Goal: Information Seeking & Learning: Check status

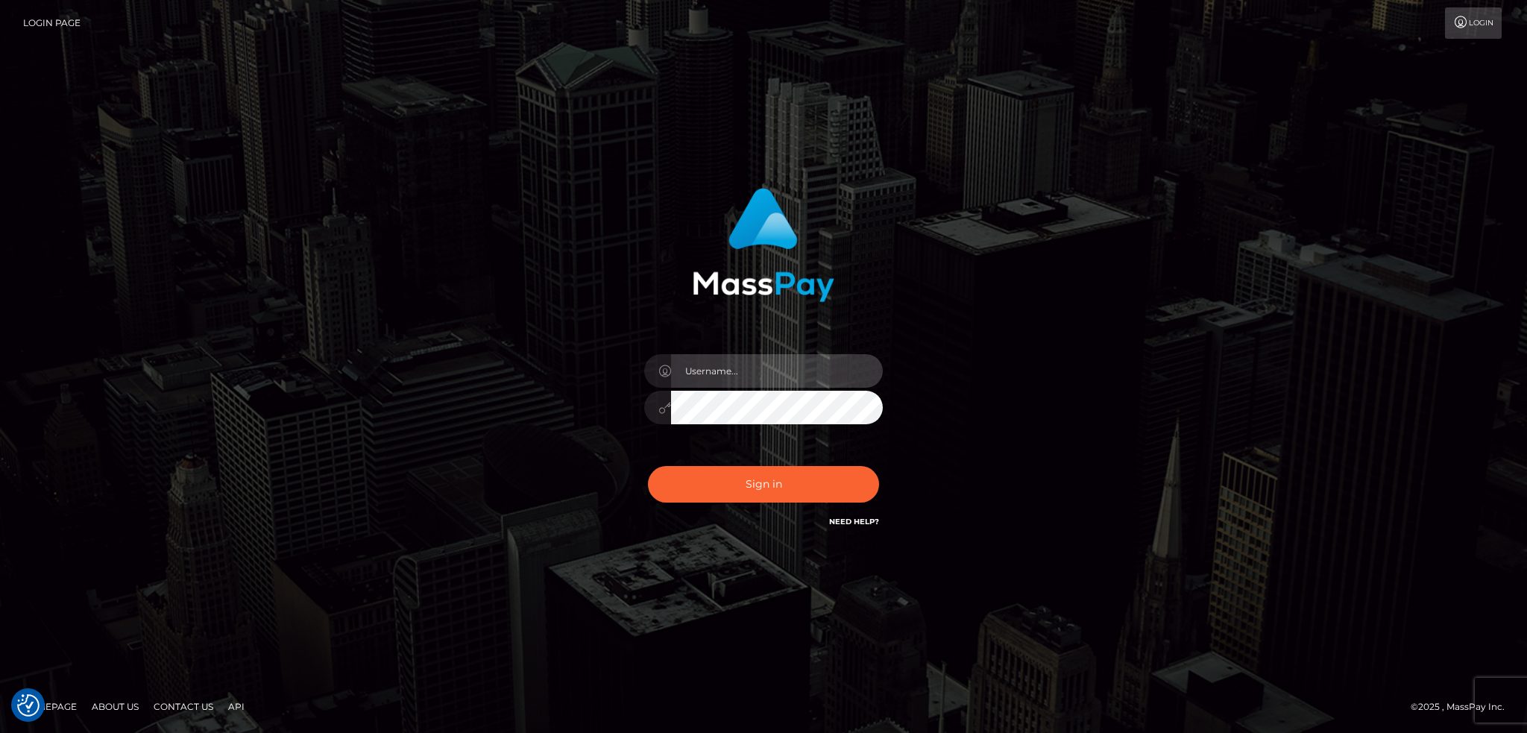
type input "alexstef"
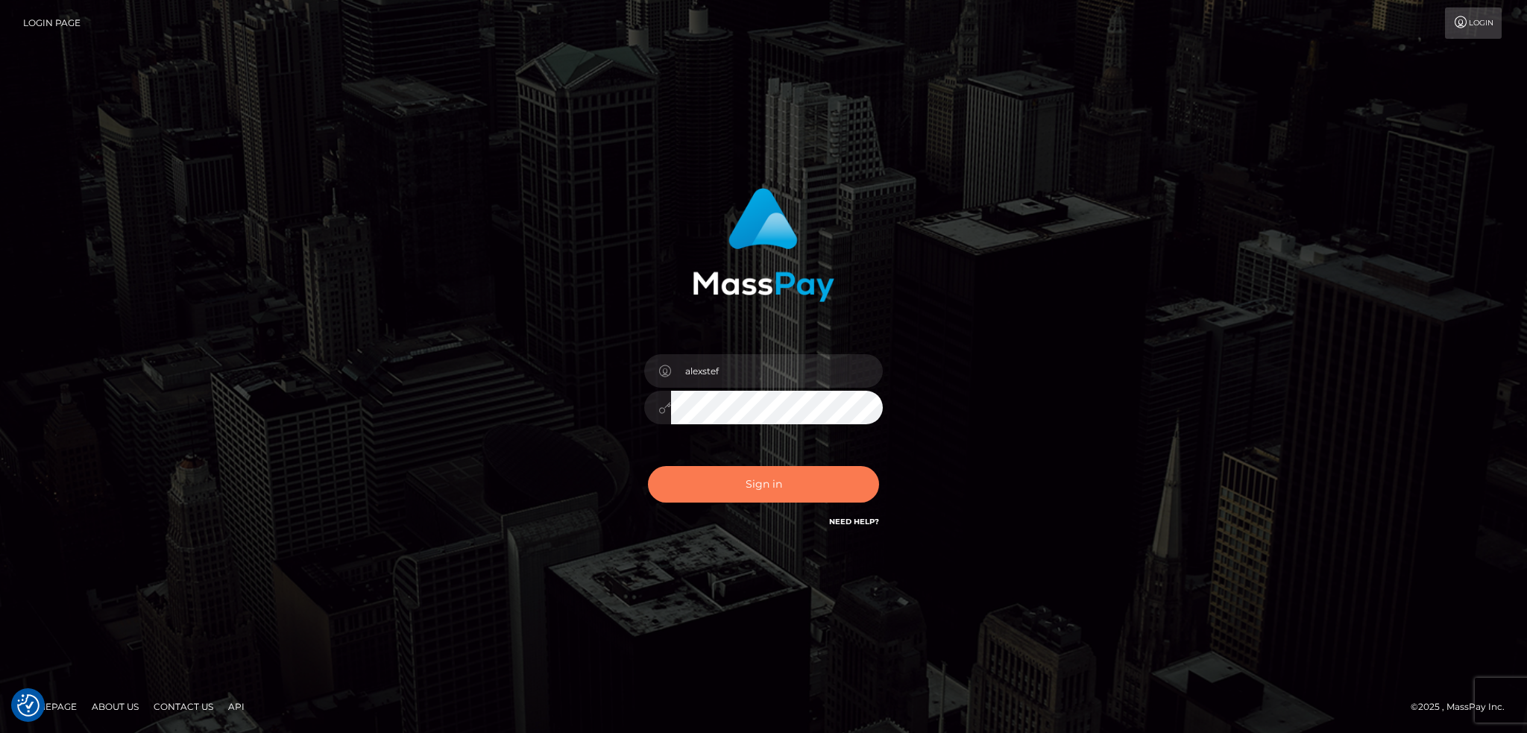
drag, startPoint x: 0, startPoint y: 0, endPoint x: 782, endPoint y: 473, distance: 914.1
click at [782, 473] on button "Sign in" at bounding box center [763, 484] width 231 height 37
type input "alexstef"
click at [776, 473] on button "Sign in" at bounding box center [763, 484] width 231 height 37
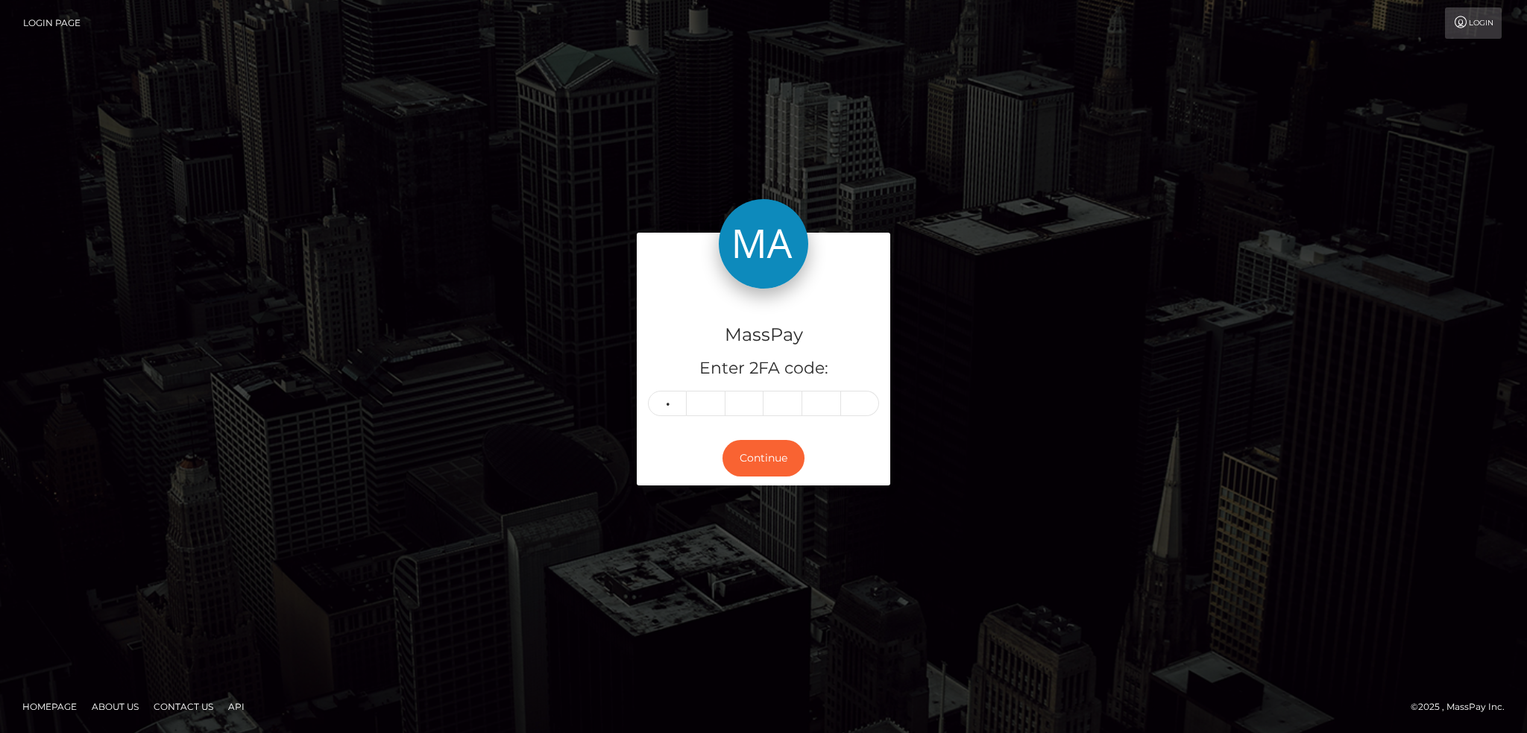
type input "2"
type input "1"
type input "7"
type input "2"
type input "5"
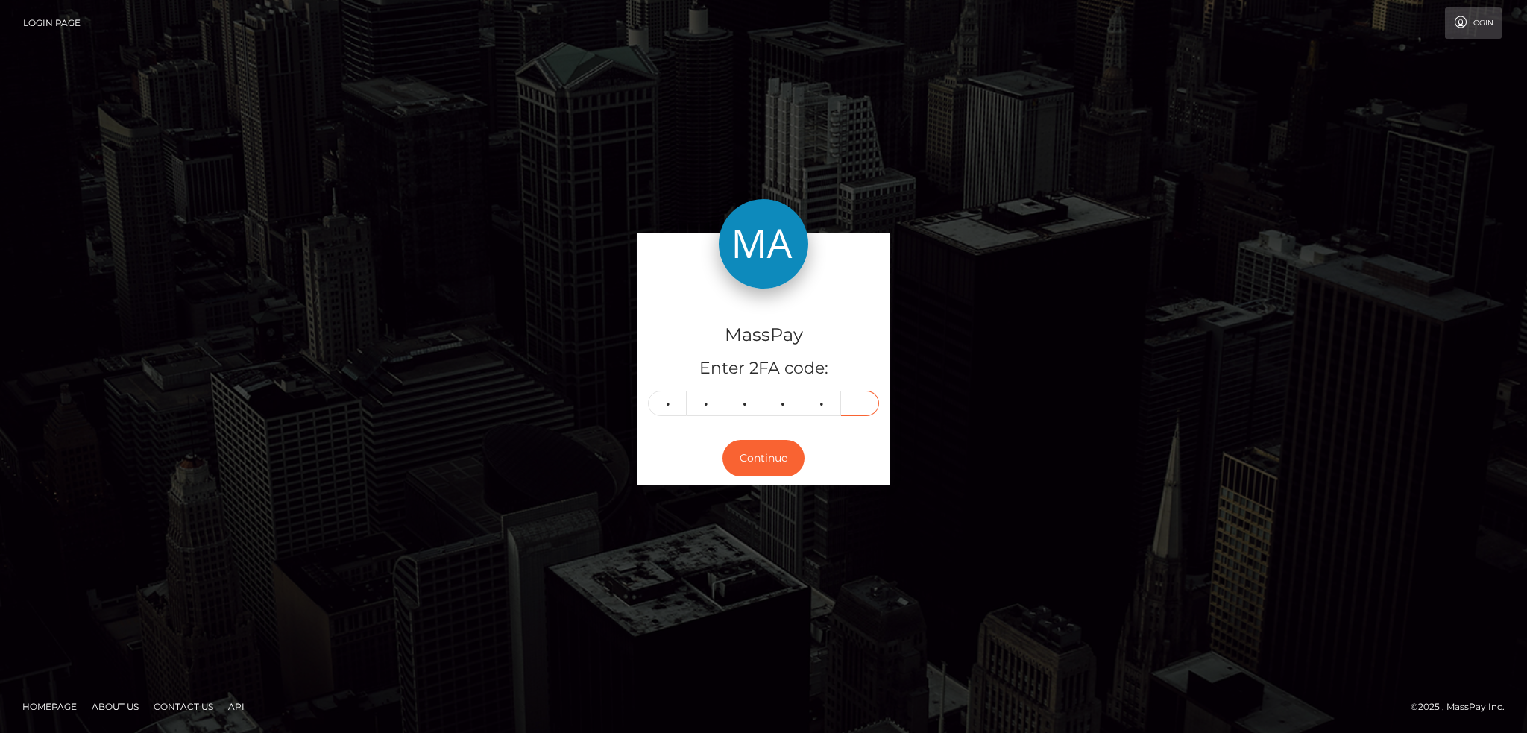
type input "3"
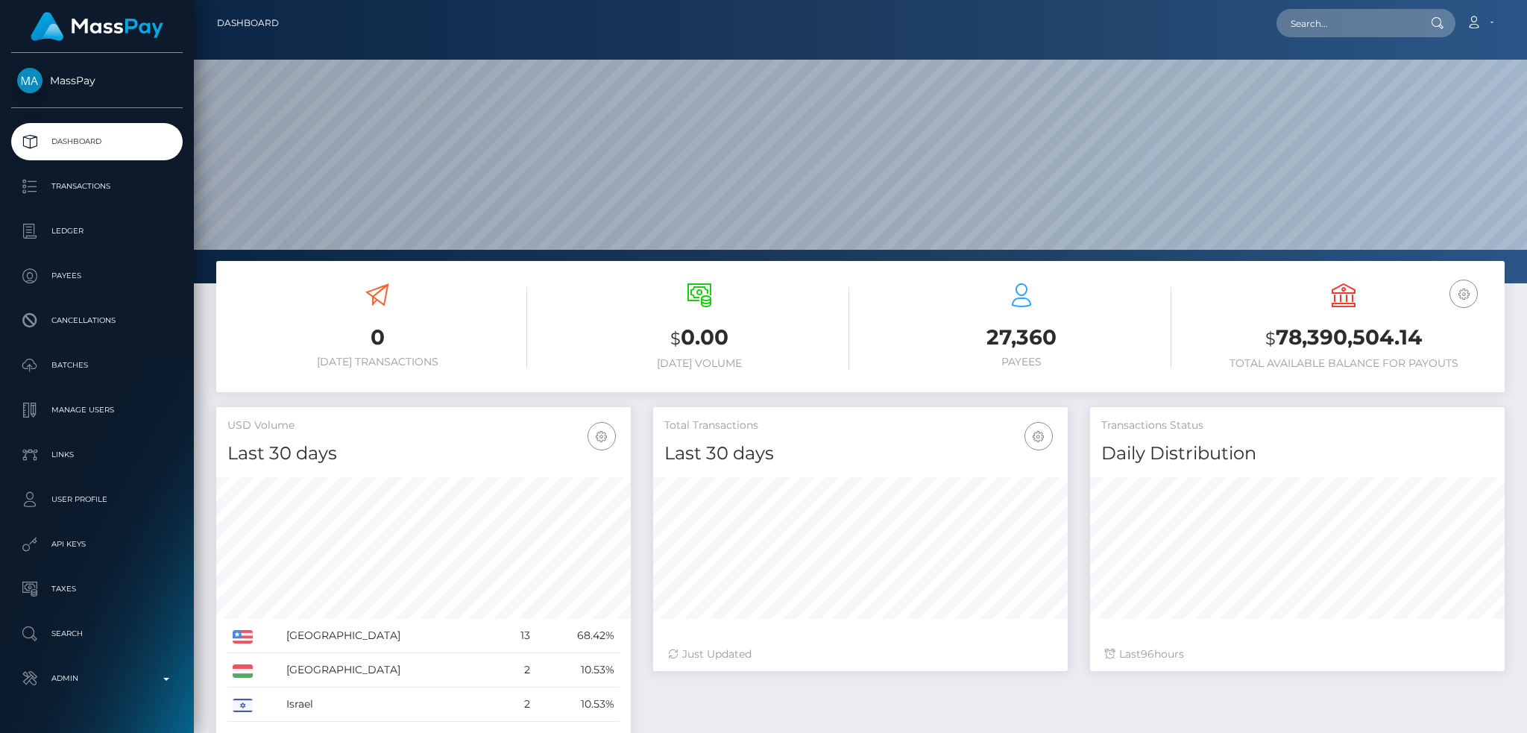
scroll to position [265, 414]
click at [1344, 22] on input "text" at bounding box center [1347, 23] width 140 height 28
paste input "andresgalvis332@gmail.com"
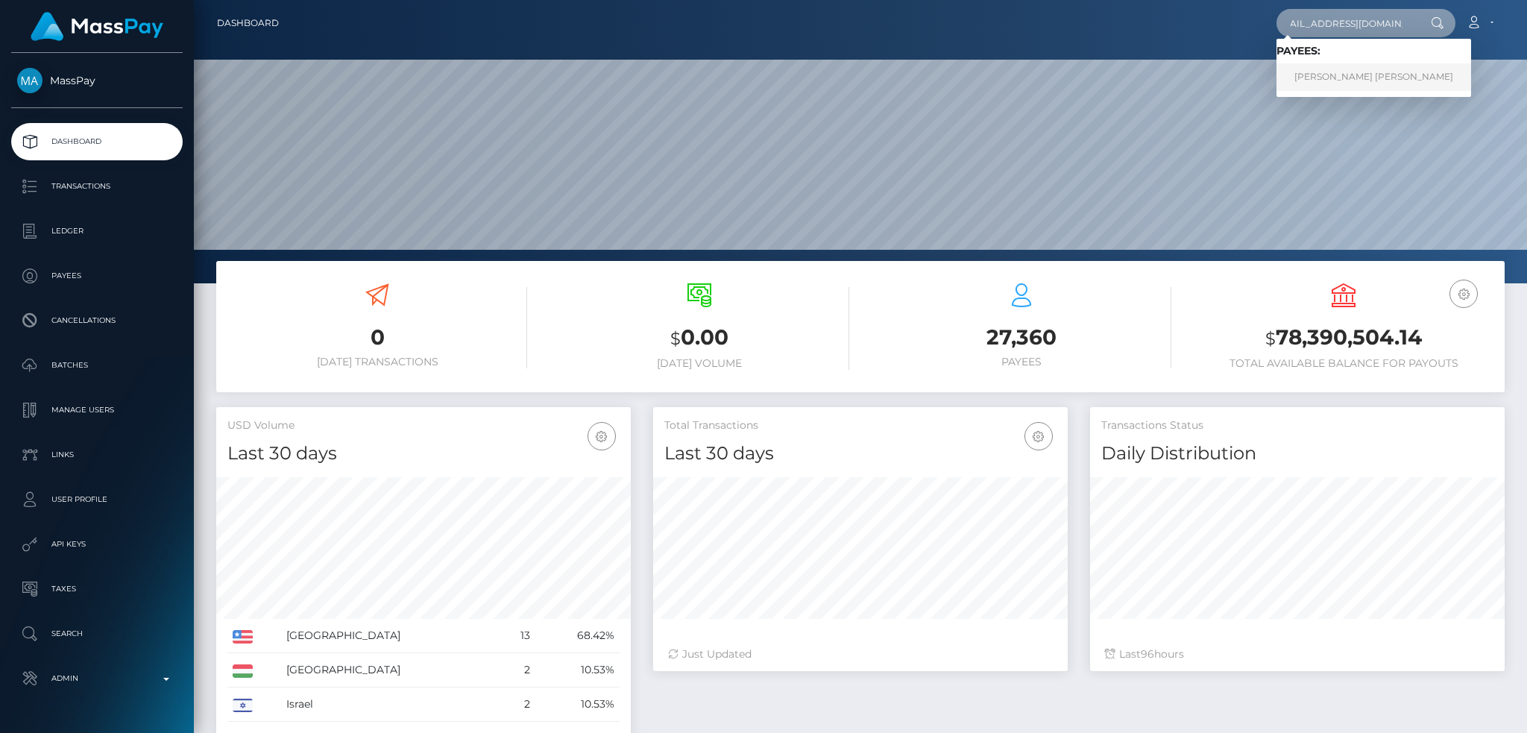
type input "andresgalvis332@gmail.com"
click at [1313, 72] on link "WINSTON DAVID VERA GARCIA" at bounding box center [1374, 77] width 195 height 28
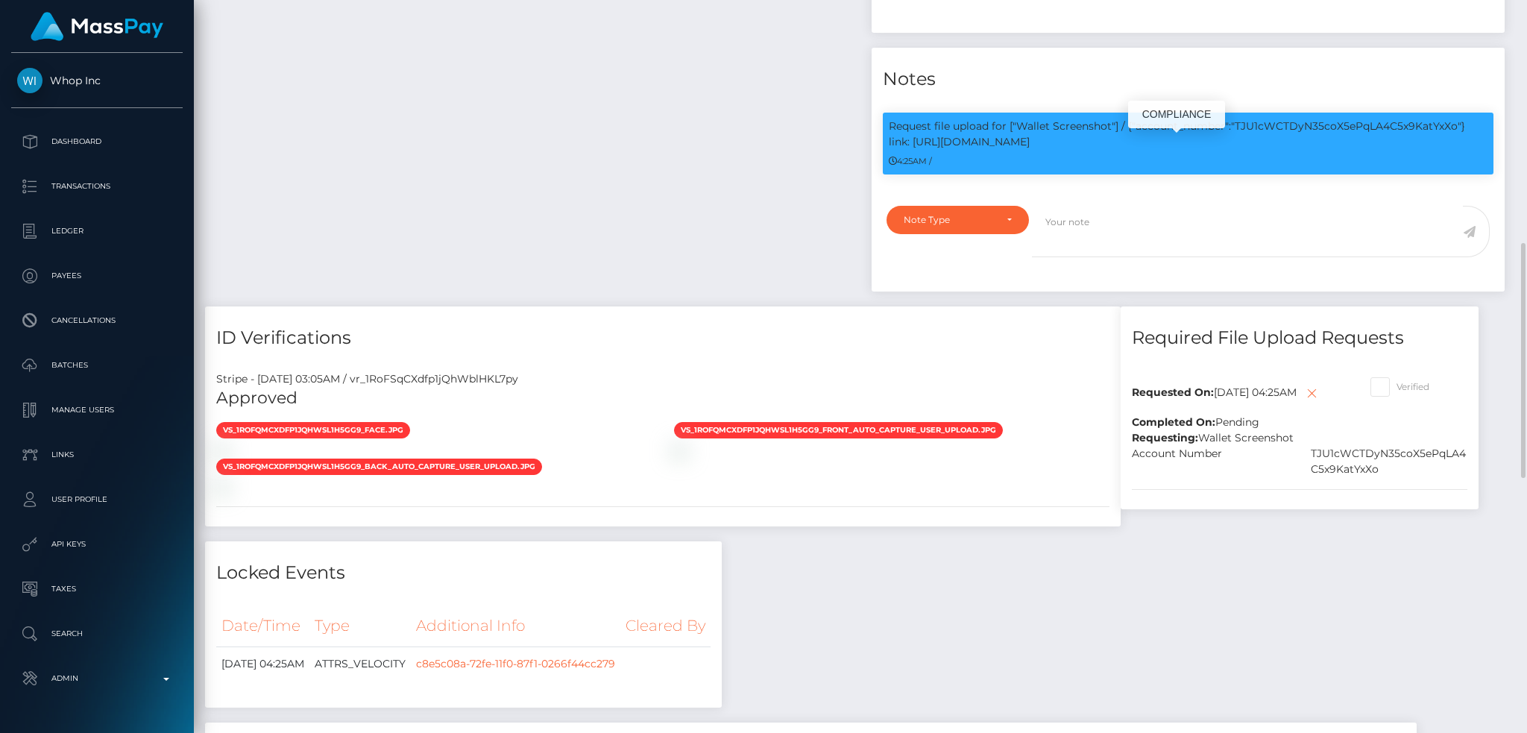
scroll to position [179, 414]
drag, startPoint x: 1238, startPoint y: 143, endPoint x: 1238, endPoint y: 157, distance: 13.4
click at [1238, 150] on p "Request file upload for ["Wallet Screenshot"] / {"account_number":"TJU1cWCTDyN3…" at bounding box center [1188, 134] width 599 height 31
copy p "TJU1cWCTDyN35coX5ePqLA4C5x9KatYxXo"} link: https://l.maspay.io/ugBnc"
click at [719, 200] on div "Payee Attributes Payer Name Label Value Colombia / USDT - Tron(TRC20) 03daedd2-…" at bounding box center [533, 18] width 656 height 578
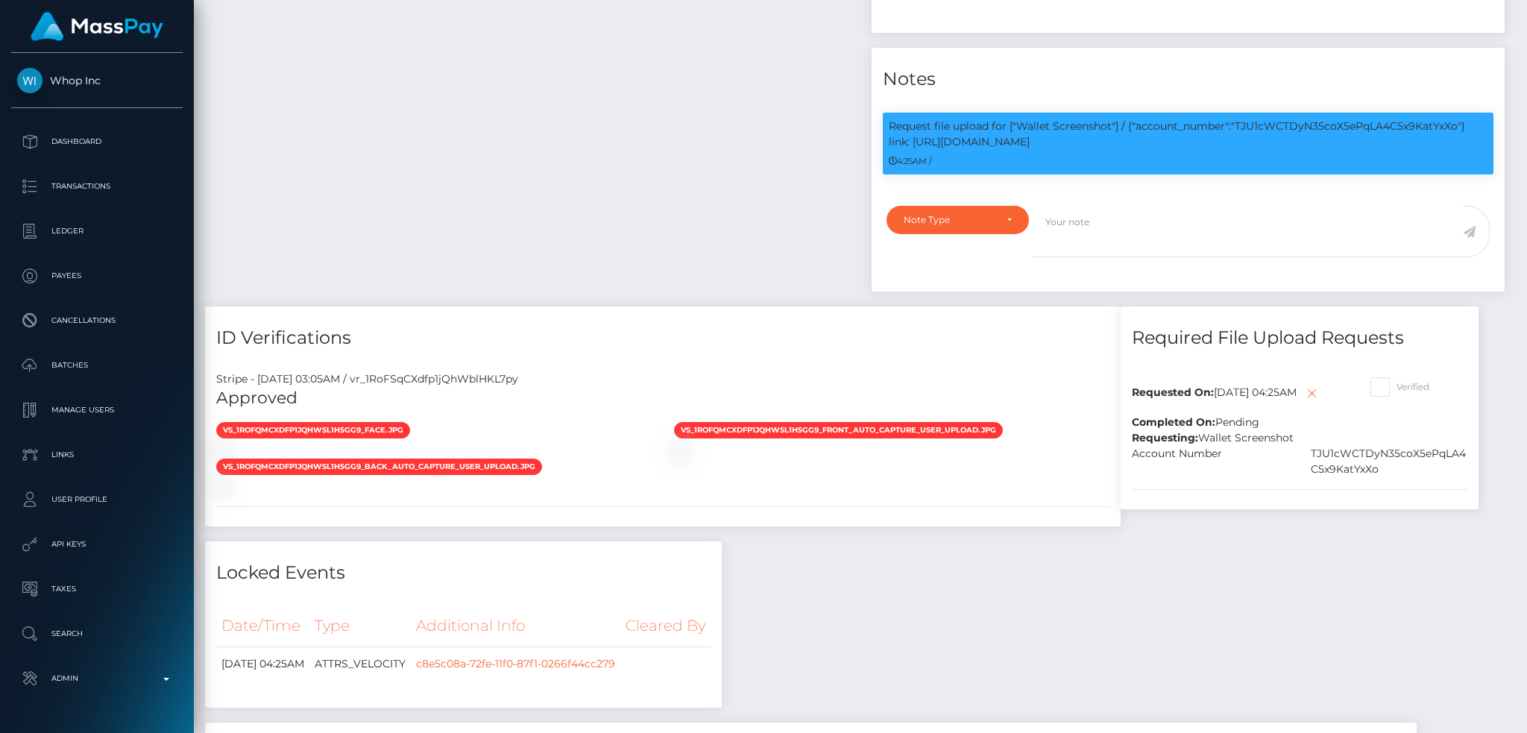
scroll to position [0, 0]
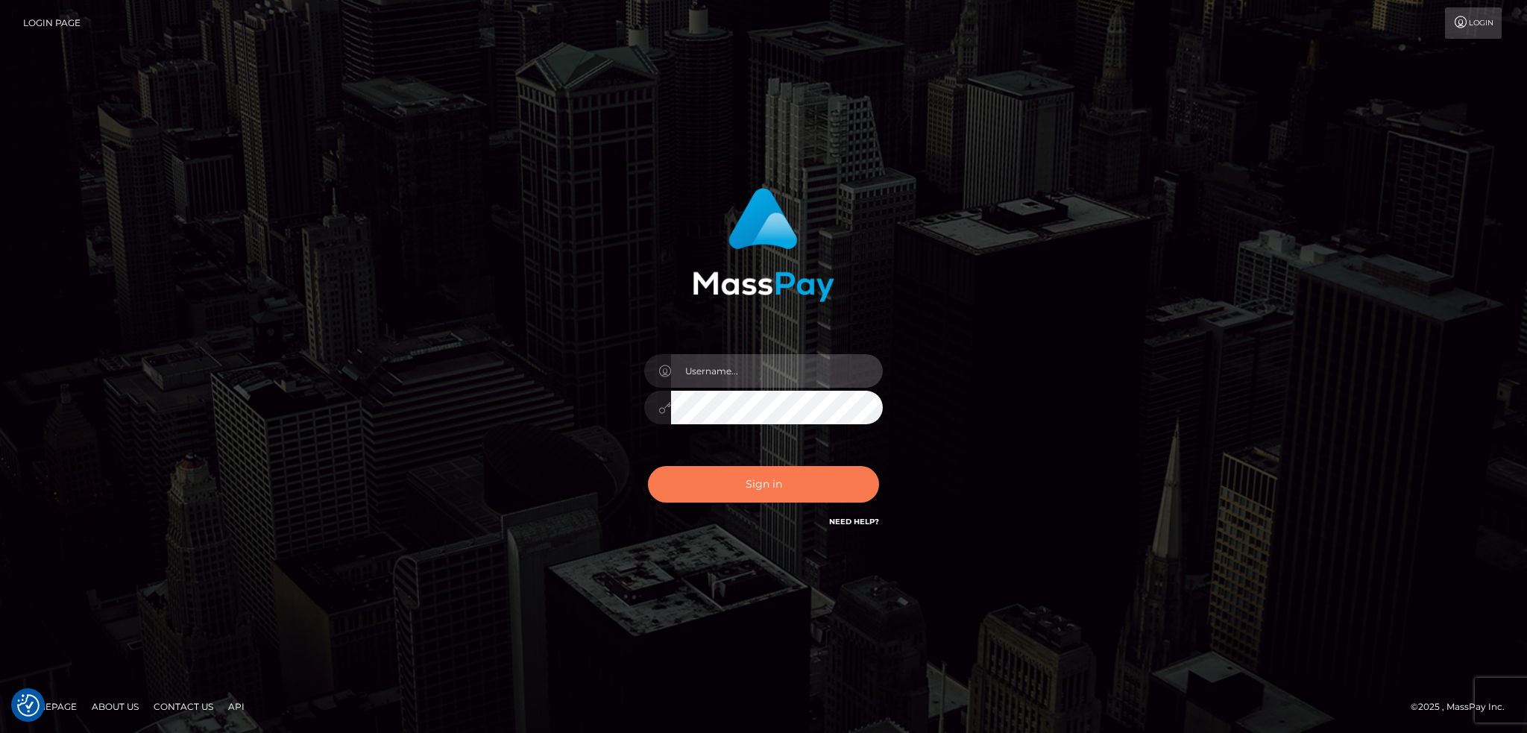
type input "alexstef"
click at [738, 471] on button "Sign in" at bounding box center [763, 484] width 231 height 37
type input "alexstef"
click at [770, 477] on button "Sign in" at bounding box center [763, 484] width 231 height 37
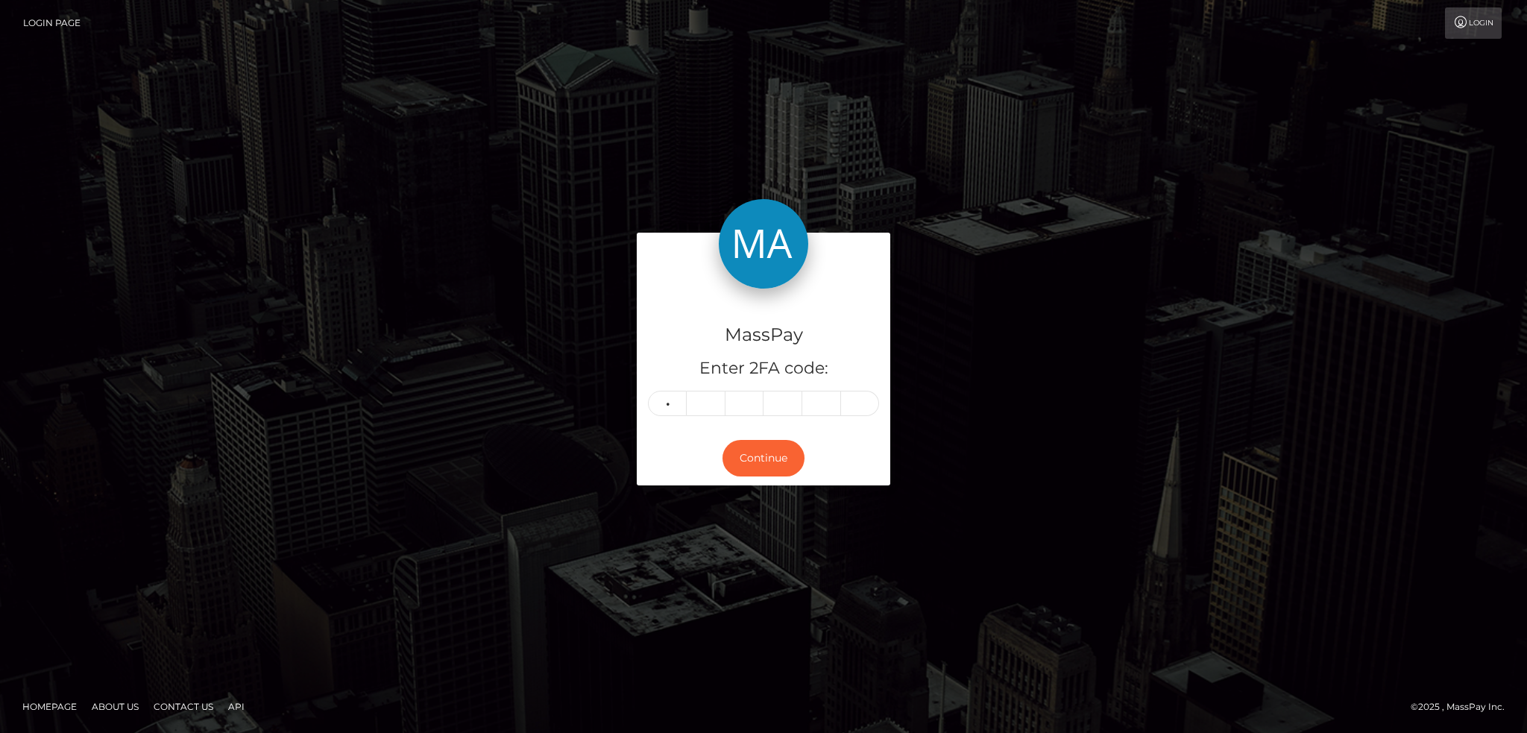
type input "1"
type input "9"
type input "5"
type input "1"
type input "2"
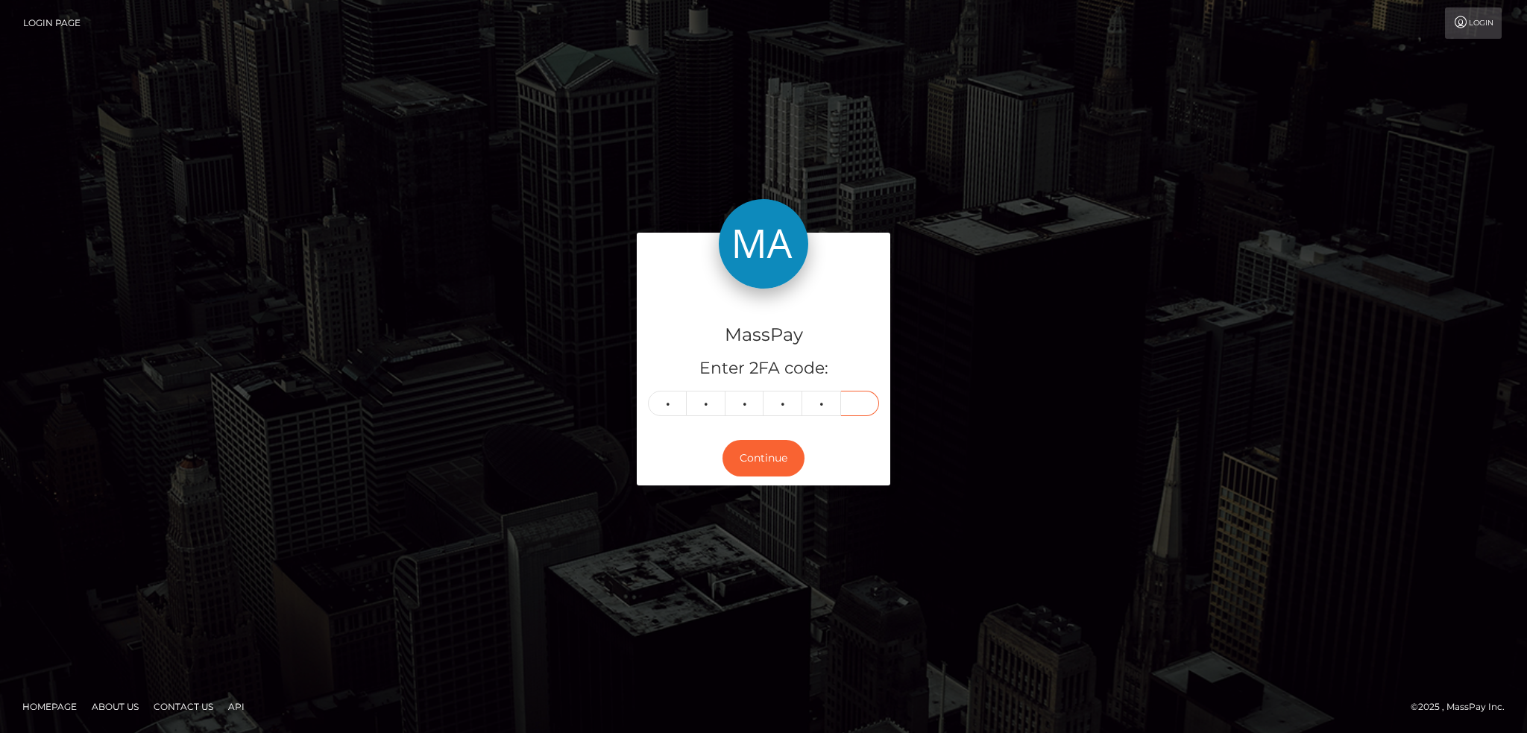
type input "6"
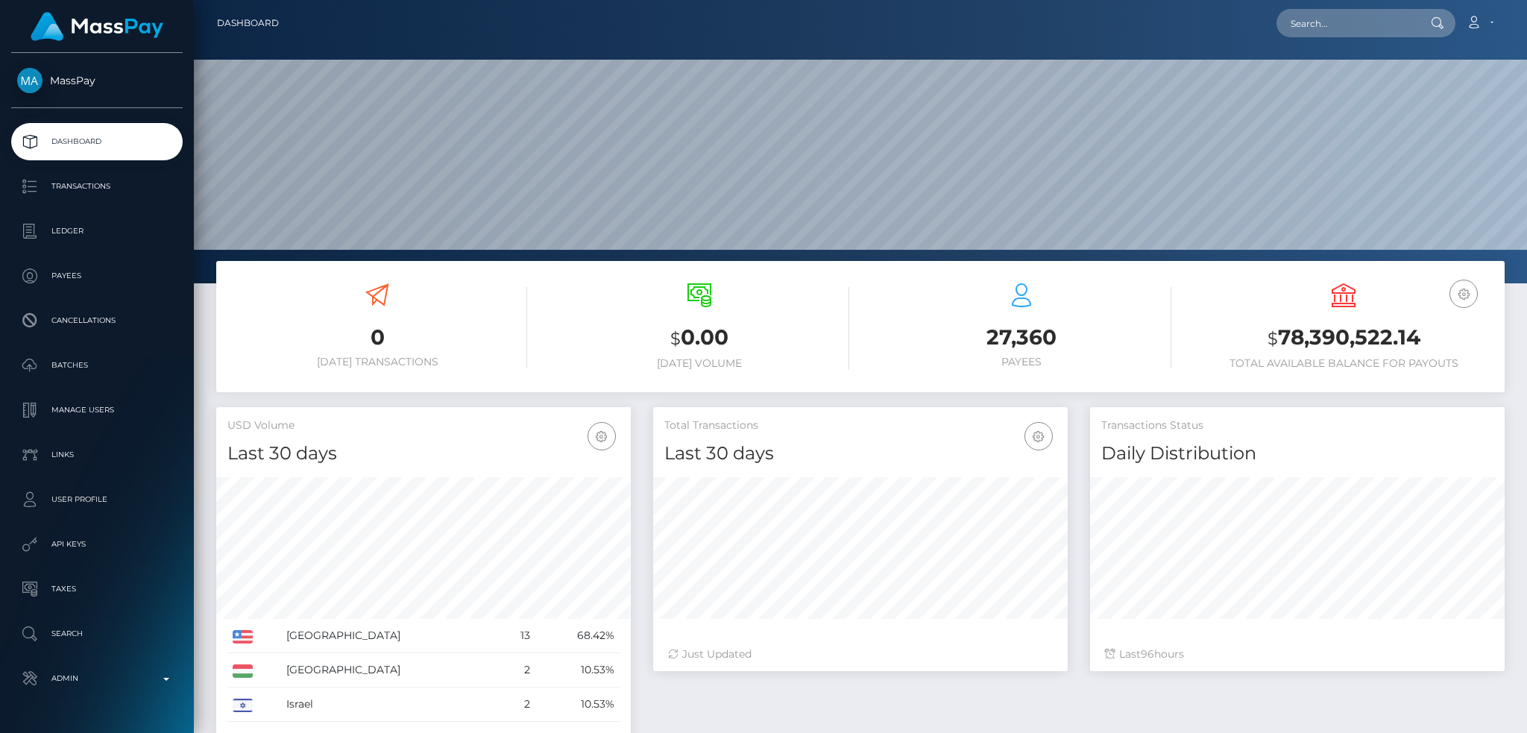
scroll to position [265, 414]
click at [1335, 16] on input "text" at bounding box center [1347, 23] width 140 height 28
paste input "PY62087332"
type input "PY62087332"
click at [1320, 78] on link "SAID ISLAMOVIC (Whop Inc - )" at bounding box center [1363, 77] width 172 height 28
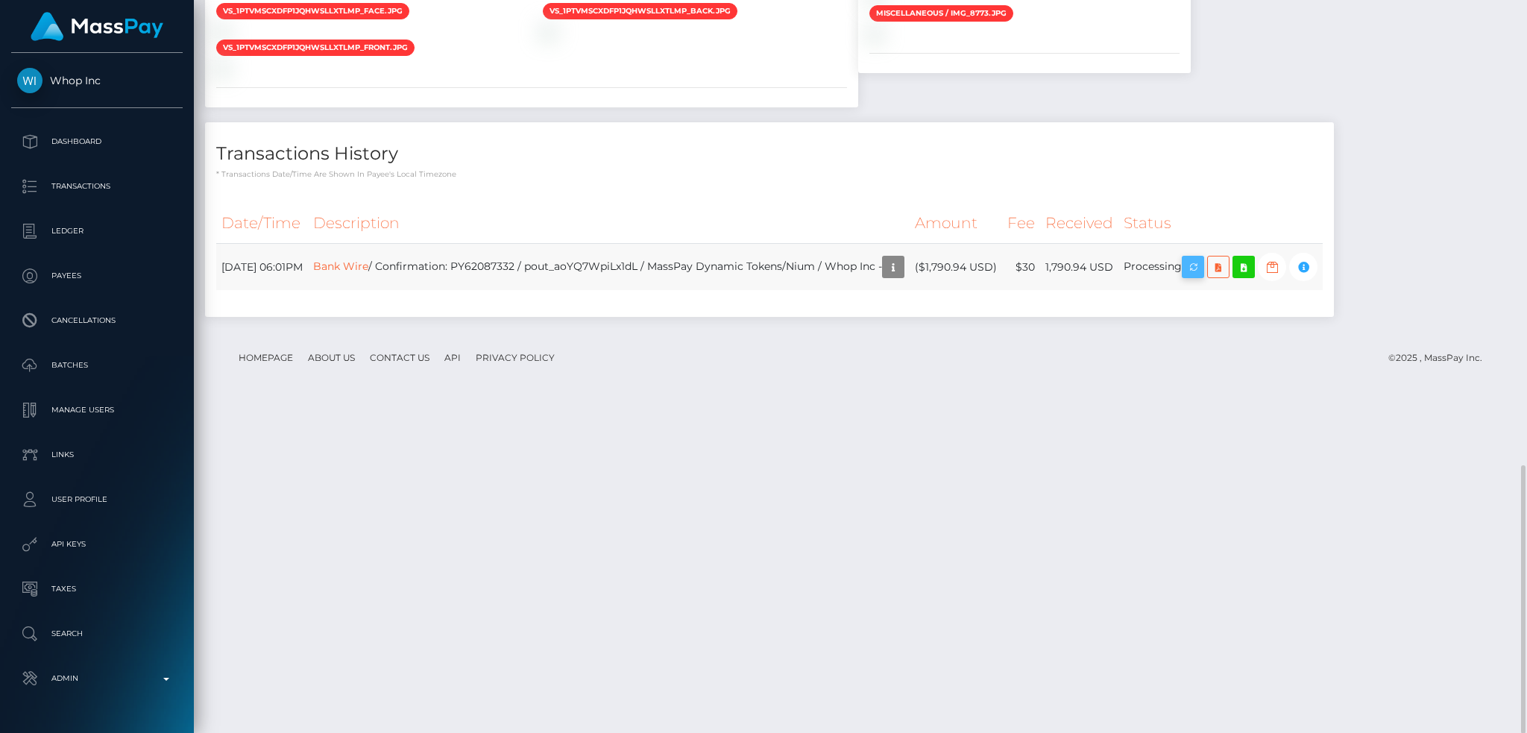
scroll to position [179, 414]
click at [1202, 277] on icon "button" at bounding box center [1193, 267] width 18 height 19
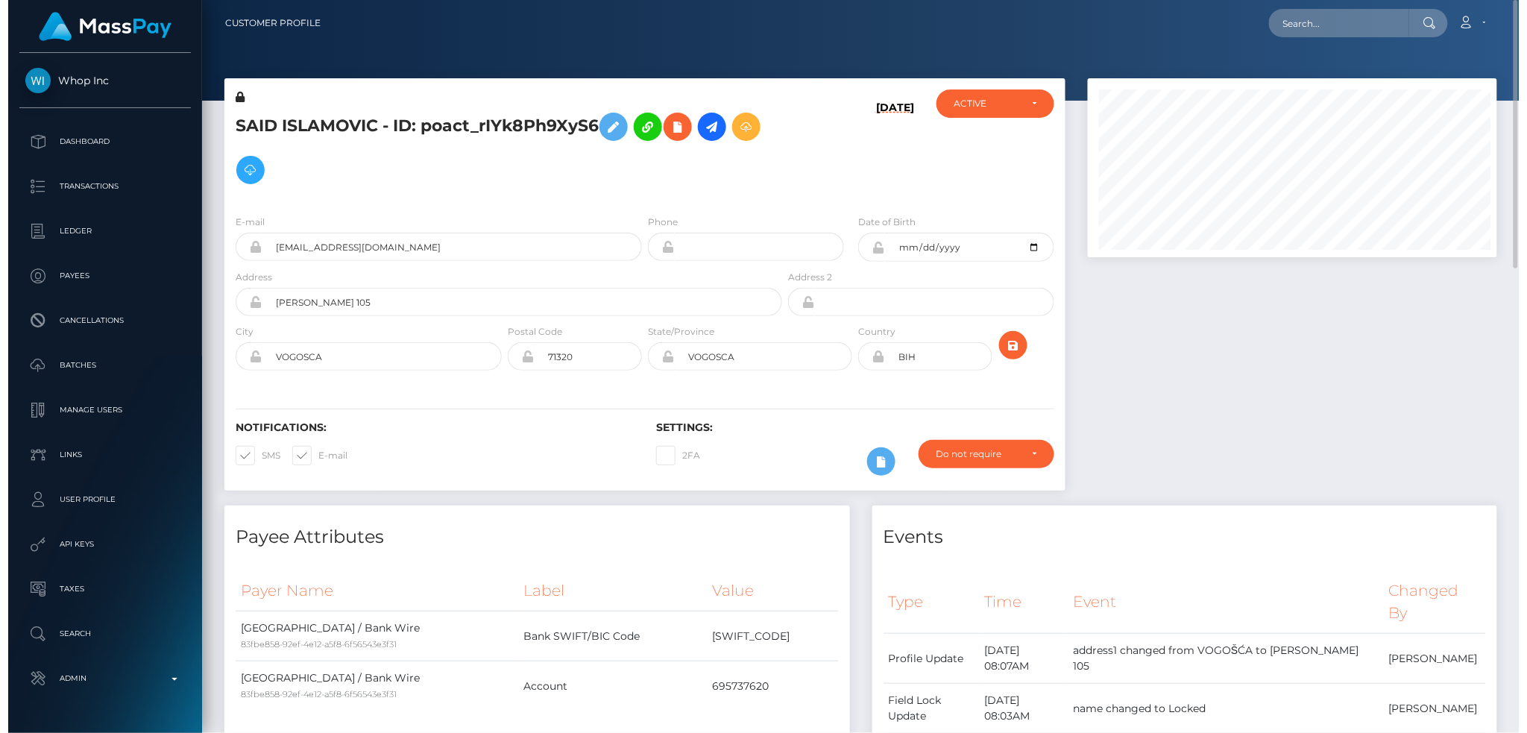
scroll to position [745563, 745332]
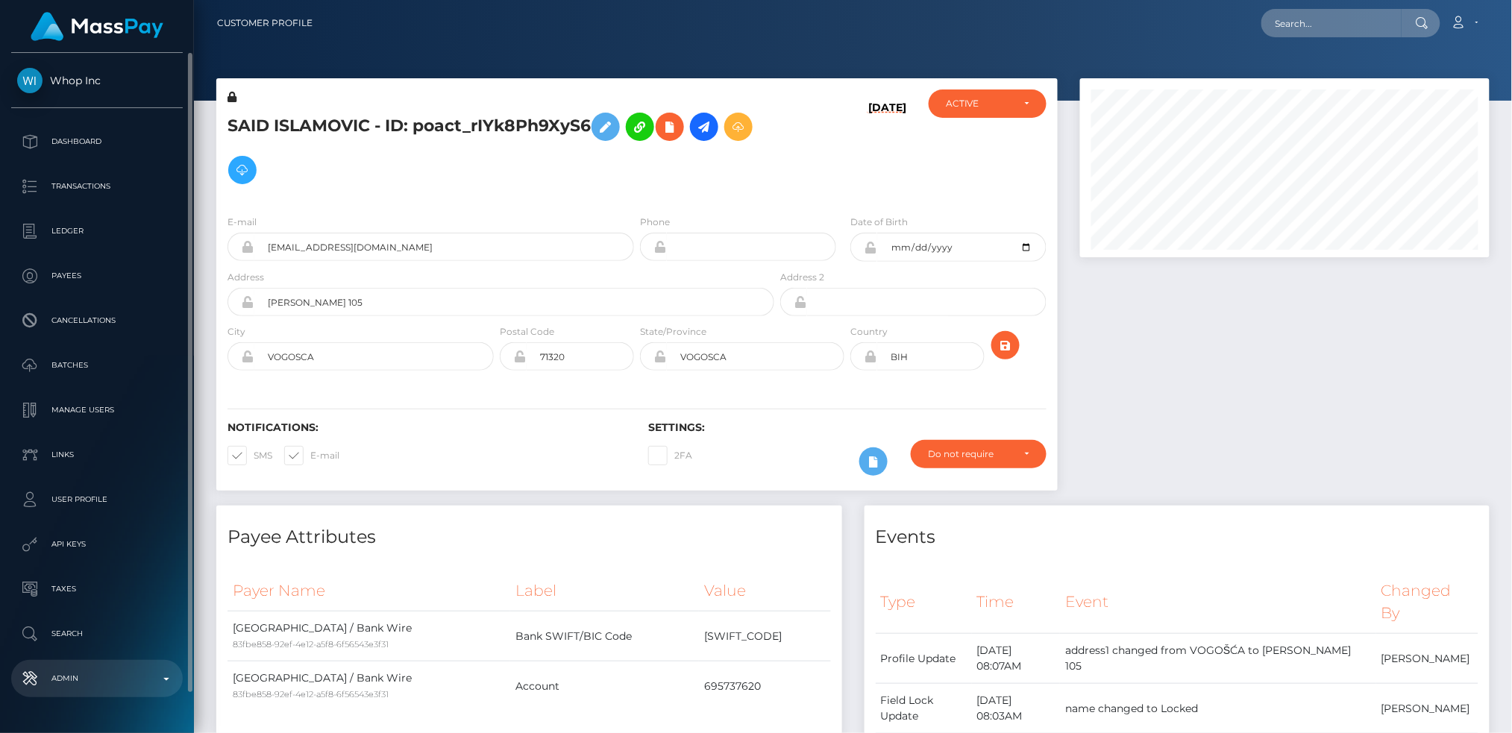
click at [142, 667] on p "Admin" at bounding box center [97, 678] width 160 height 22
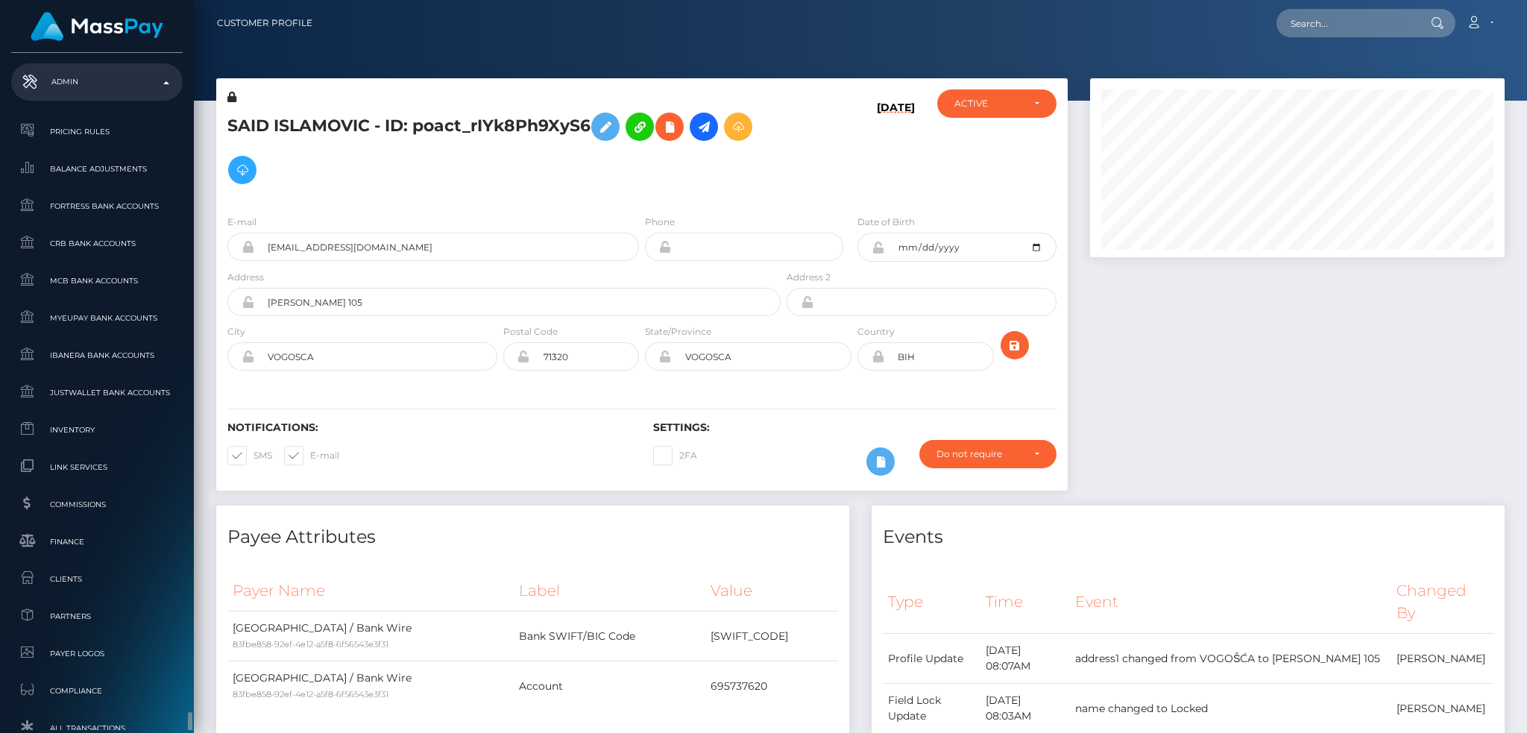
scroll to position [874, 0]
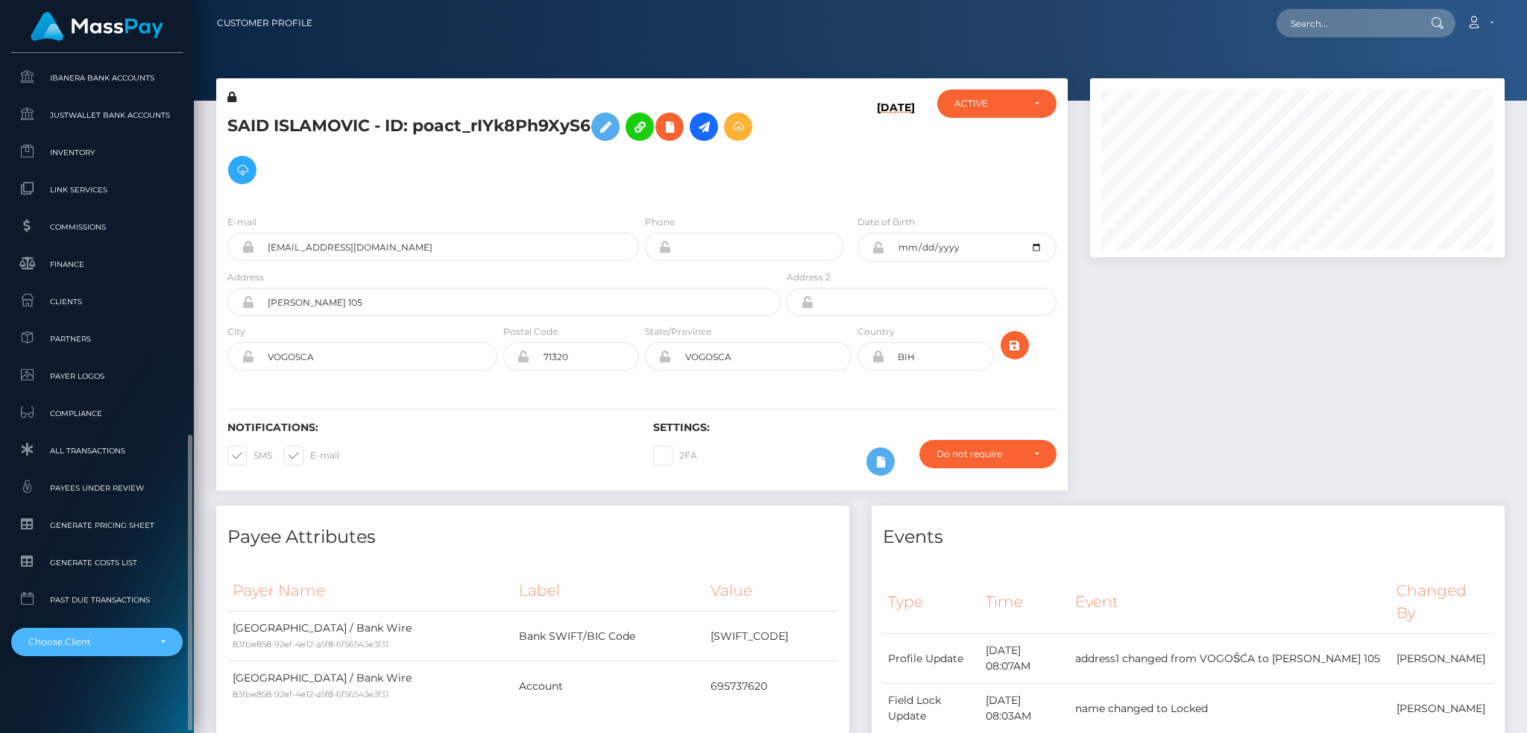
click at [117, 636] on div "Choose Client" at bounding box center [88, 642] width 120 height 12
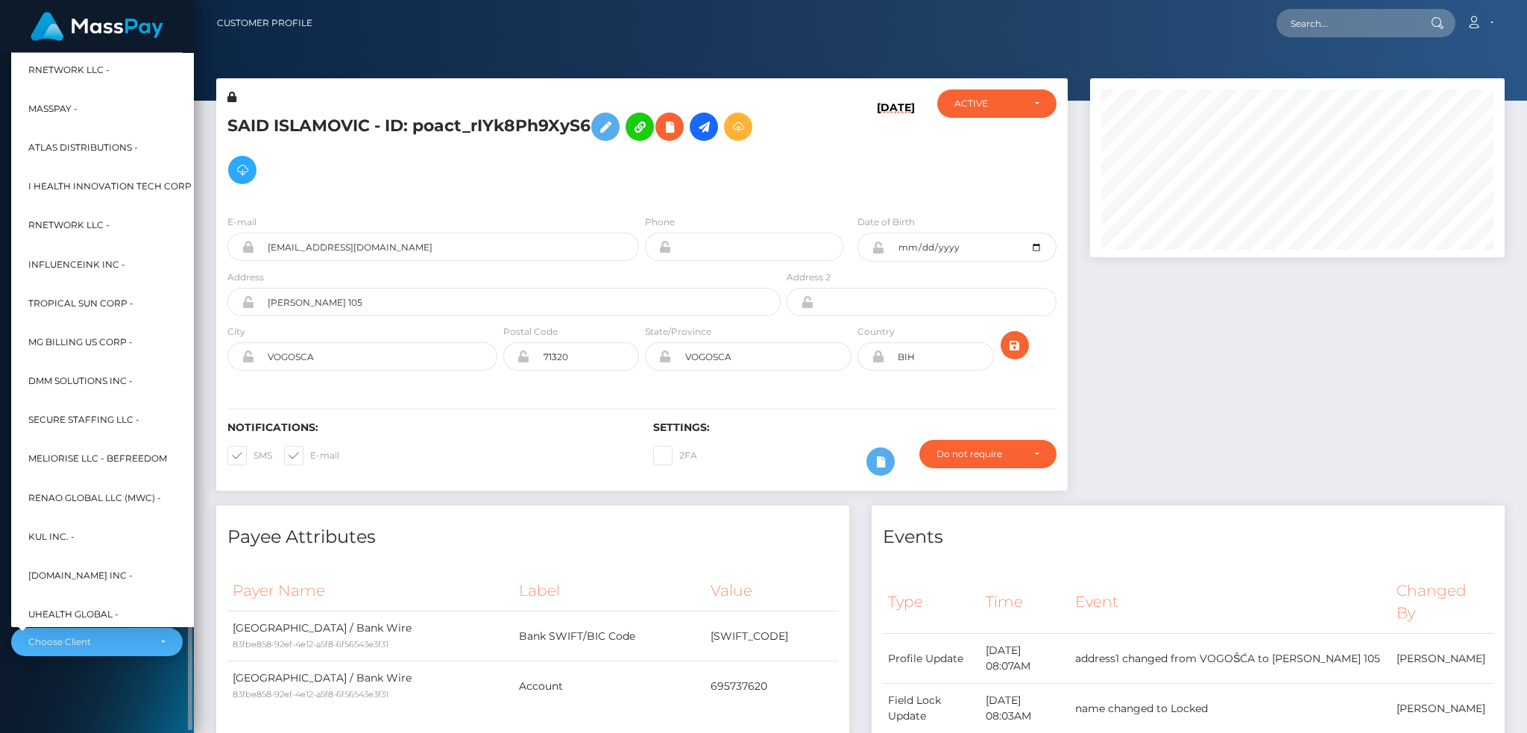
scroll to position [716, 0]
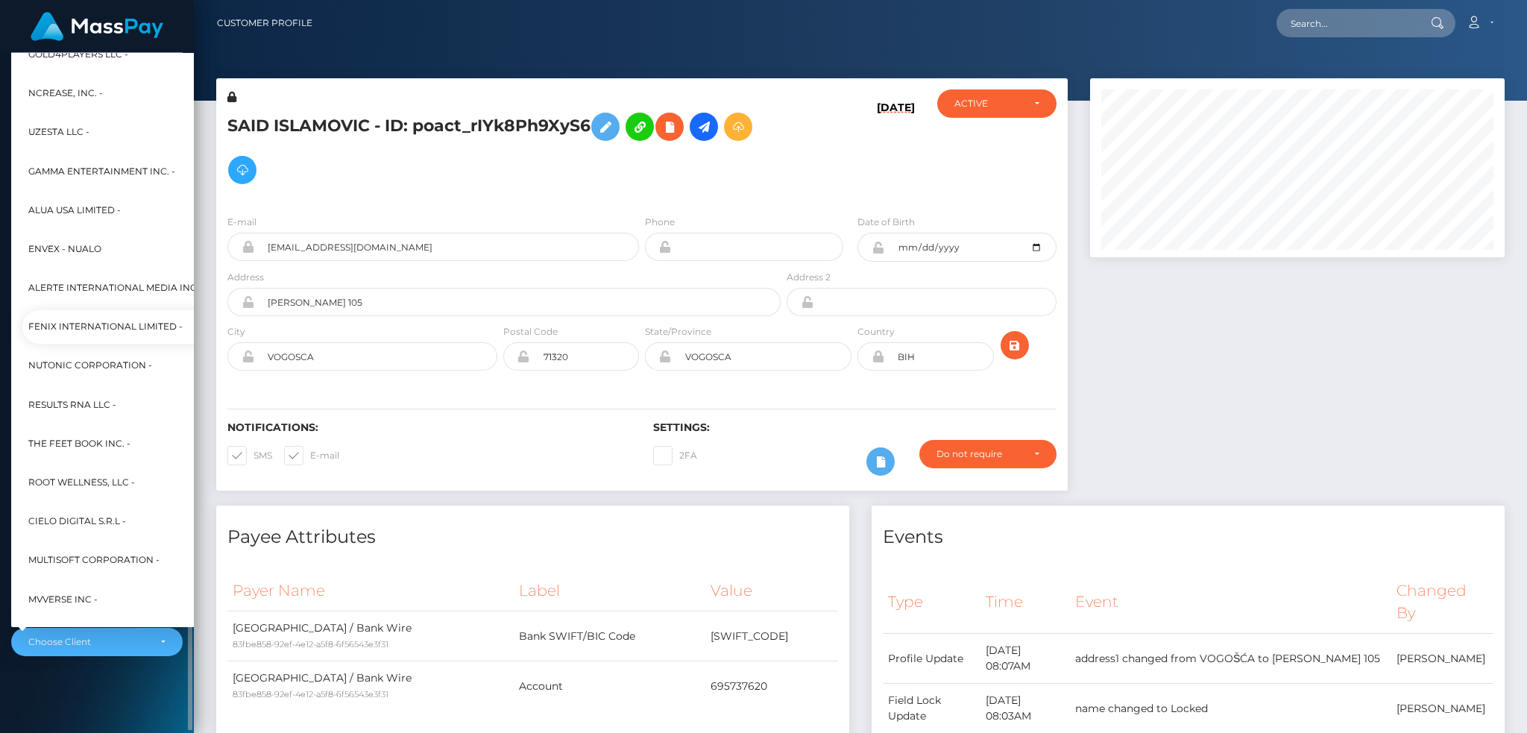
click at [113, 324] on span "Fenix International Limited -" at bounding box center [105, 327] width 154 height 19
select select "26"
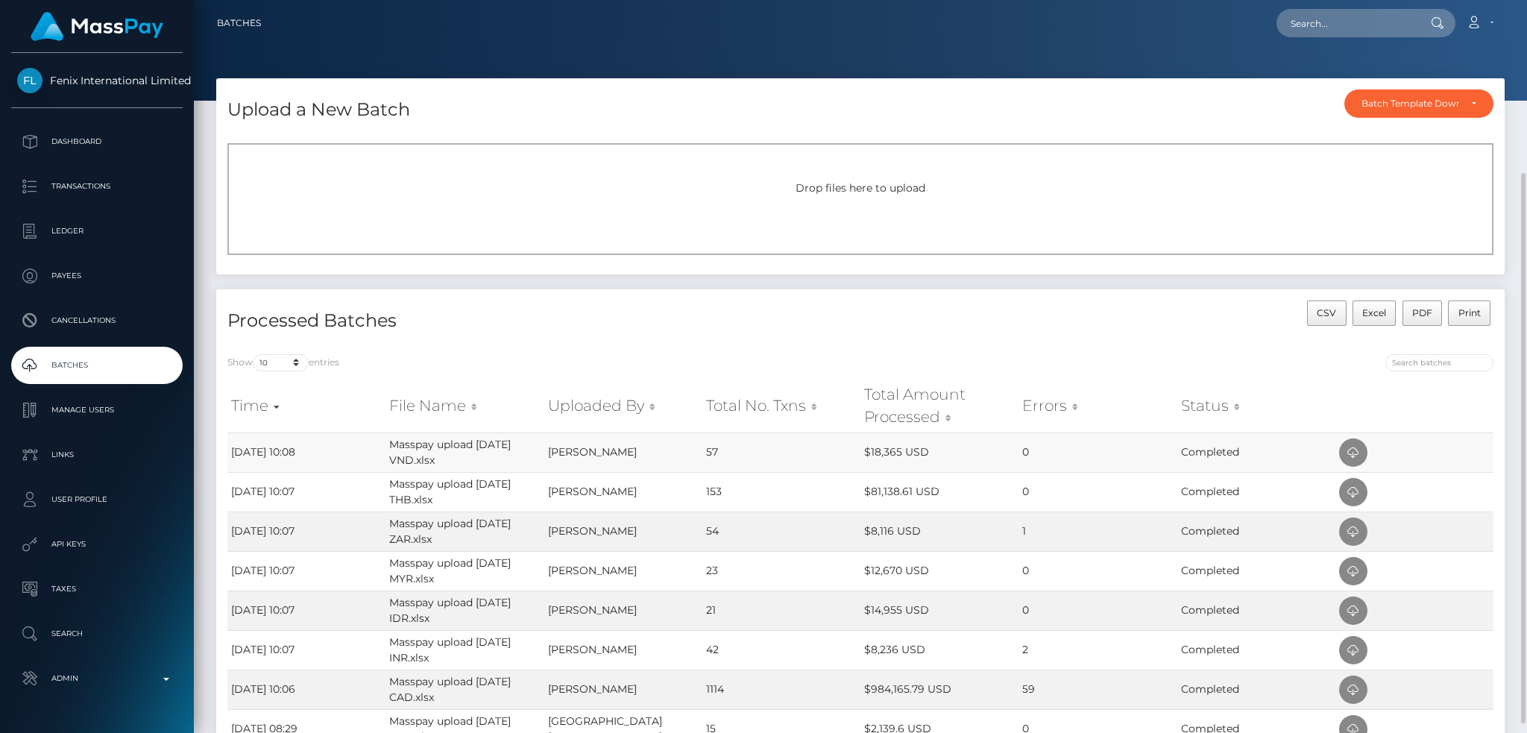
scroll to position [198, 0]
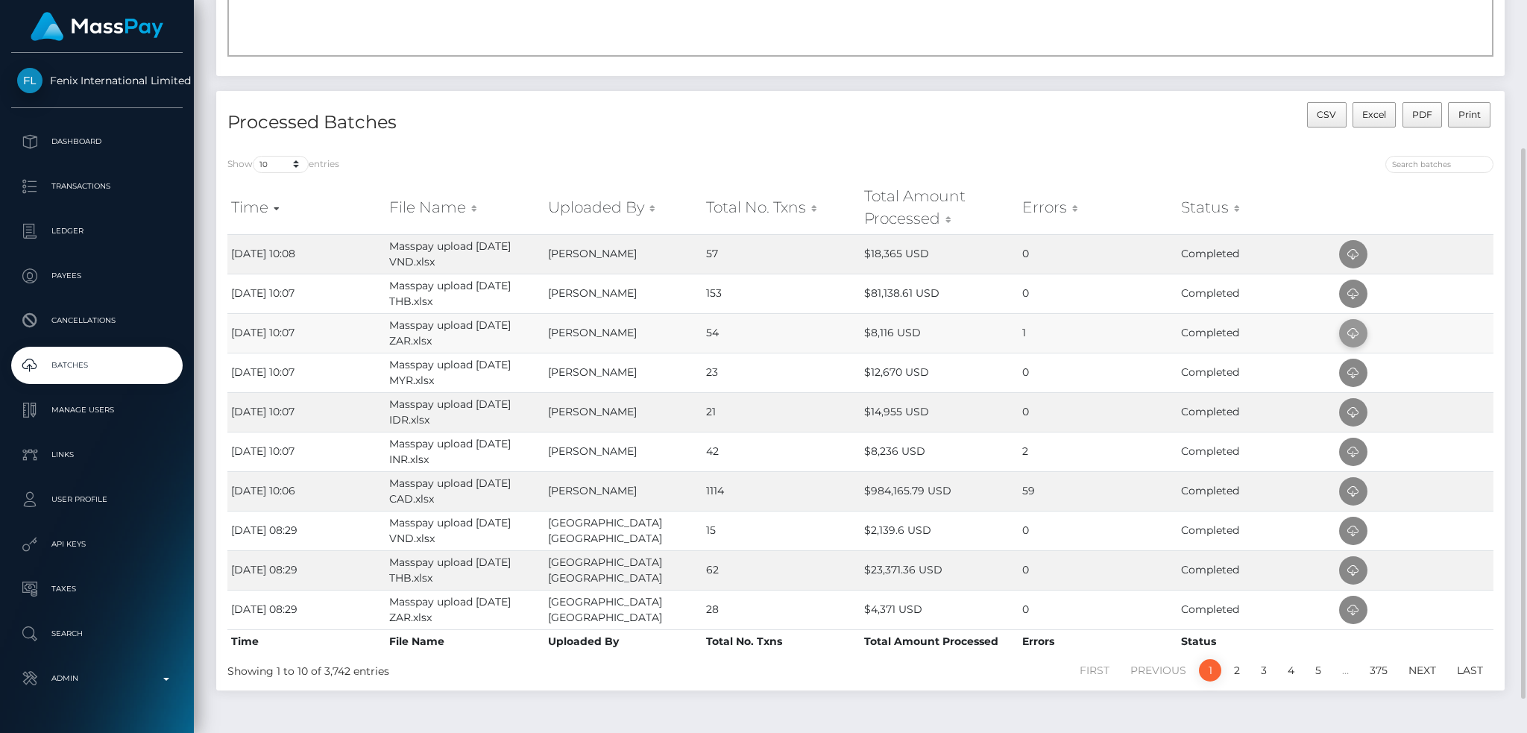
click at [1354, 333] on icon at bounding box center [1354, 333] width 18 height 19
click at [1355, 450] on icon at bounding box center [1354, 452] width 18 height 19
click at [1354, 492] on icon at bounding box center [1354, 491] width 18 height 19
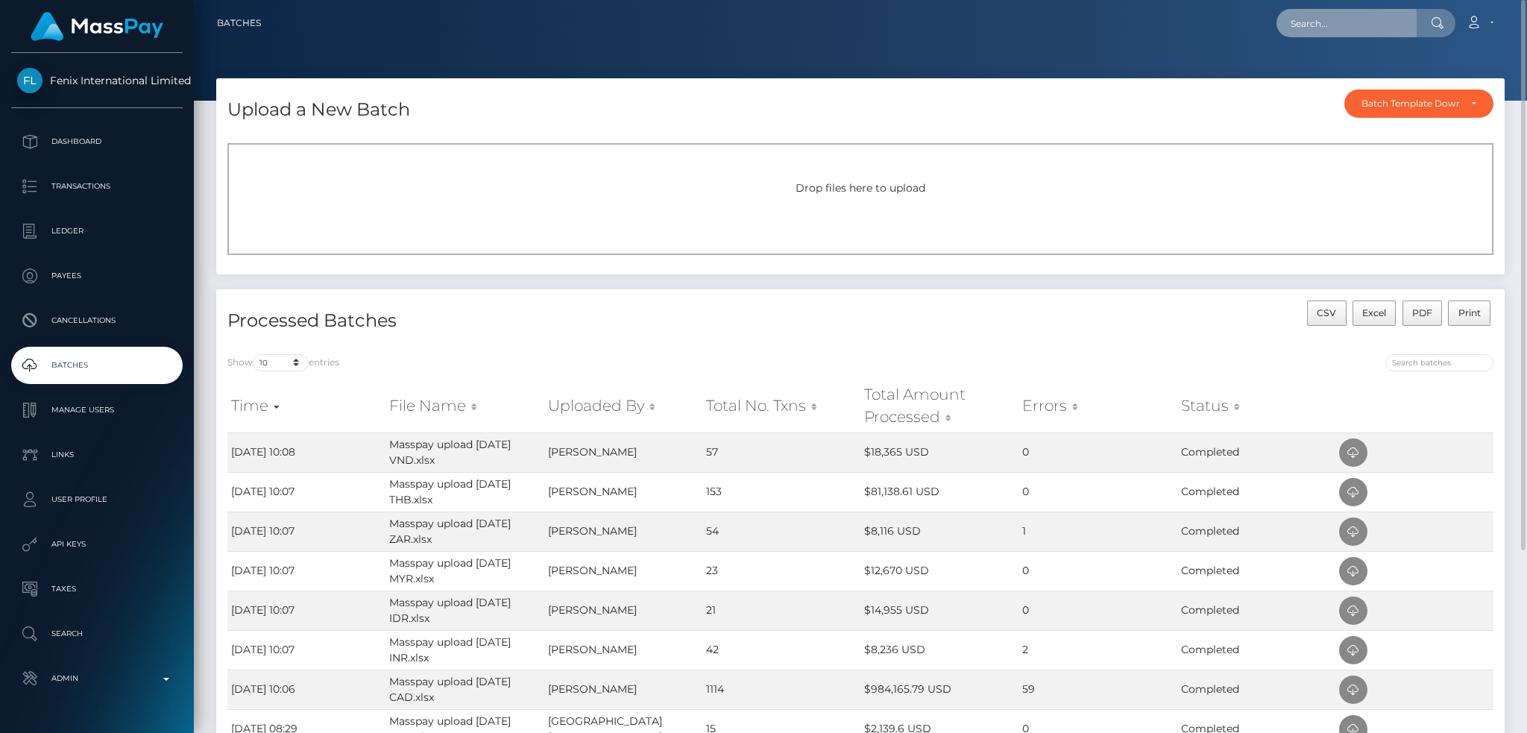
click at [1313, 10] on input "text" at bounding box center [1347, 23] width 140 height 28
paste input "453654783"
type input "453654783"
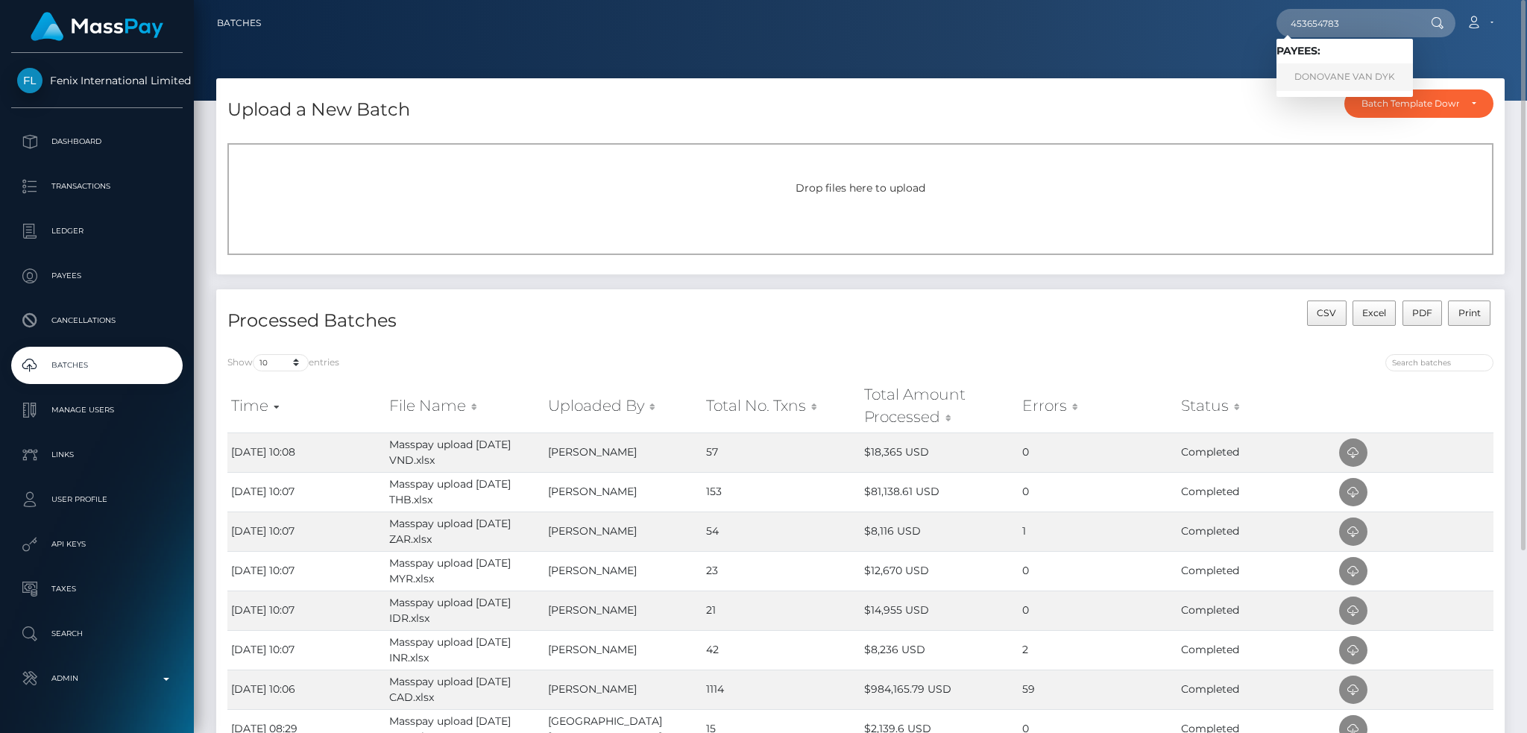
click at [1313, 78] on link "DONOVANE VAN DYK" at bounding box center [1345, 77] width 136 height 28
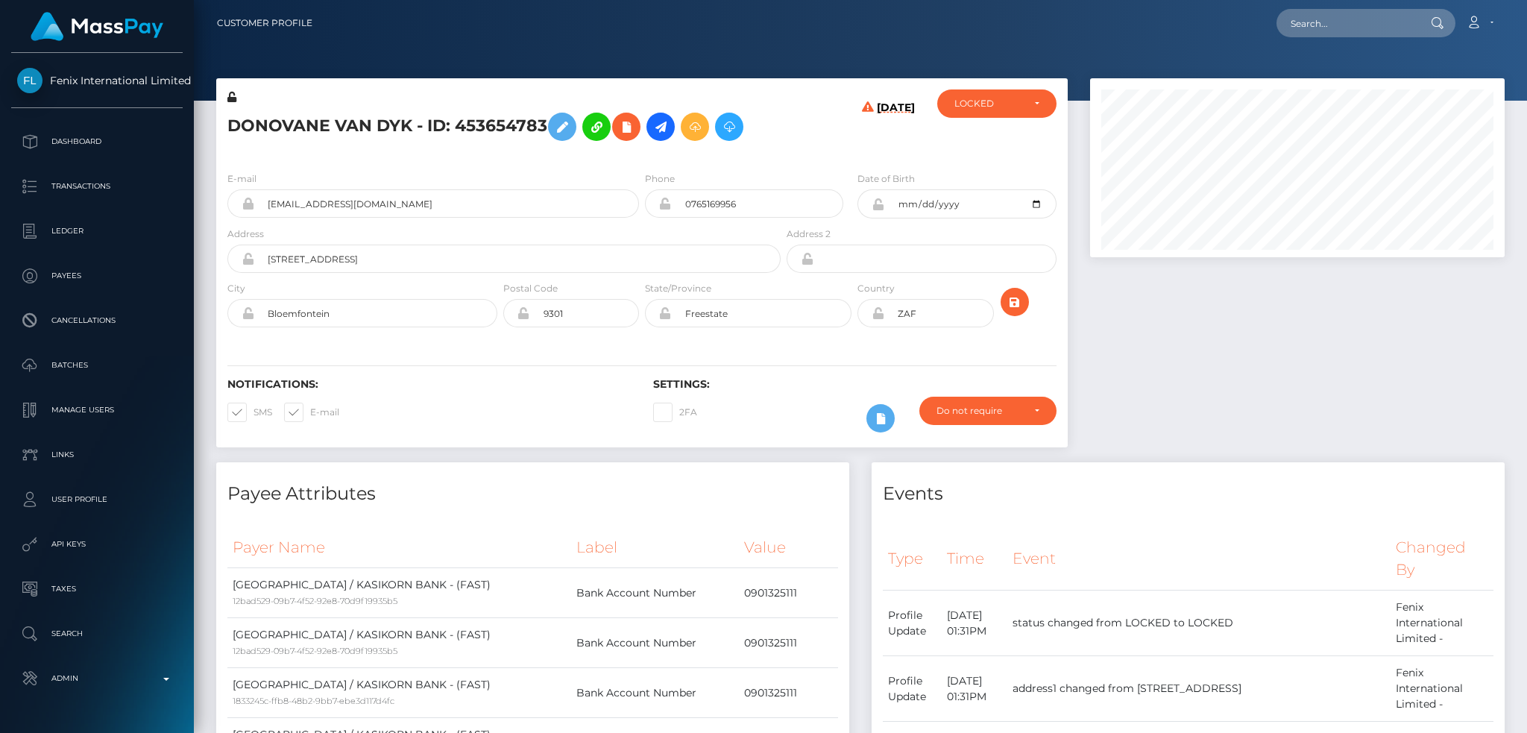
scroll to position [179, 414]
click at [409, 204] on input "donovanevdyk@gmail.com" at bounding box center [446, 203] width 385 height 28
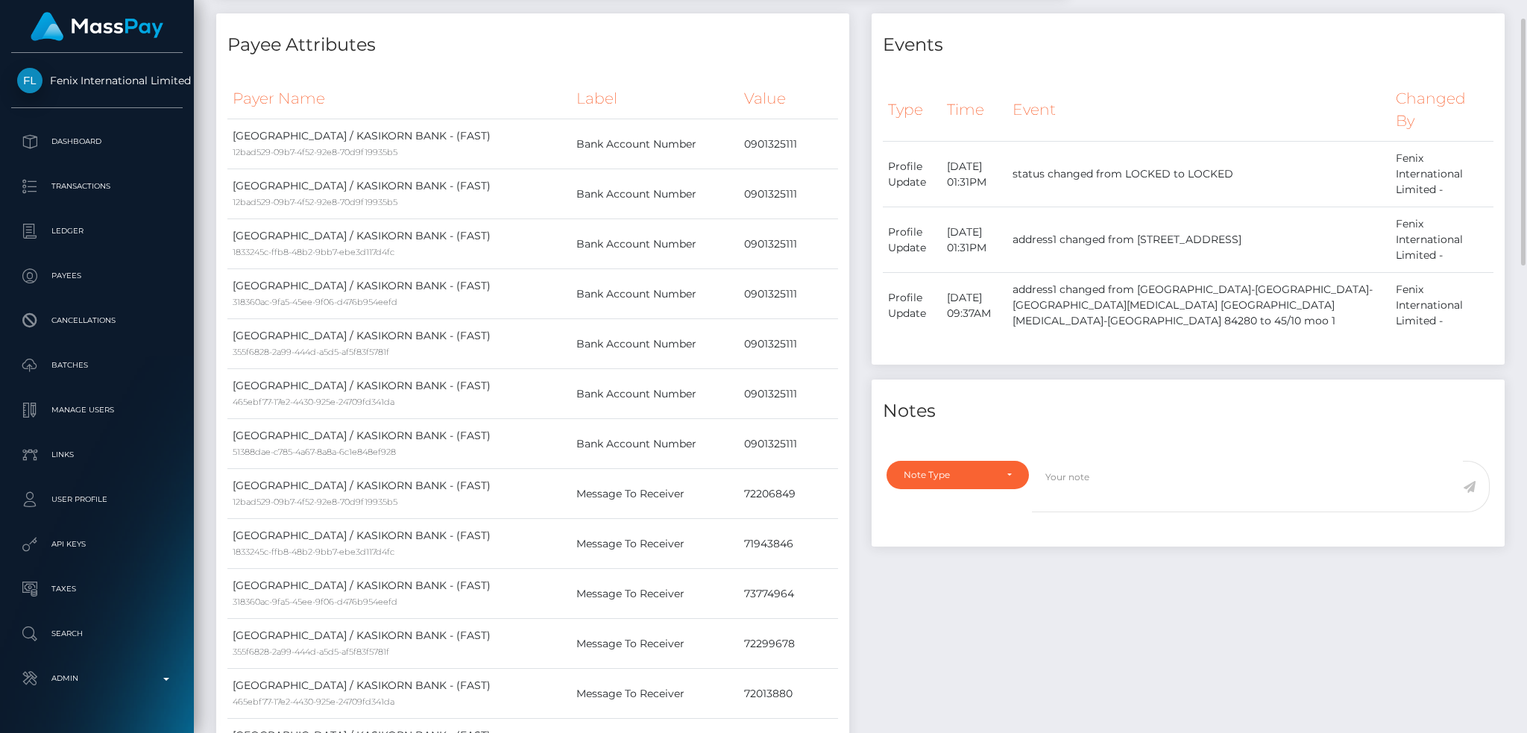
scroll to position [0, 0]
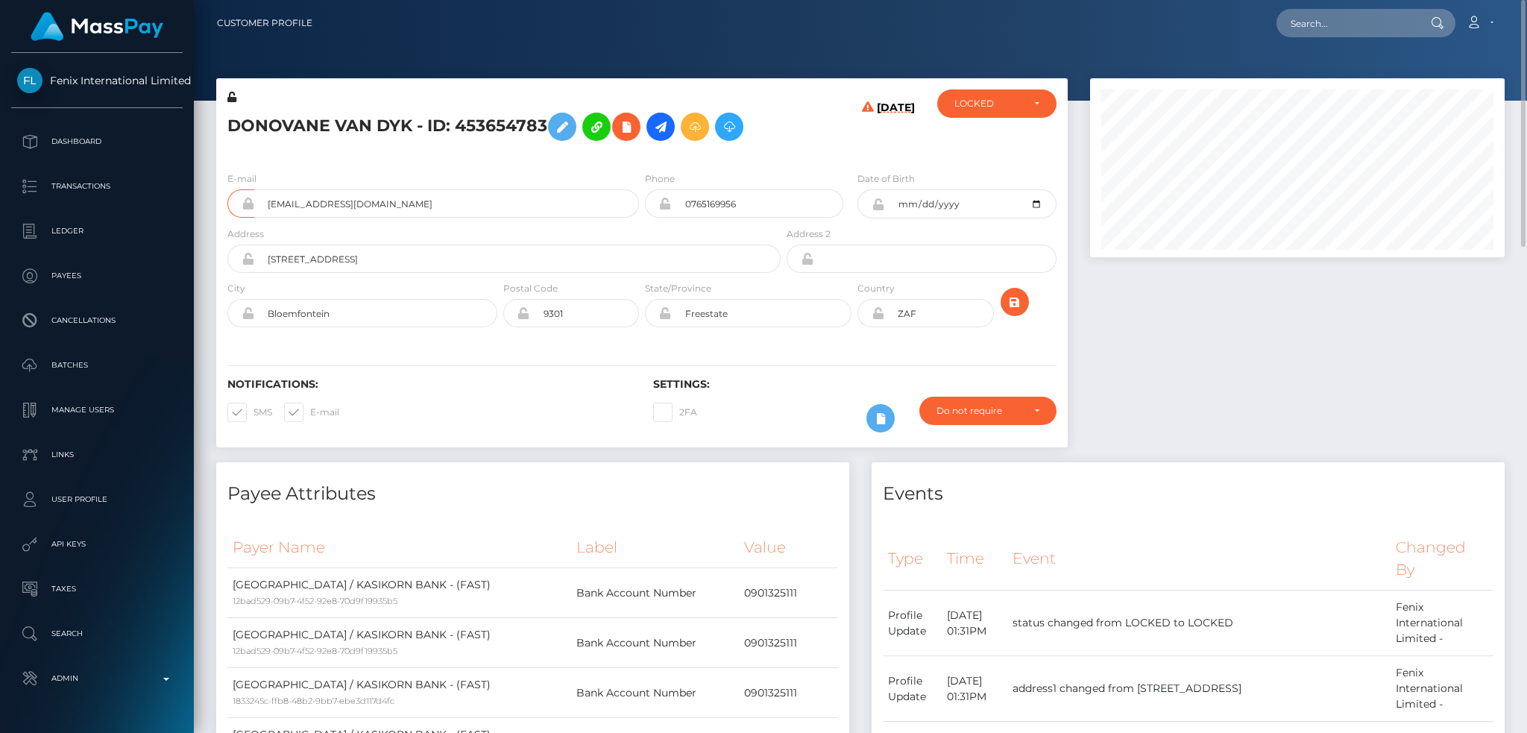
click at [421, 132] on h5 "DONOVANE VAN DYK - ID: 453654783" at bounding box center [499, 126] width 545 height 43
click at [1357, 19] on input "text" at bounding box center [1347, 23] width 140 height 28
paste input "372345802"
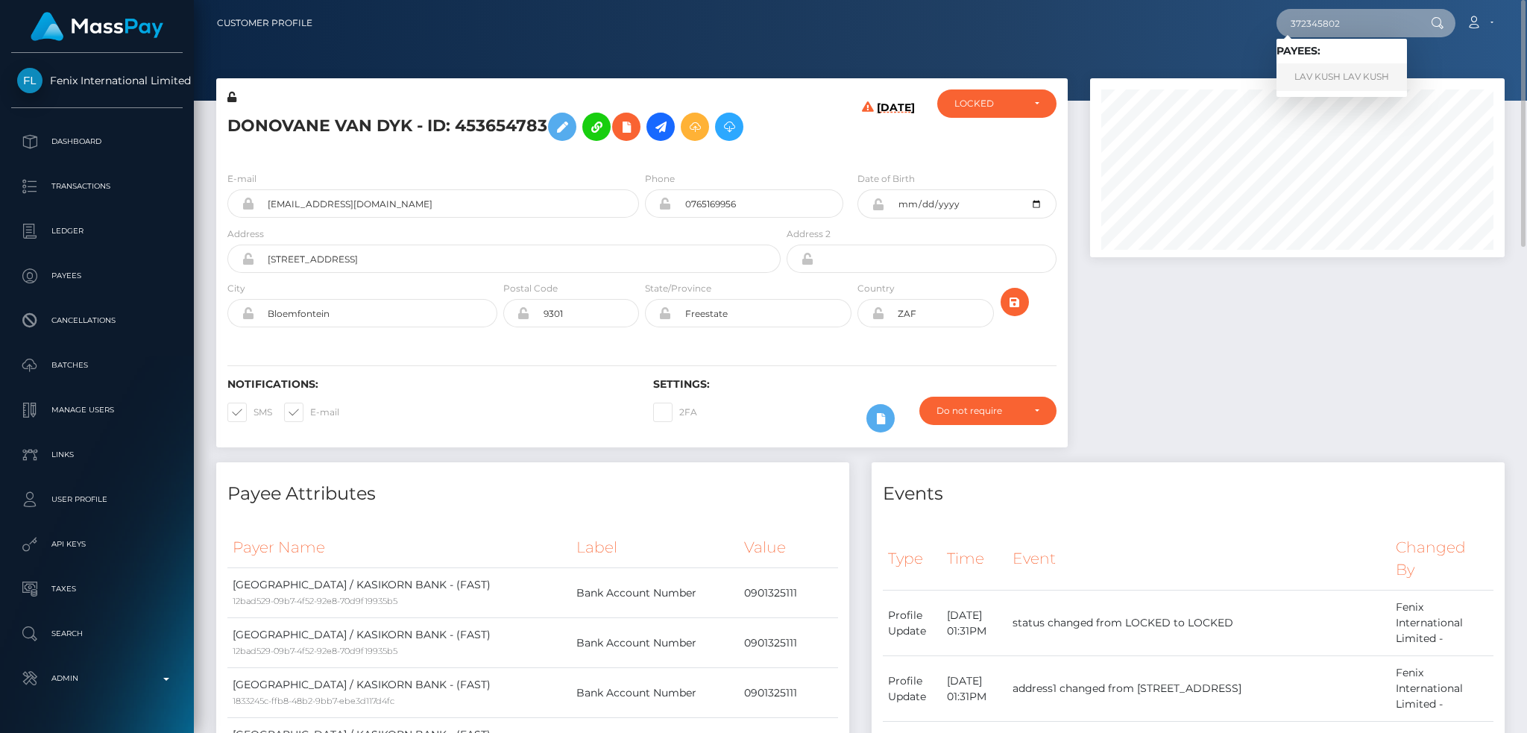
type input "372345802"
click at [1327, 72] on link "LAV KUSH LAV KUSH" at bounding box center [1342, 77] width 131 height 28
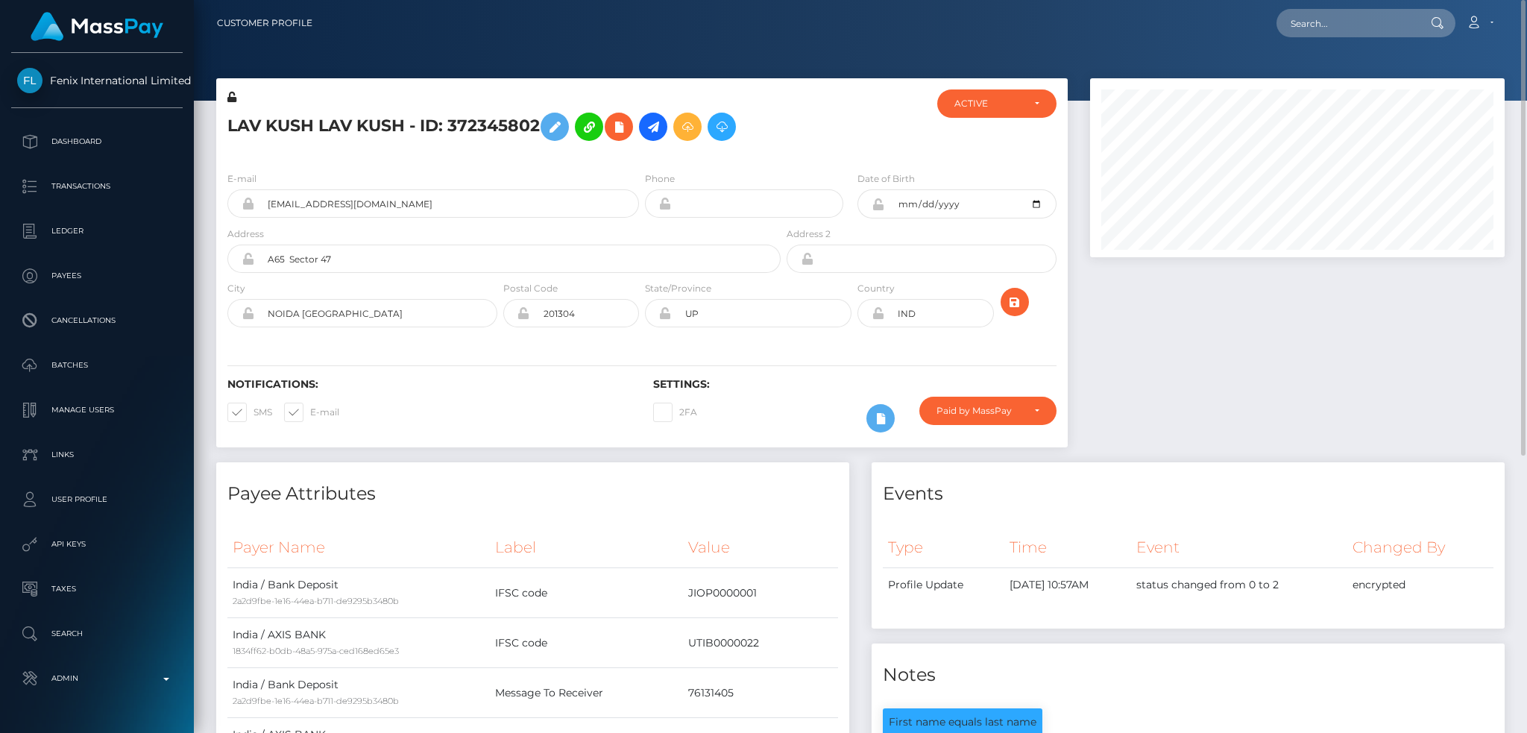
click at [498, 122] on h5 "LAV KUSH LAV KUSH - ID: 372345802" at bounding box center [499, 126] width 545 height 43
click at [497, 122] on h5 "LAV KUSH LAV KUSH - ID: 372345802" at bounding box center [499, 126] width 545 height 43
copy h5 "LAV KUSH LAV KUSH - ID: 372345802"
click at [508, 210] on input "[EMAIL_ADDRESS][DOMAIN_NAME]" at bounding box center [446, 203] width 385 height 28
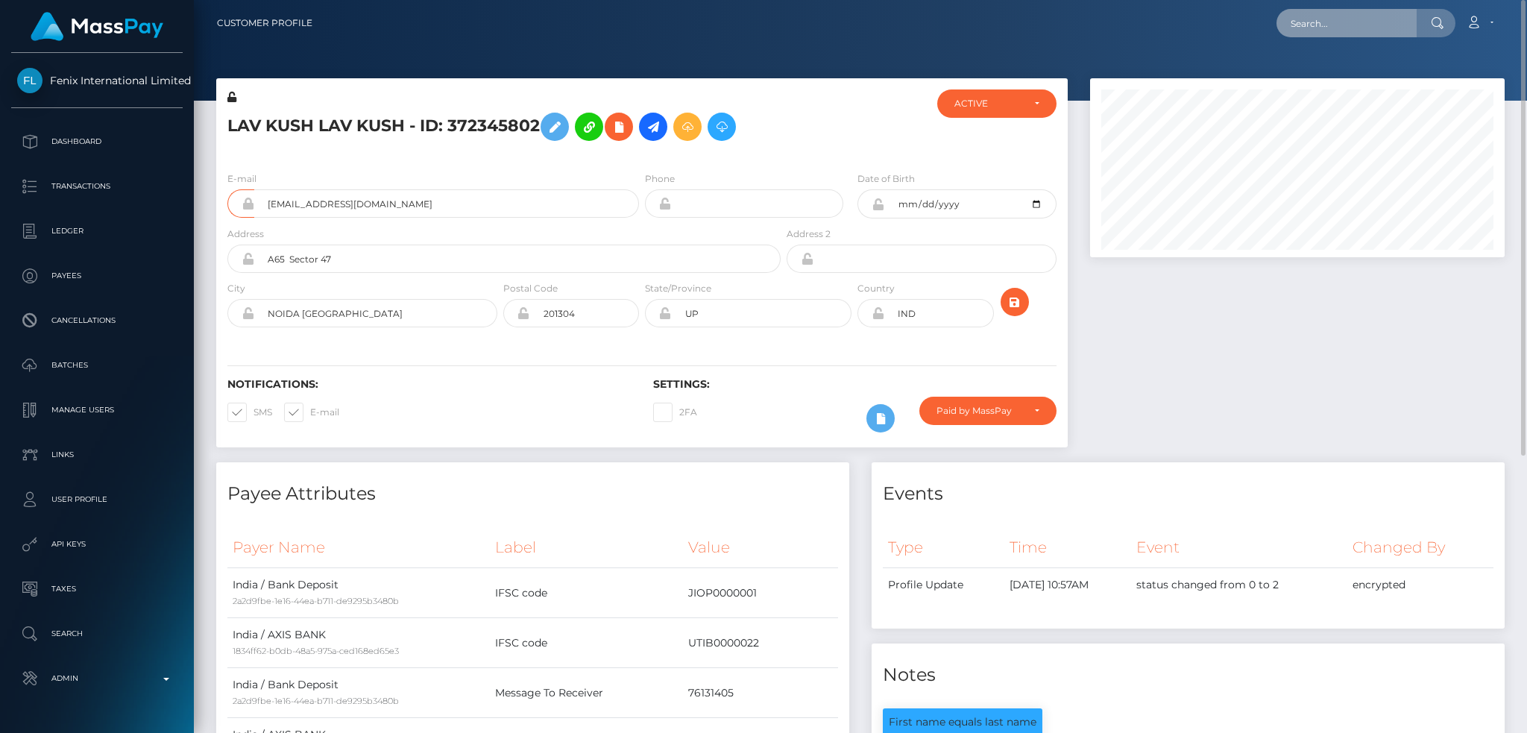
drag, startPoint x: 1306, startPoint y: 24, endPoint x: 1278, endPoint y: 28, distance: 28.0
click at [1306, 24] on input "text" at bounding box center [1347, 23] width 140 height 28
paste input "456158649"
type input "456158649"
click at [1357, 73] on link "[PERSON_NAME]" at bounding box center [1336, 77] width 119 height 28
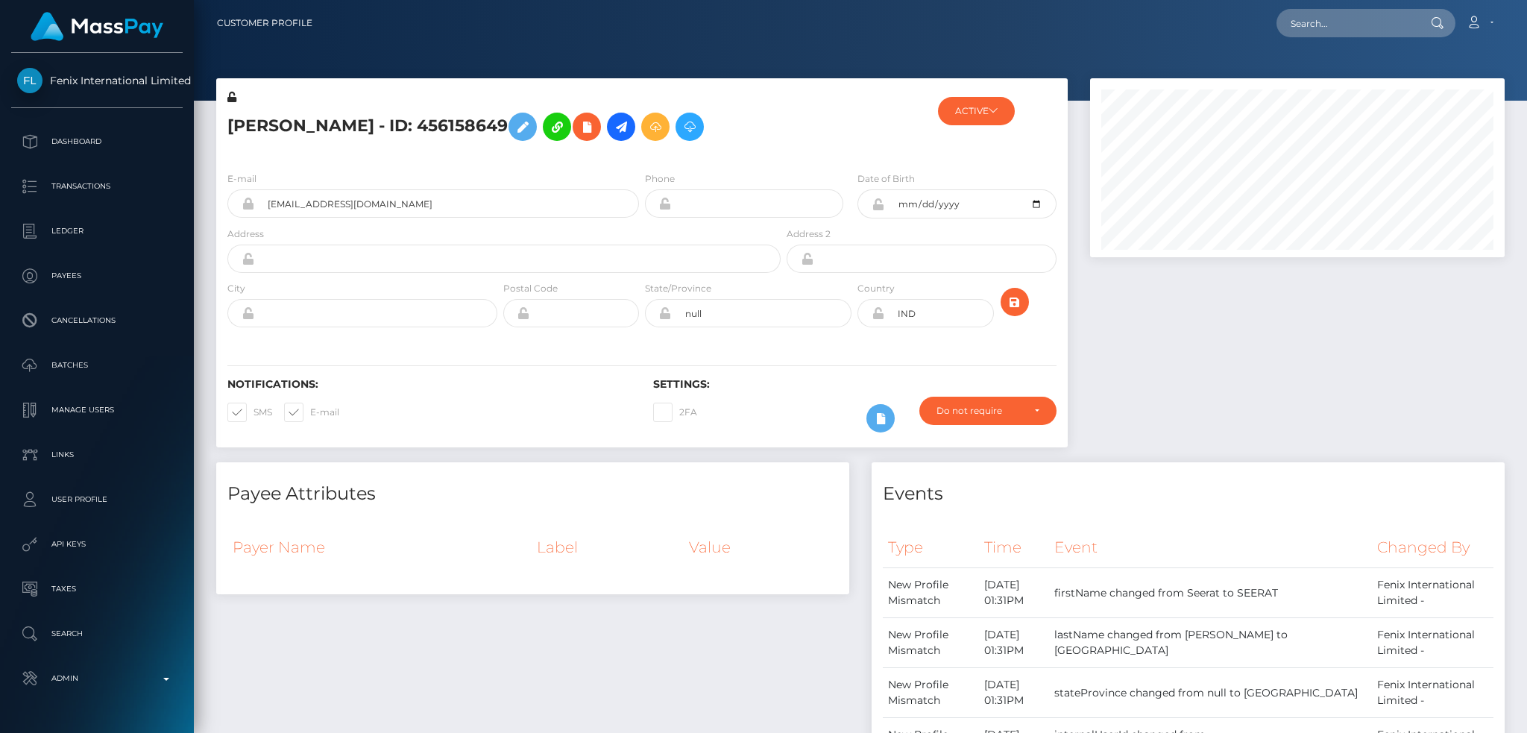
scroll to position [179, 414]
click at [424, 192] on input "itsokaysimran@gmail.com" at bounding box center [446, 203] width 385 height 28
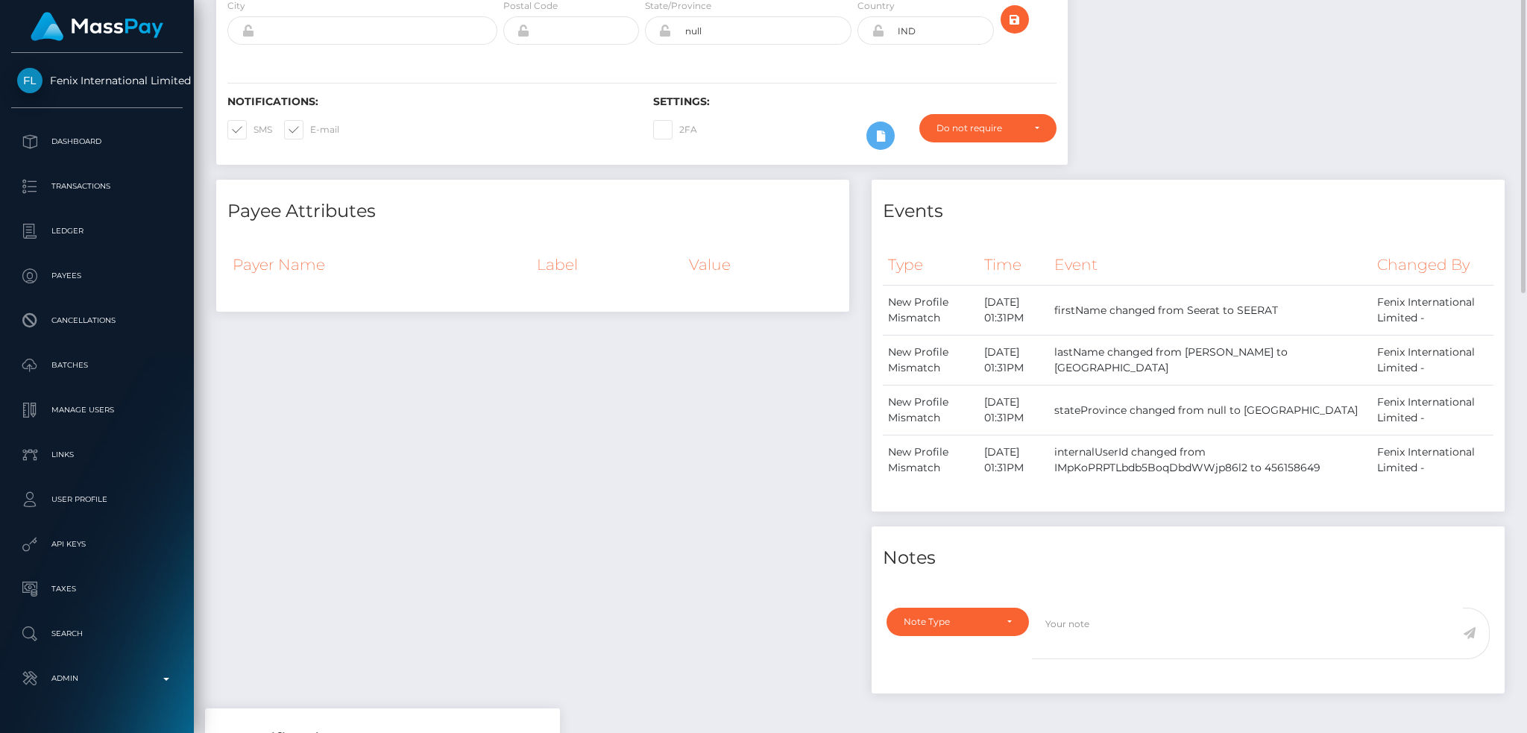
scroll to position [0, 0]
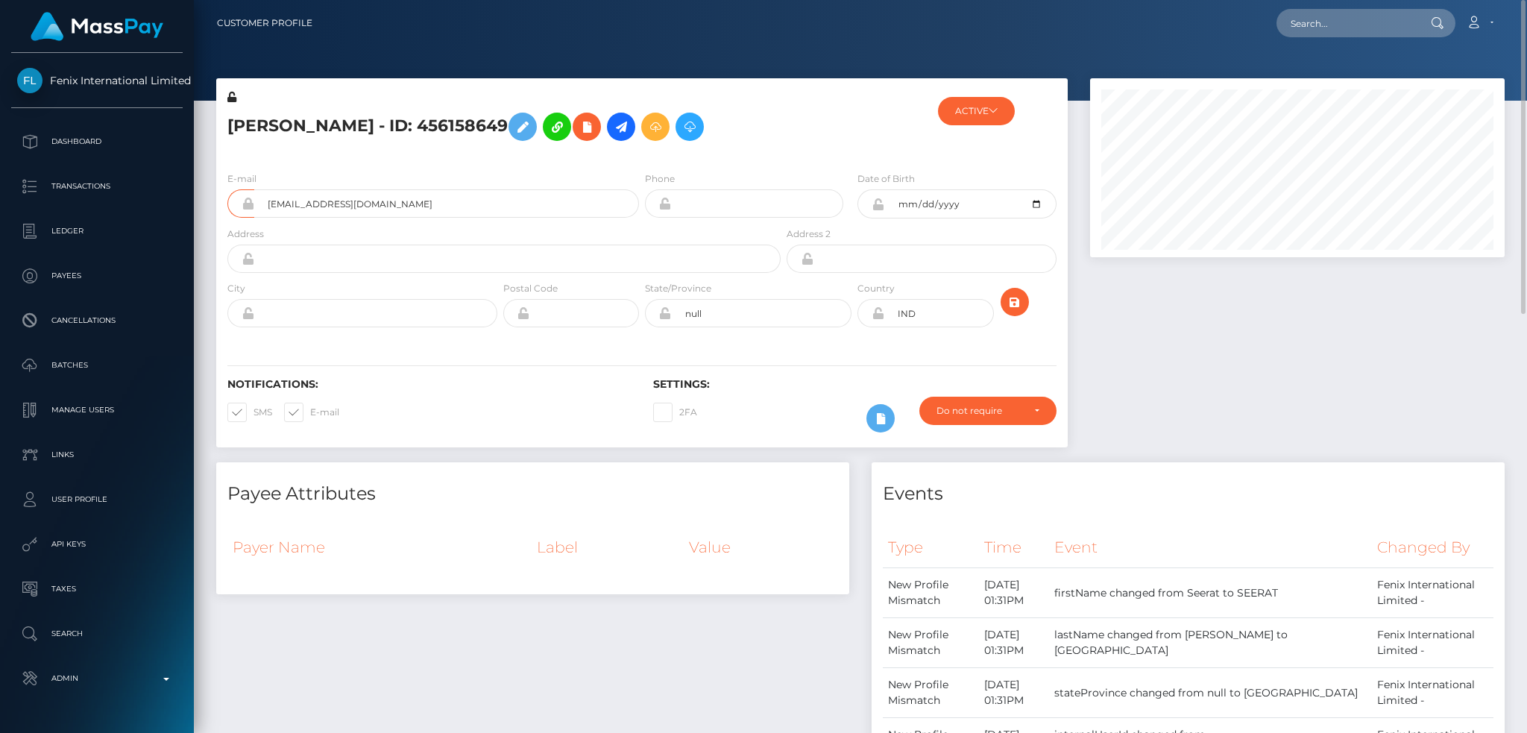
click at [1289, 389] on div at bounding box center [1297, 270] width 437 height 384
click at [1315, 19] on input "text" at bounding box center [1347, 23] width 140 height 28
paste input "332525862"
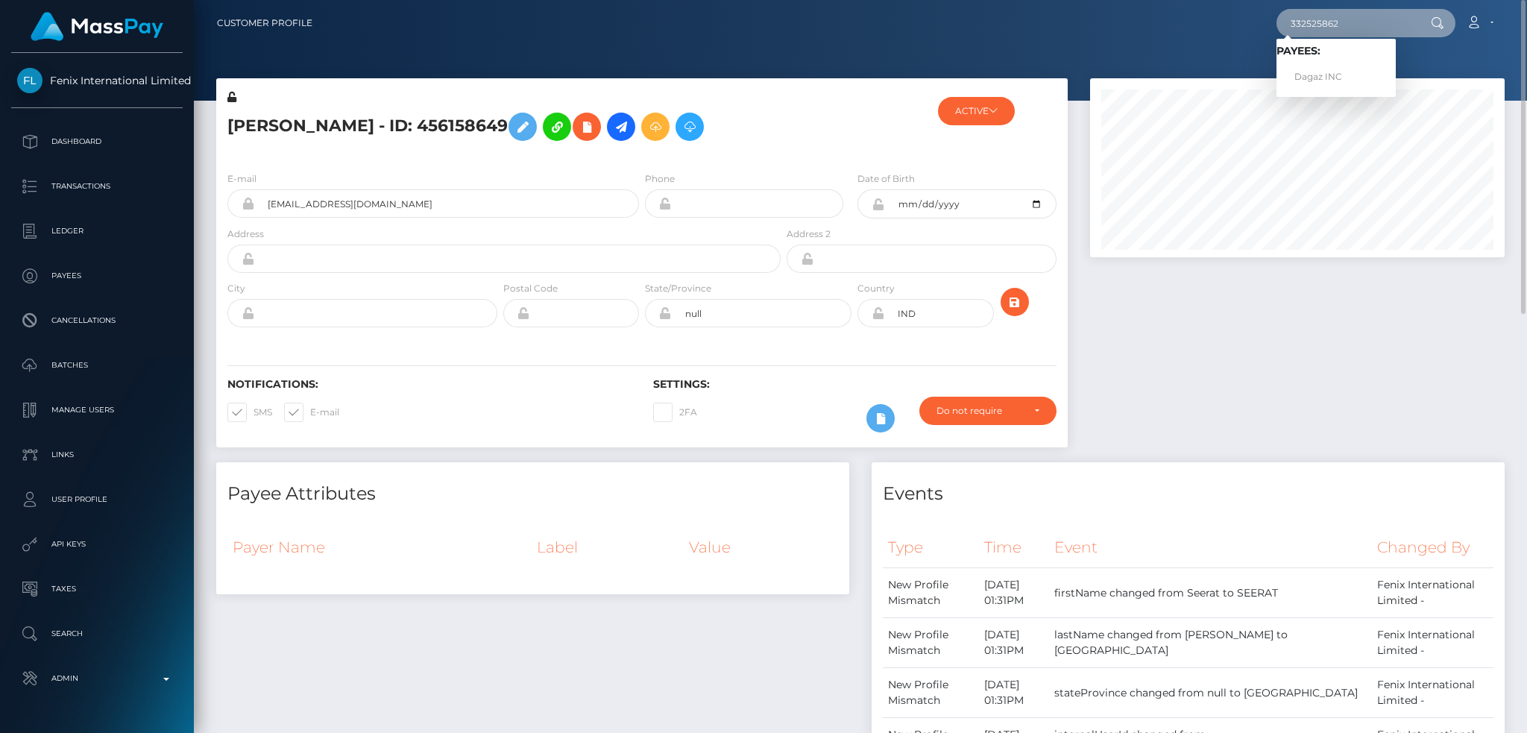
type input "332525862"
click at [1334, 75] on link "Dagaz INC" at bounding box center [1336, 77] width 119 height 28
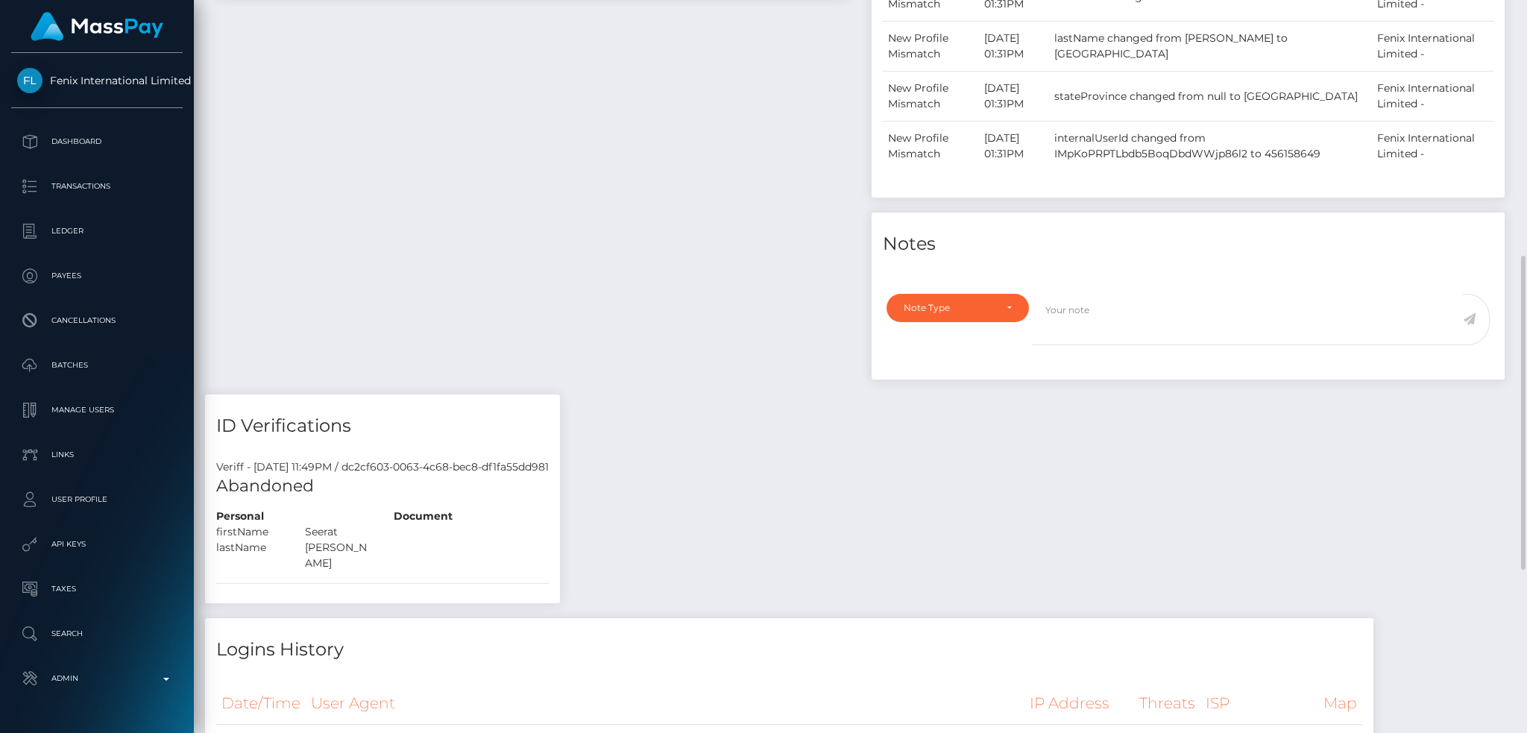
scroll to position [397, 0]
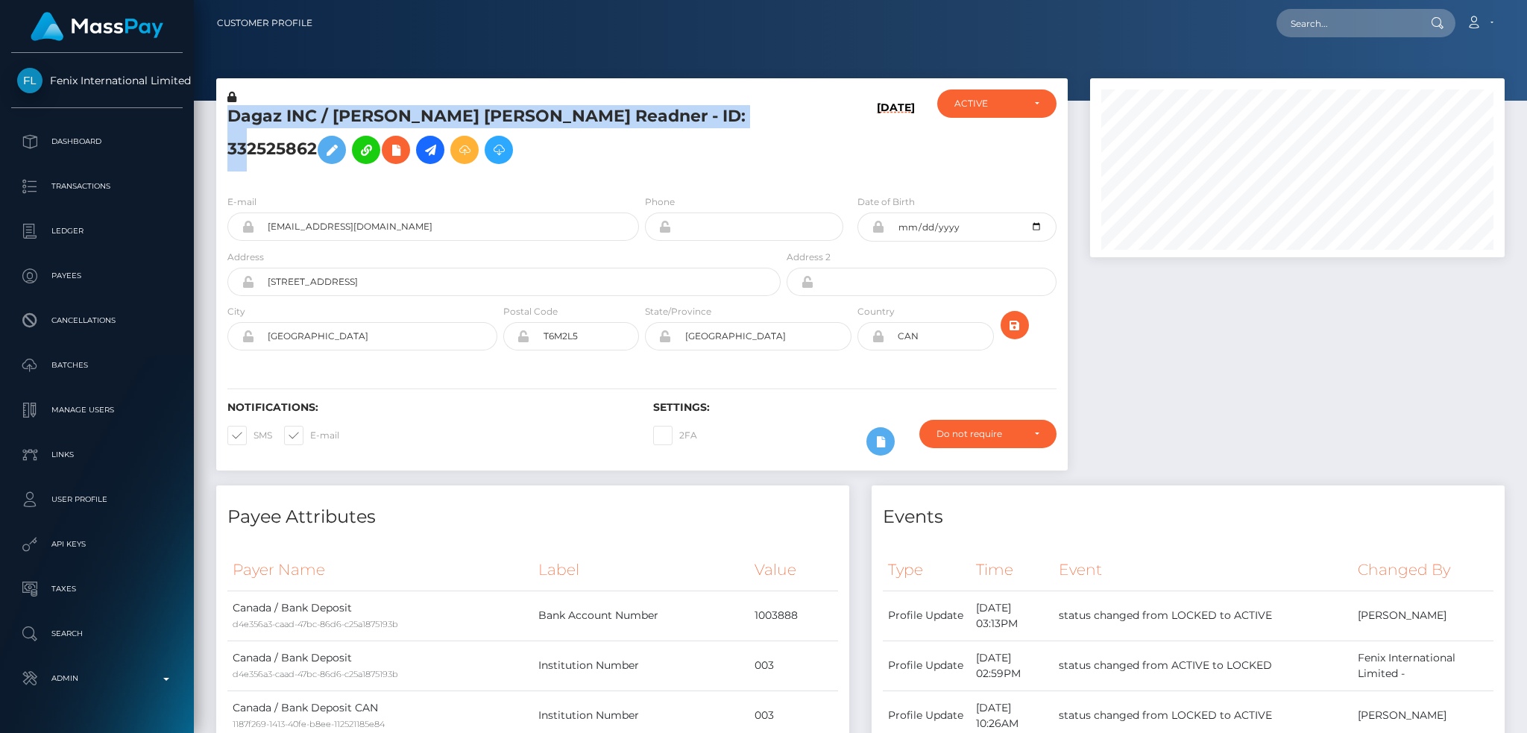
scroll to position [179, 414]
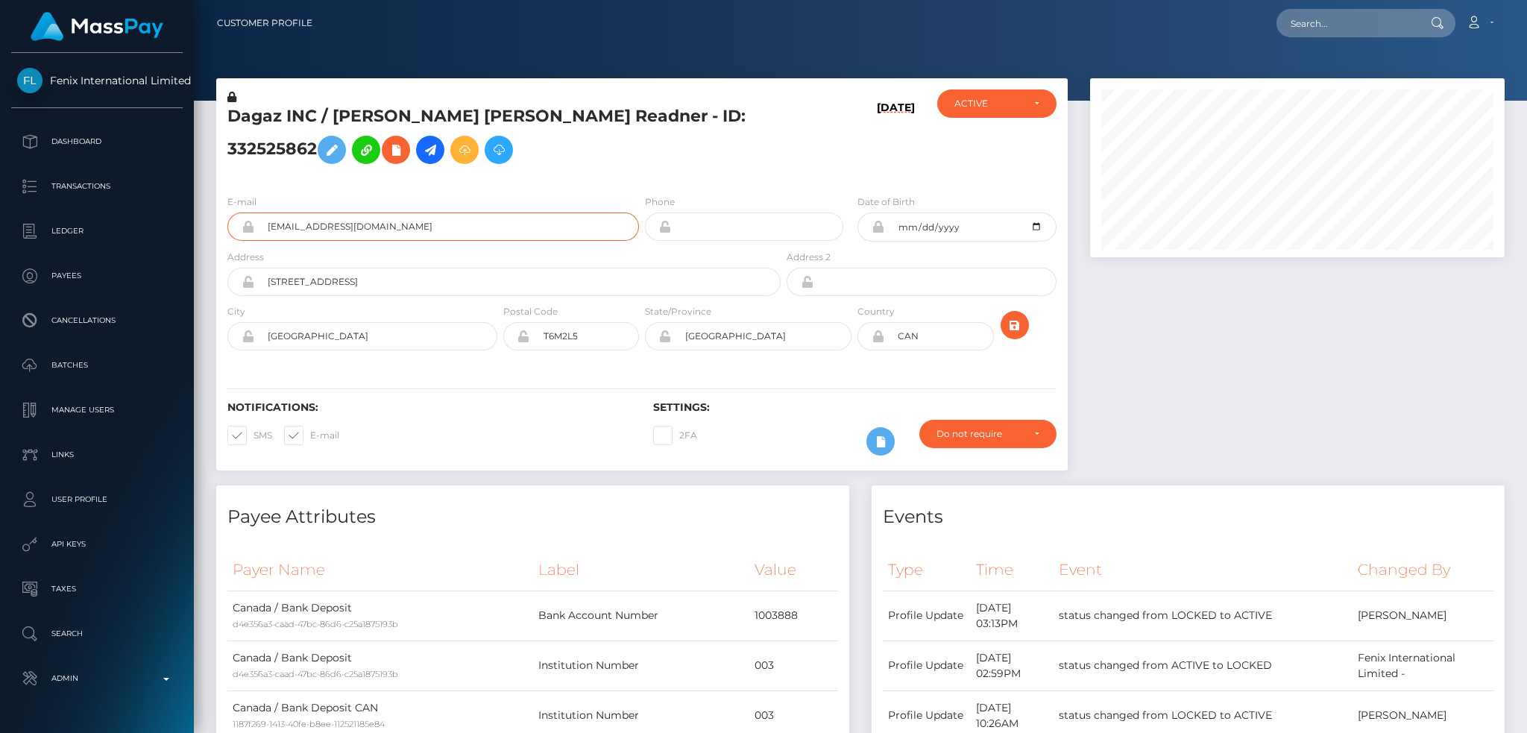
click at [418, 241] on input "[EMAIL_ADDRESS][DOMAIN_NAME]" at bounding box center [446, 227] width 385 height 28
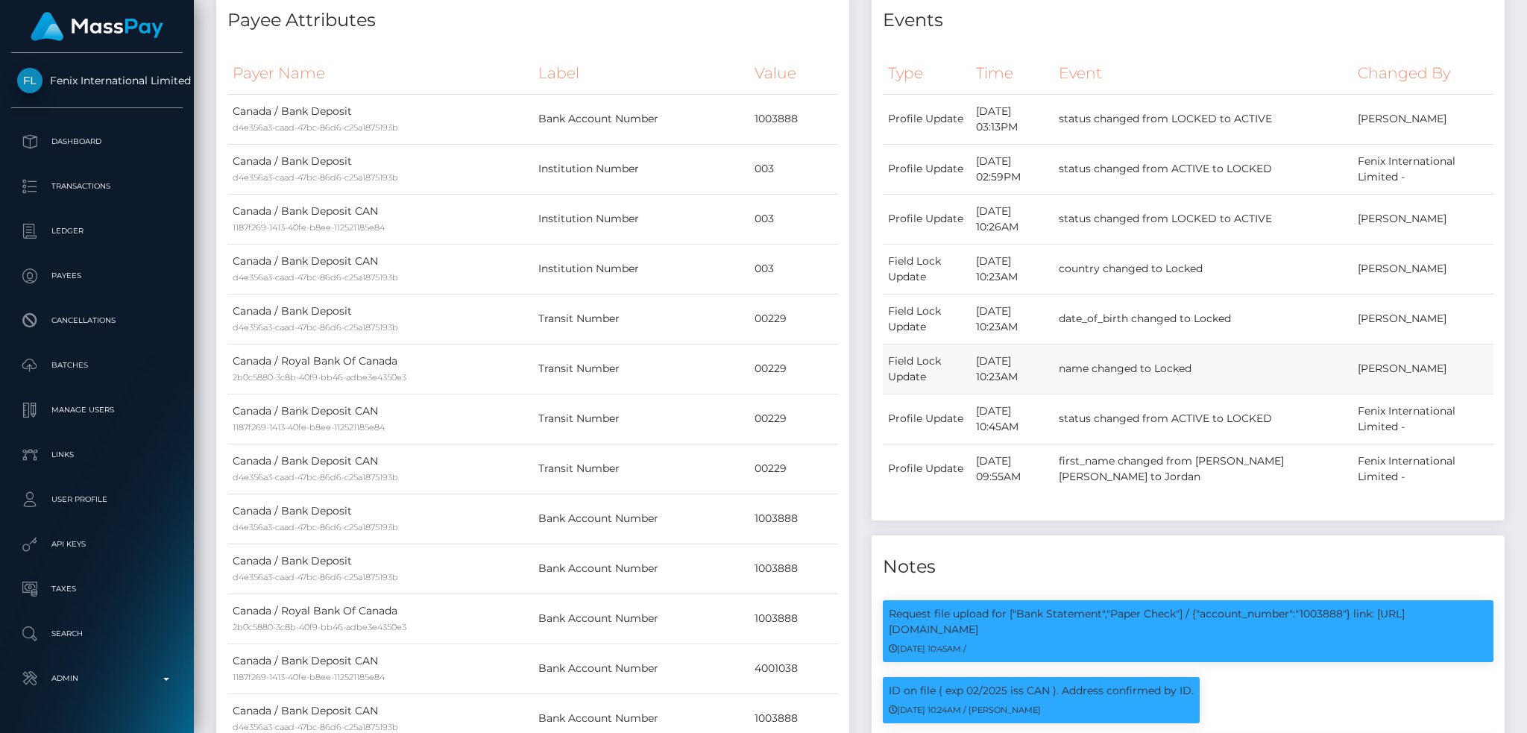
scroll to position [0, 0]
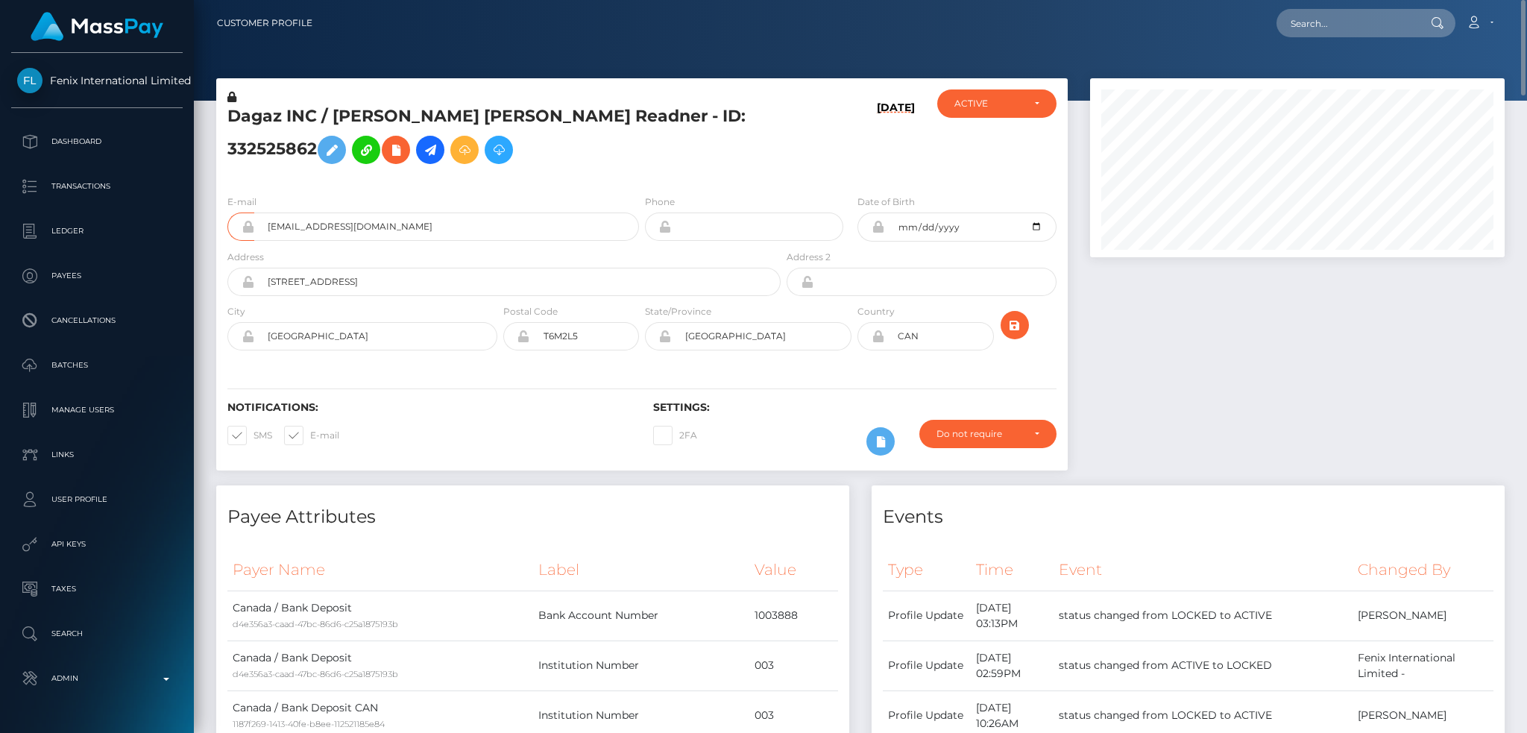
click at [1271, 323] on div at bounding box center [1297, 281] width 437 height 407
click at [1358, 19] on input "text" at bounding box center [1347, 23] width 140 height 28
paste input "34501922"
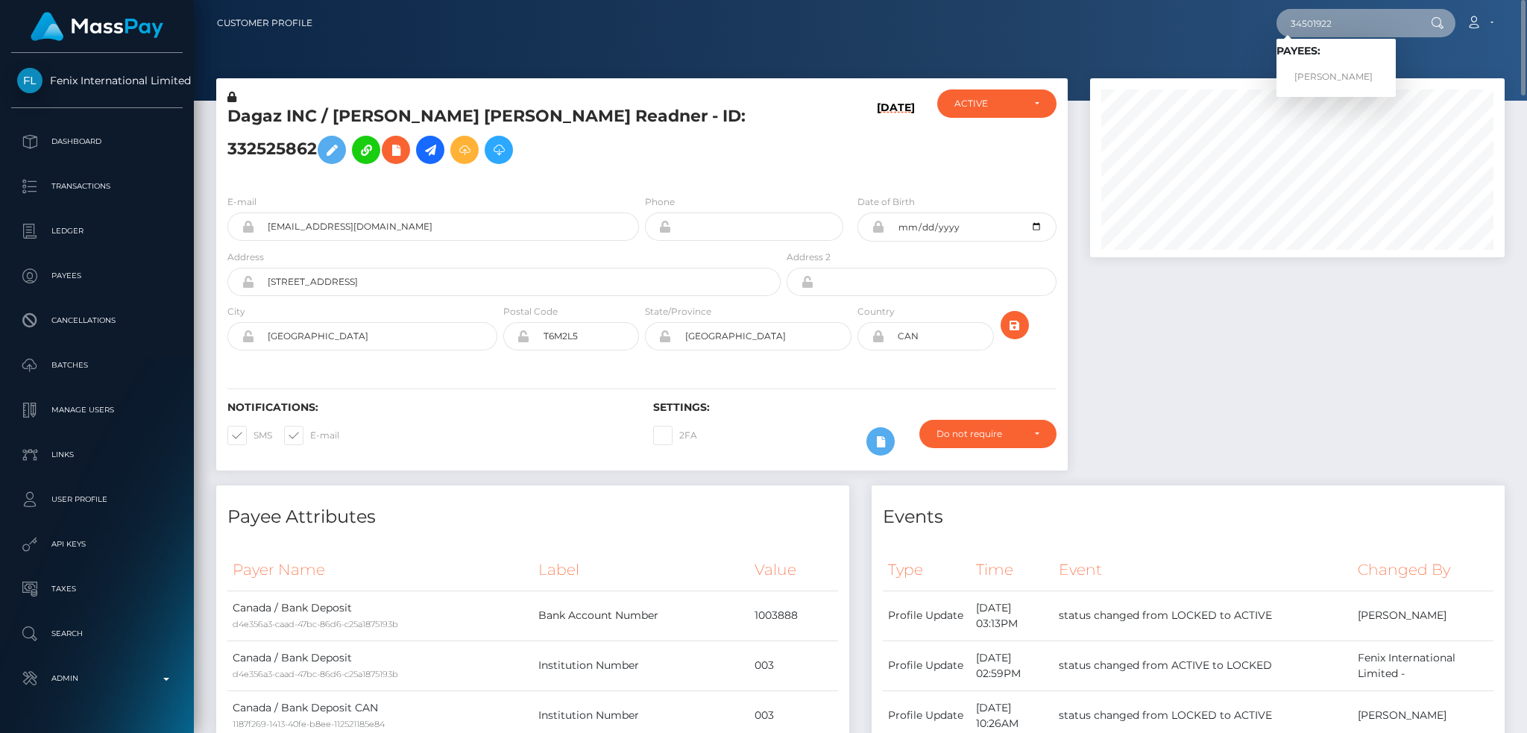
type input "34501922"
click at [1327, 77] on link "Alisha Lynn Hefler" at bounding box center [1336, 77] width 119 height 28
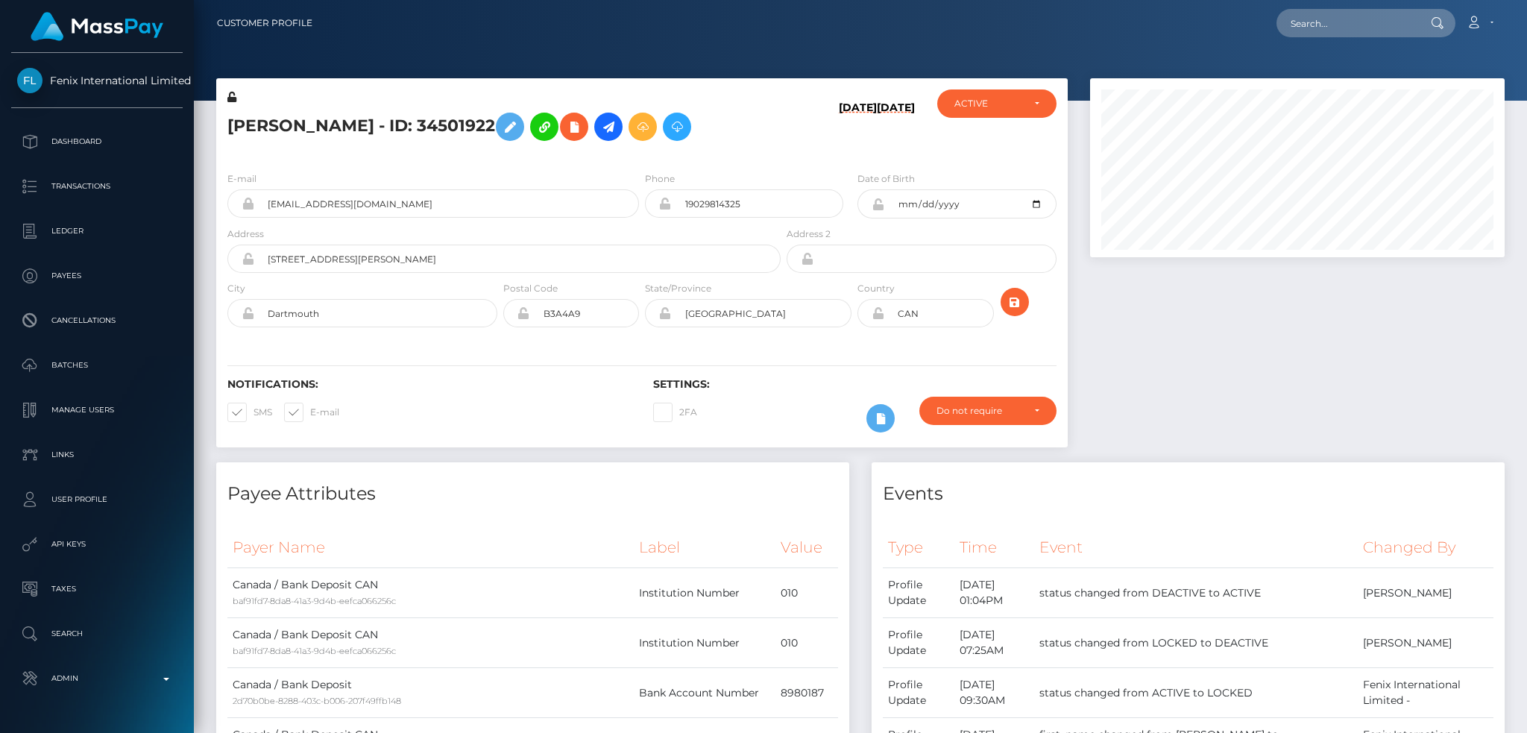
scroll to position [179, 414]
click at [440, 202] on input "unicornbaby9102@gmail.com" at bounding box center [446, 203] width 385 height 28
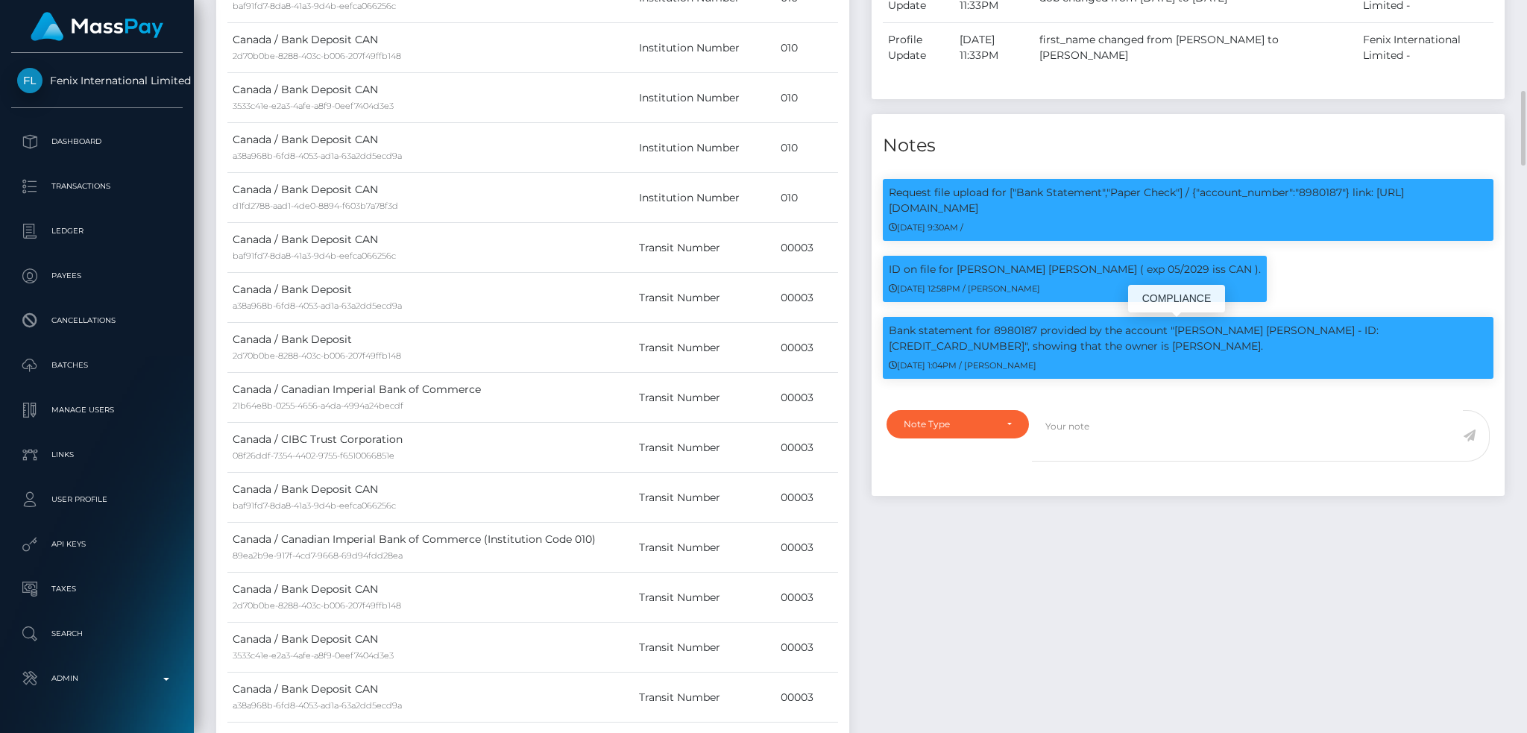
click at [1001, 334] on p "Bank statement for 8980187 provided by the account "Jelissa Shenice Ann Grant -…" at bounding box center [1188, 338] width 599 height 31
copy p "8980187"
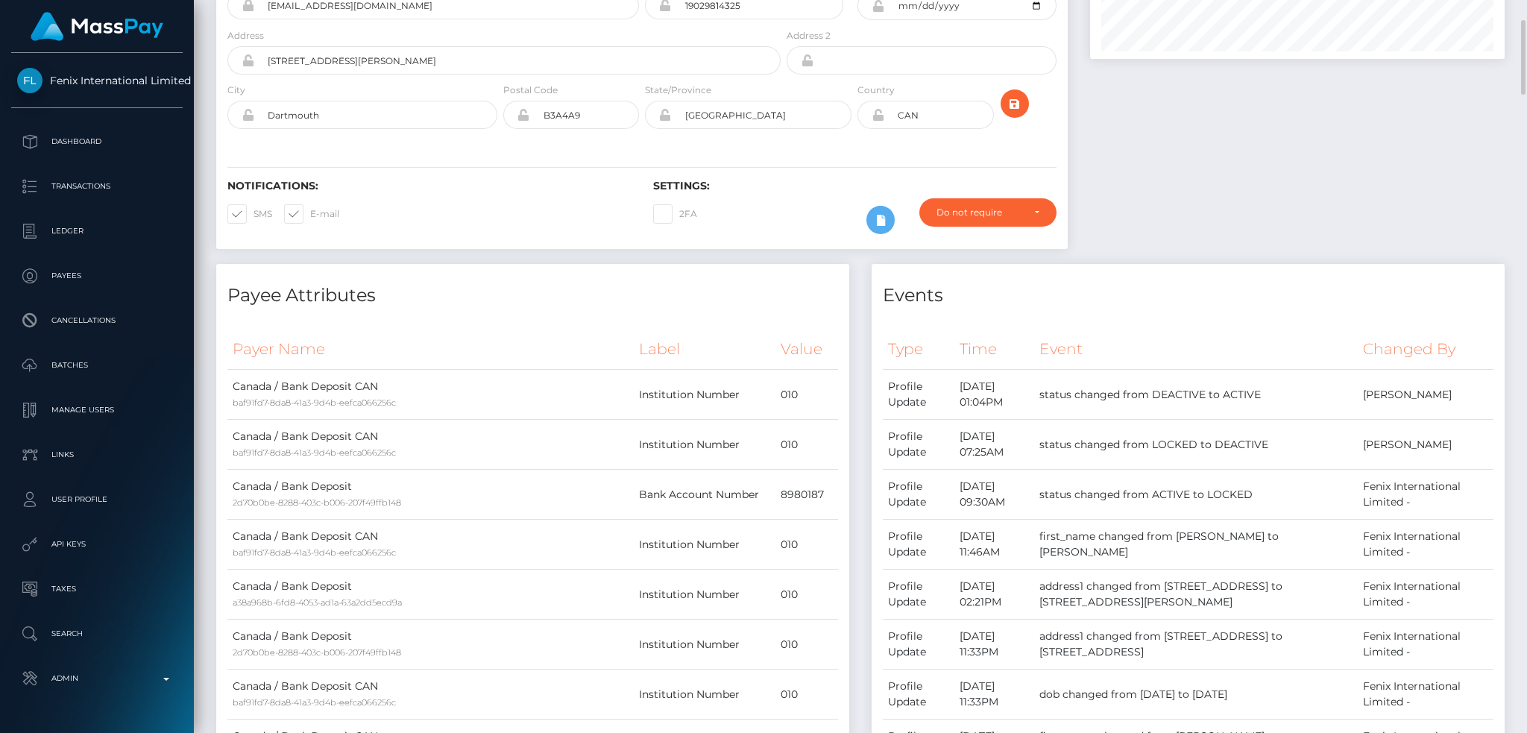
scroll to position [0, 0]
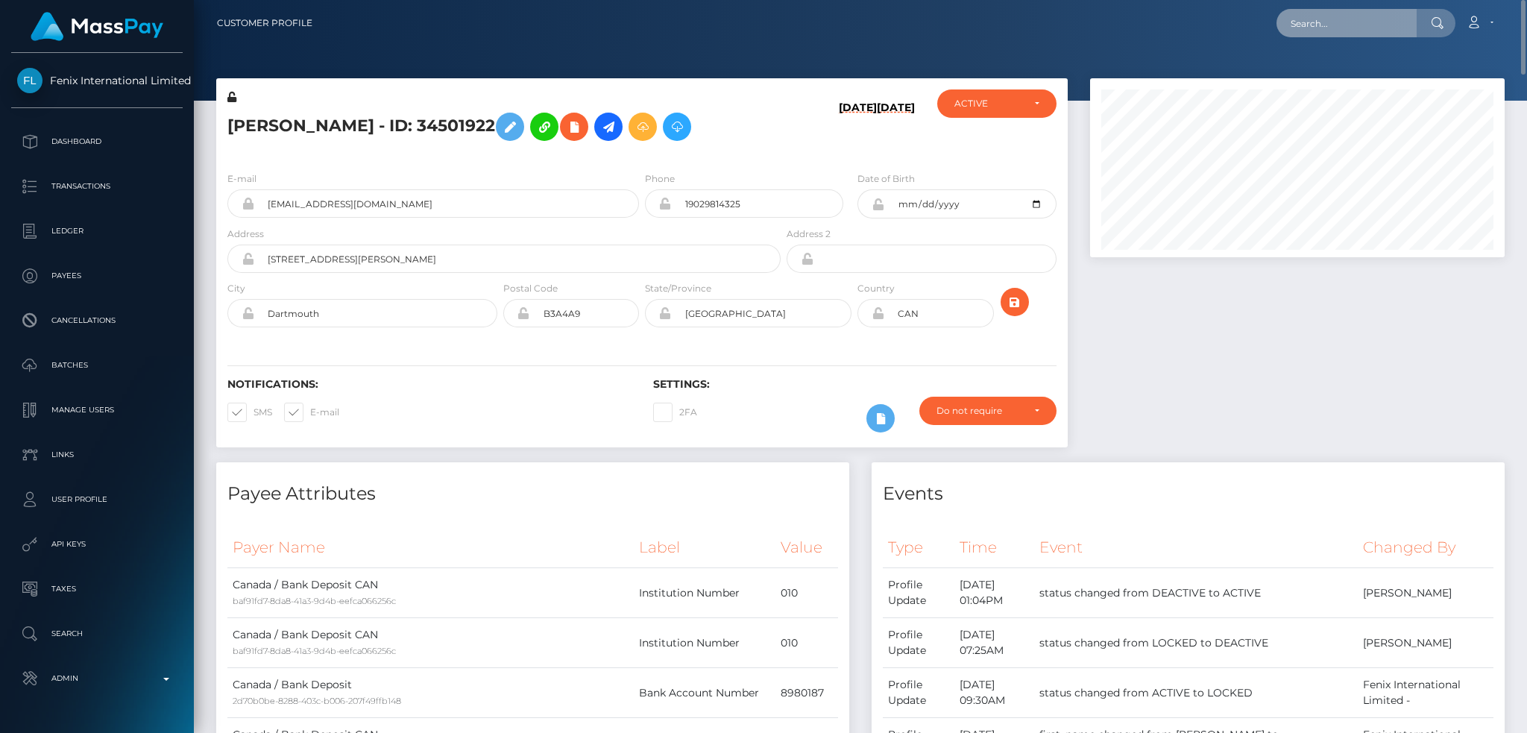
drag, startPoint x: 1334, startPoint y: 24, endPoint x: 1325, endPoint y: 26, distance: 9.2
click at [1334, 24] on input "text" at bounding box center [1347, 23] width 140 height 28
paste input "332525862"
type input "332525862"
click at [1328, 69] on link "Dagaz INC" at bounding box center [1336, 77] width 119 height 28
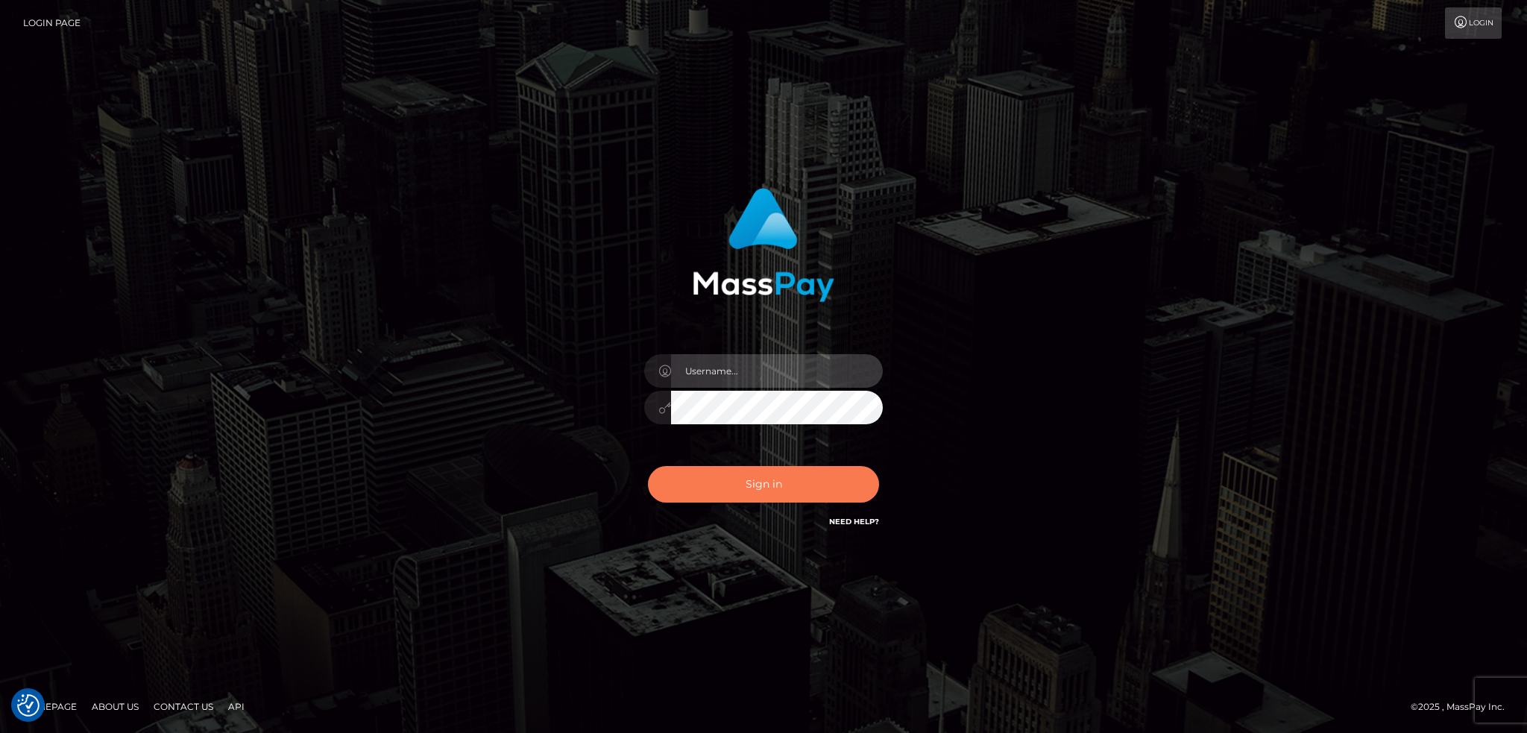
type input "alexstef"
click at [788, 490] on button "Sign in" at bounding box center [763, 484] width 231 height 37
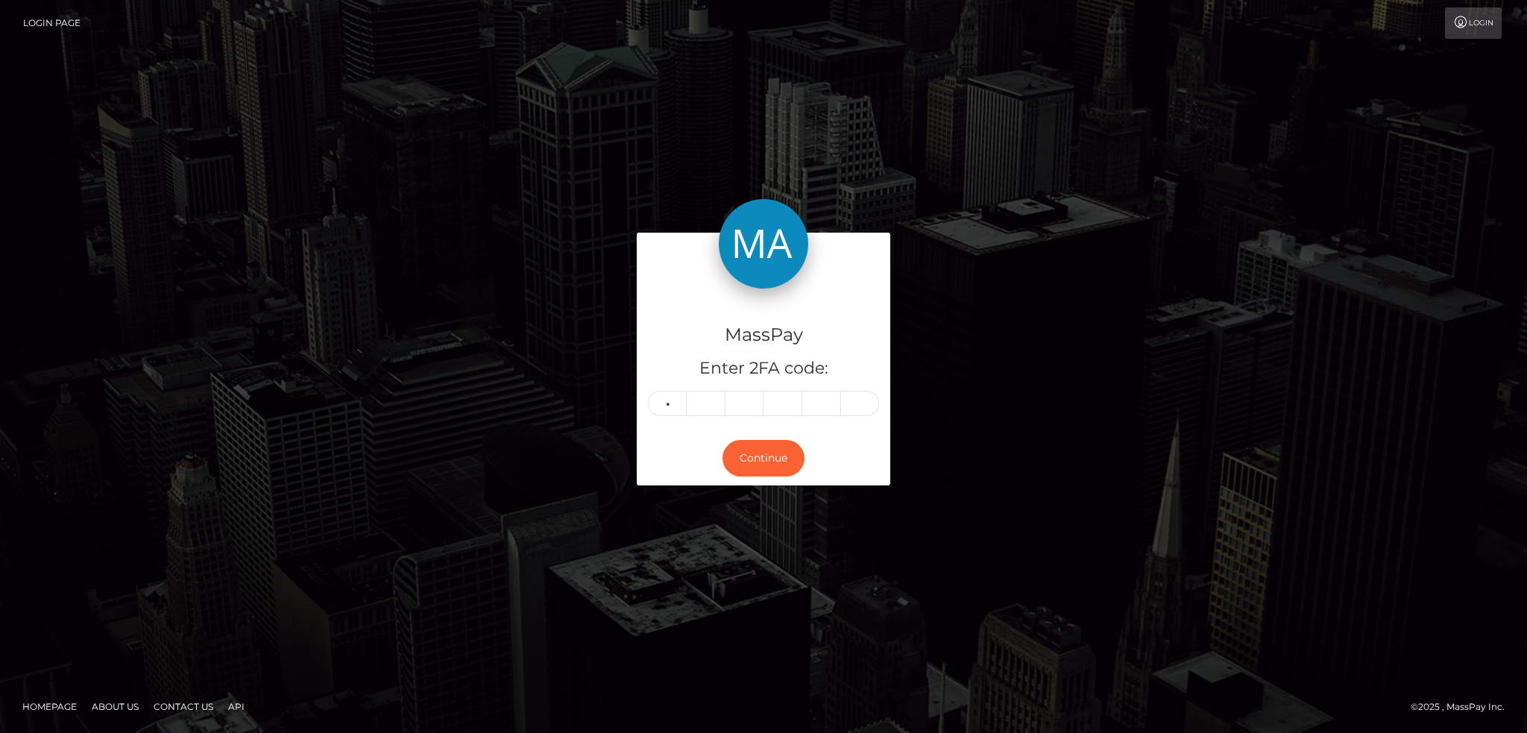
type input "1"
type input "7"
type input "9"
type input "8"
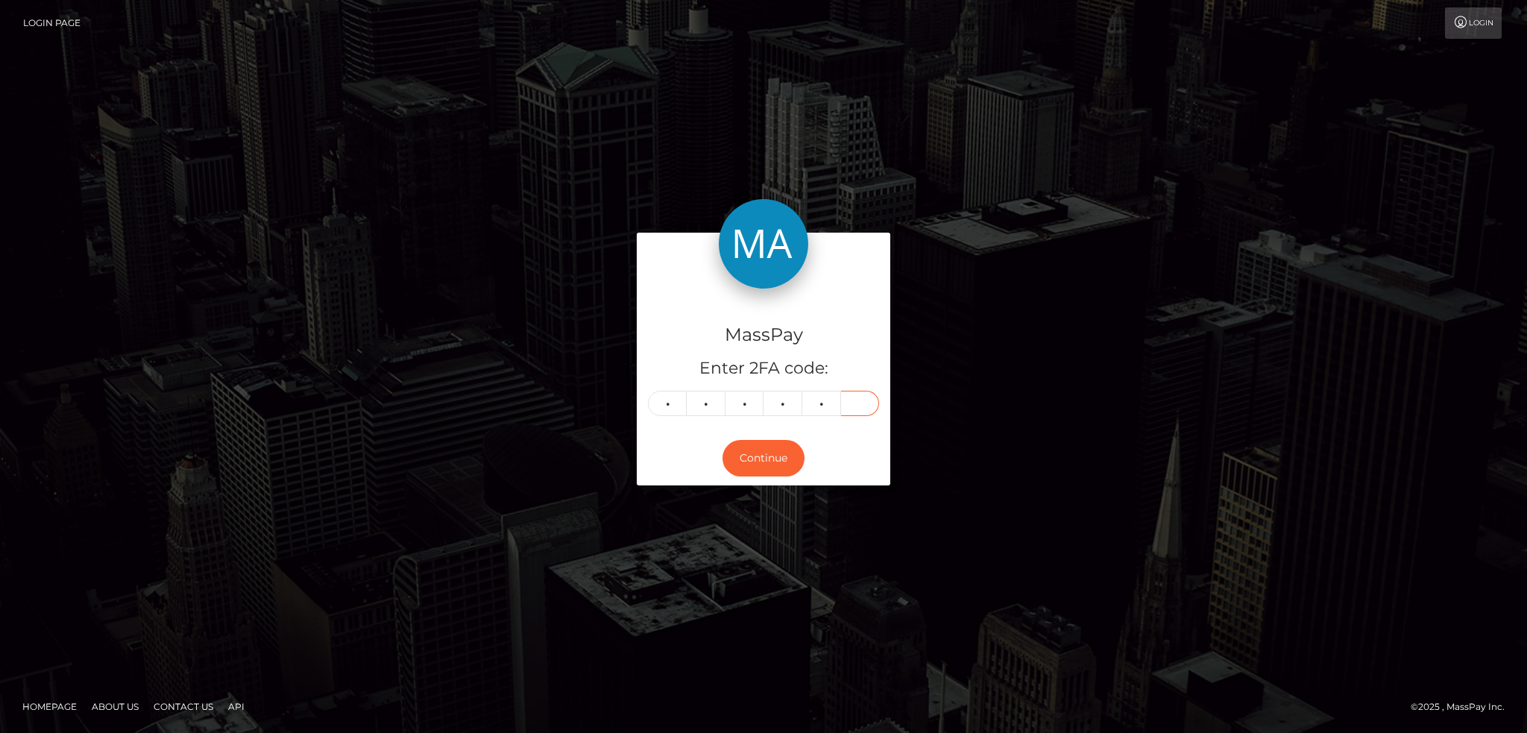
type input "5"
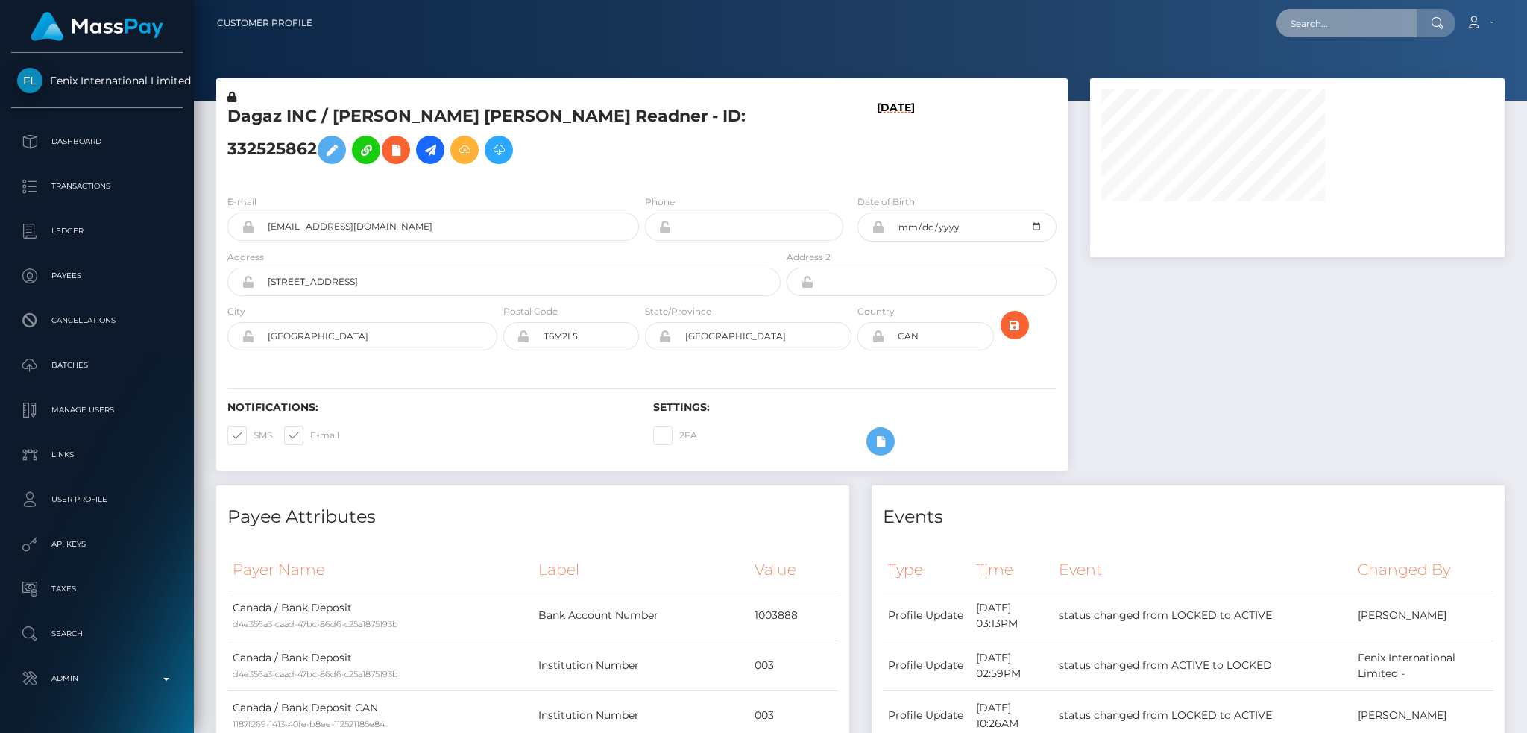
click at [1323, 28] on input "text" at bounding box center [1347, 23] width 140 height 28
paste input "1049022"
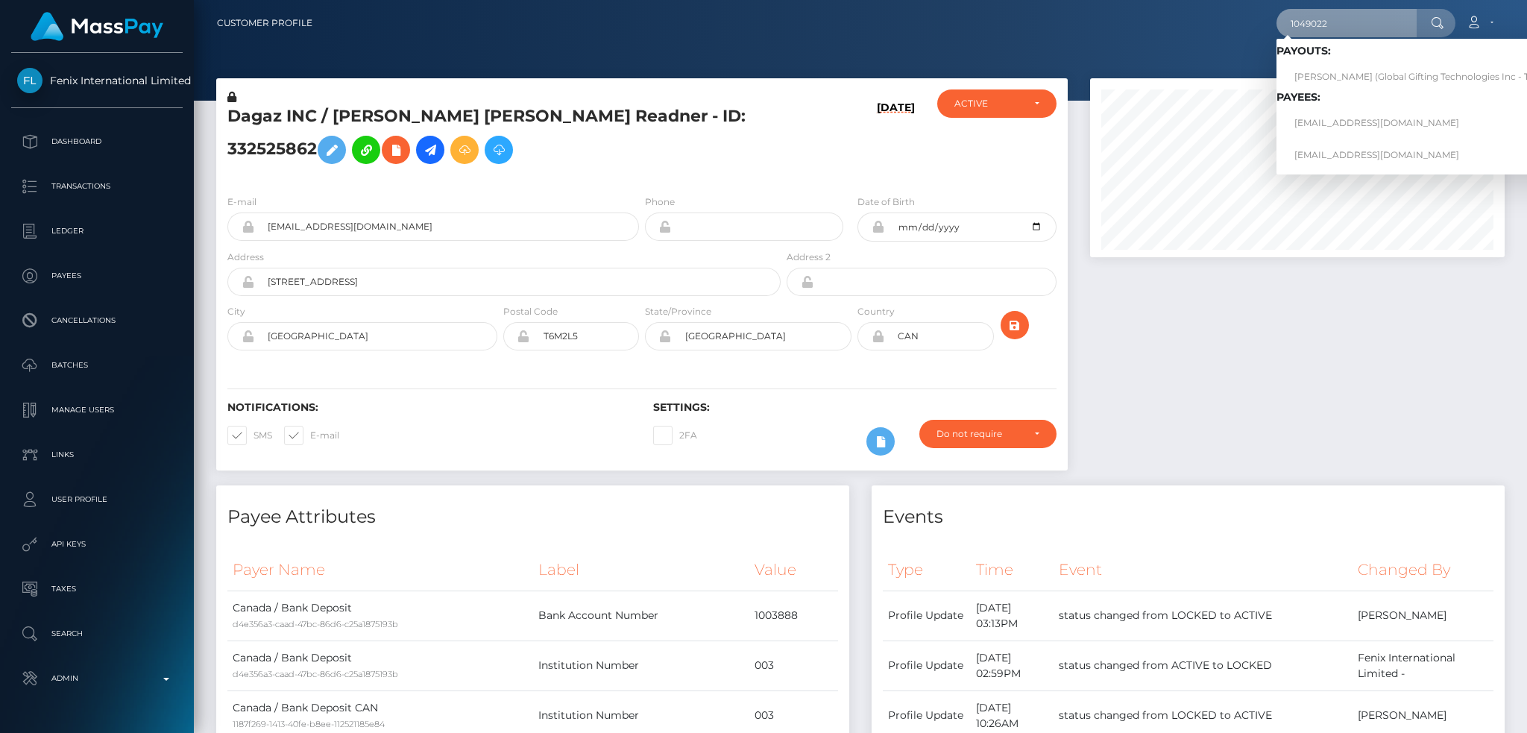
type input "1049022"
click at [1350, 66] on link "[PERSON_NAME] (Global Gifting Technologies Inc - Throne)" at bounding box center [1427, 77] width 301 height 28
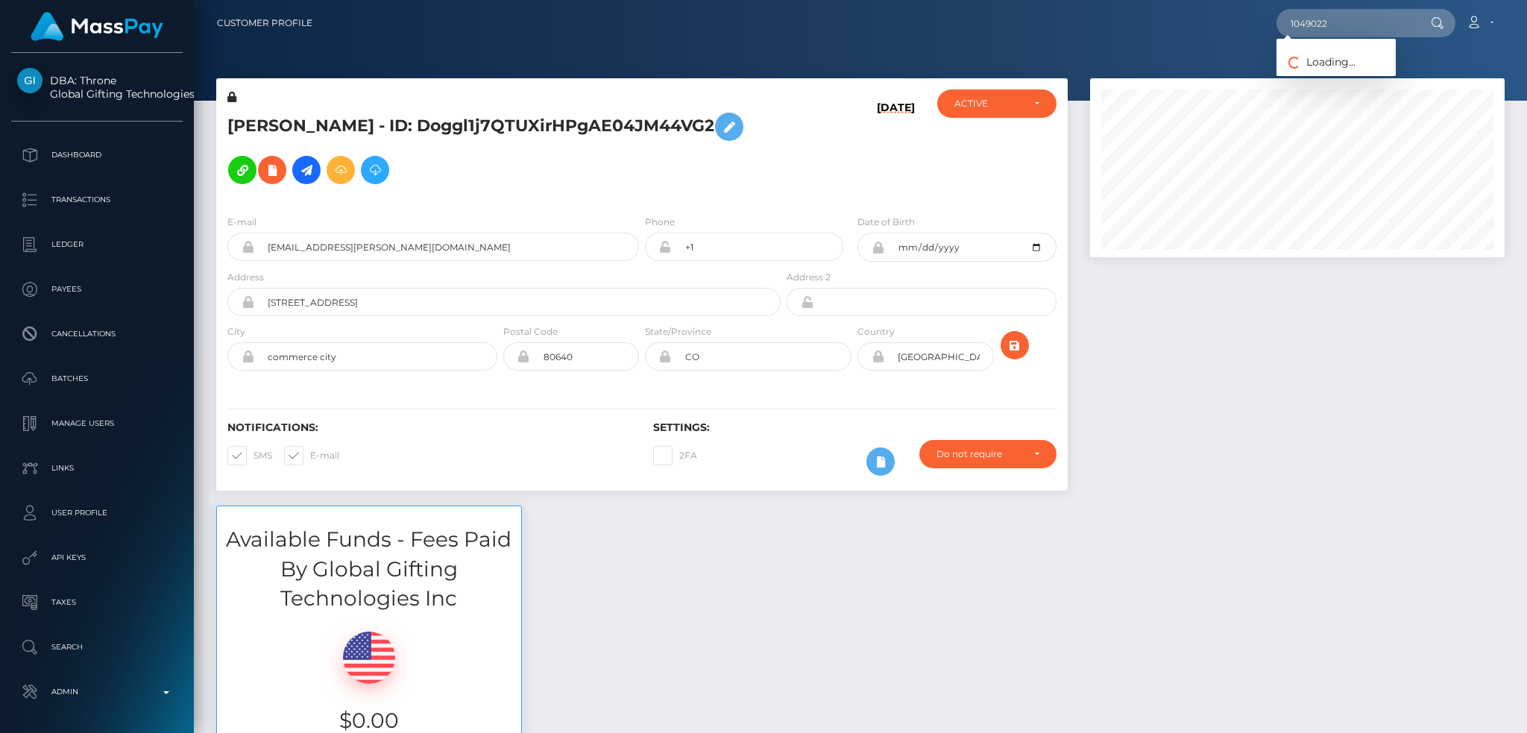
scroll to position [179, 414]
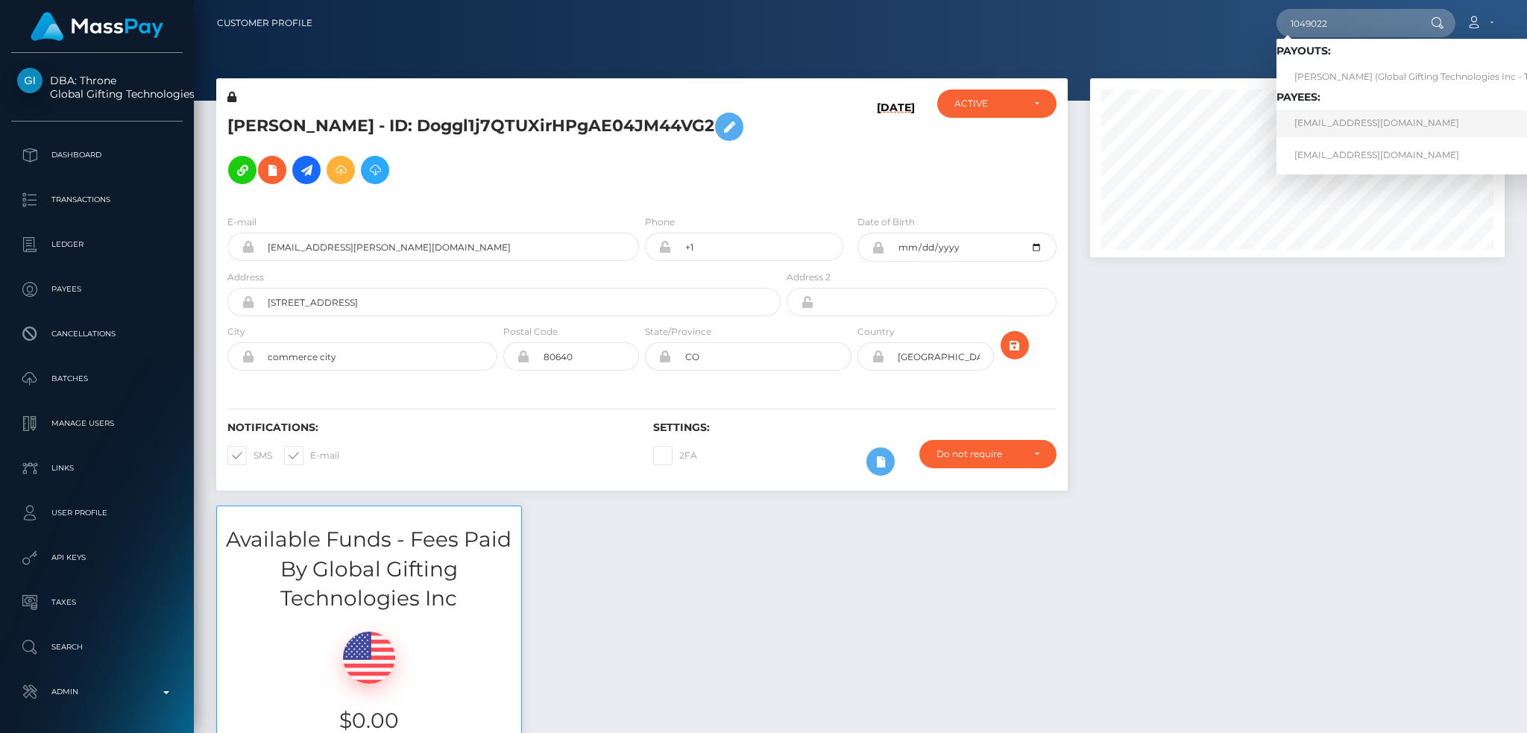
type input "1049022"
click at [1330, 115] on link "another1mlnp@gmail.com" at bounding box center [1427, 124] width 301 height 28
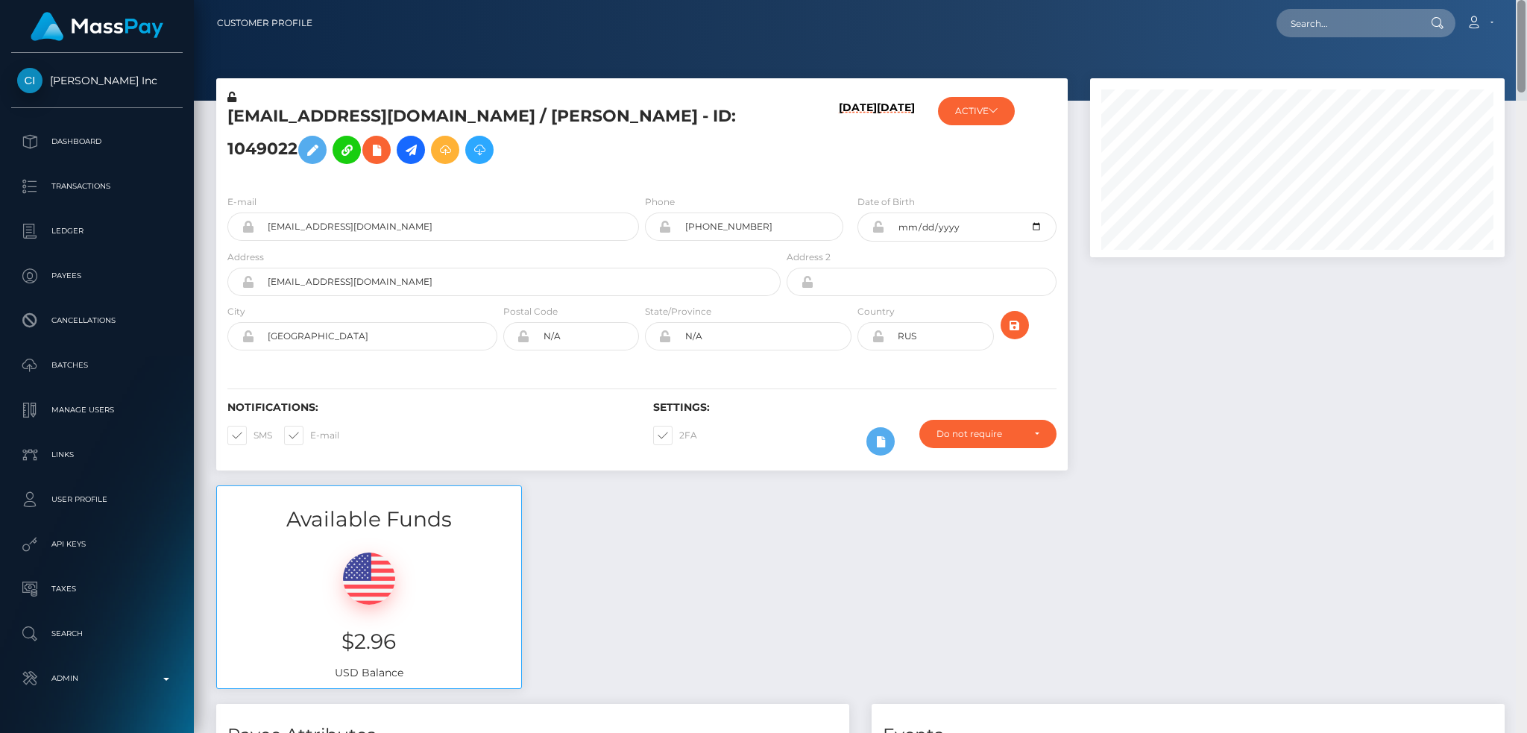
click at [1523, 4] on div "Customer Profile Loading... Loading..." at bounding box center [860, 366] width 1333 height 733
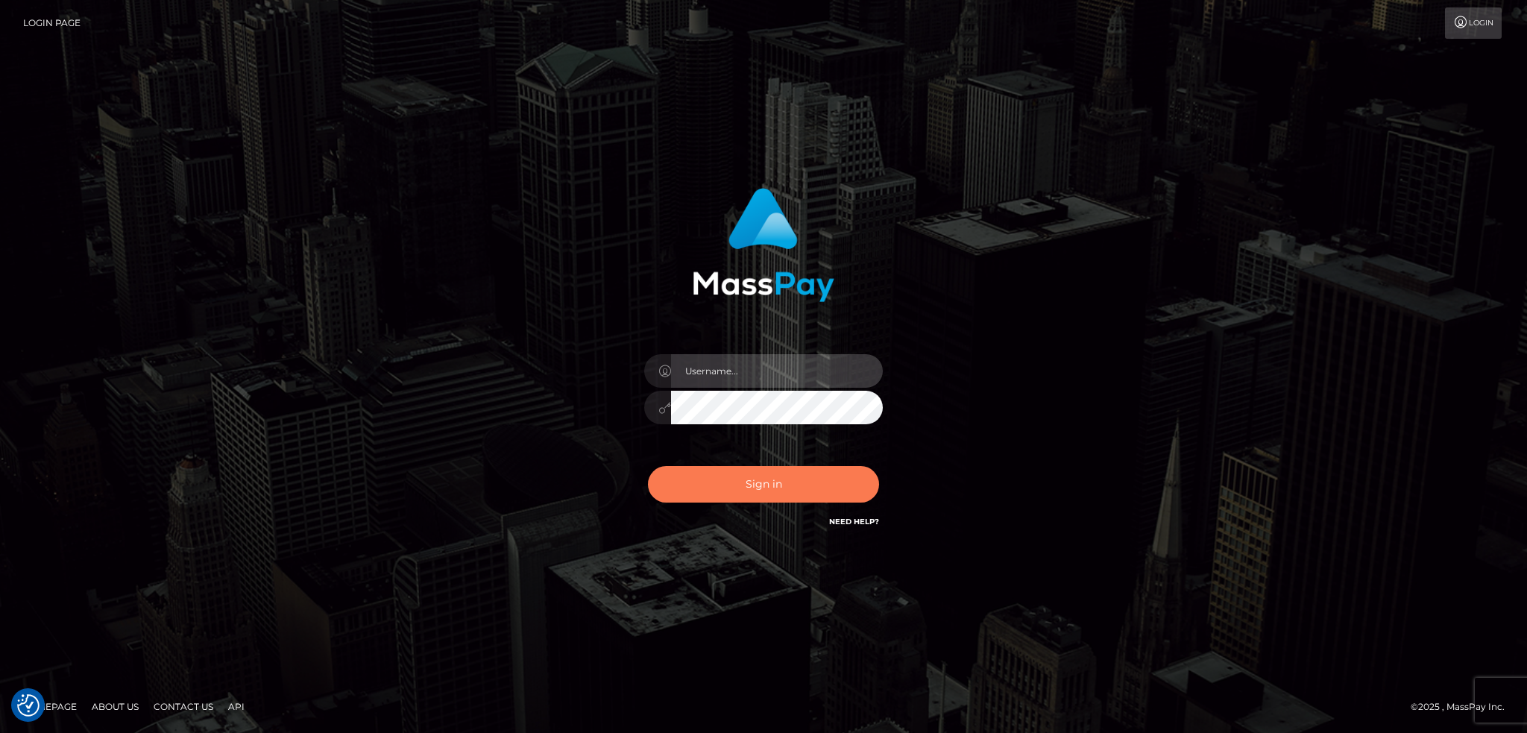
type input "alexstef"
click at [813, 481] on button "Sign in" at bounding box center [763, 484] width 231 height 37
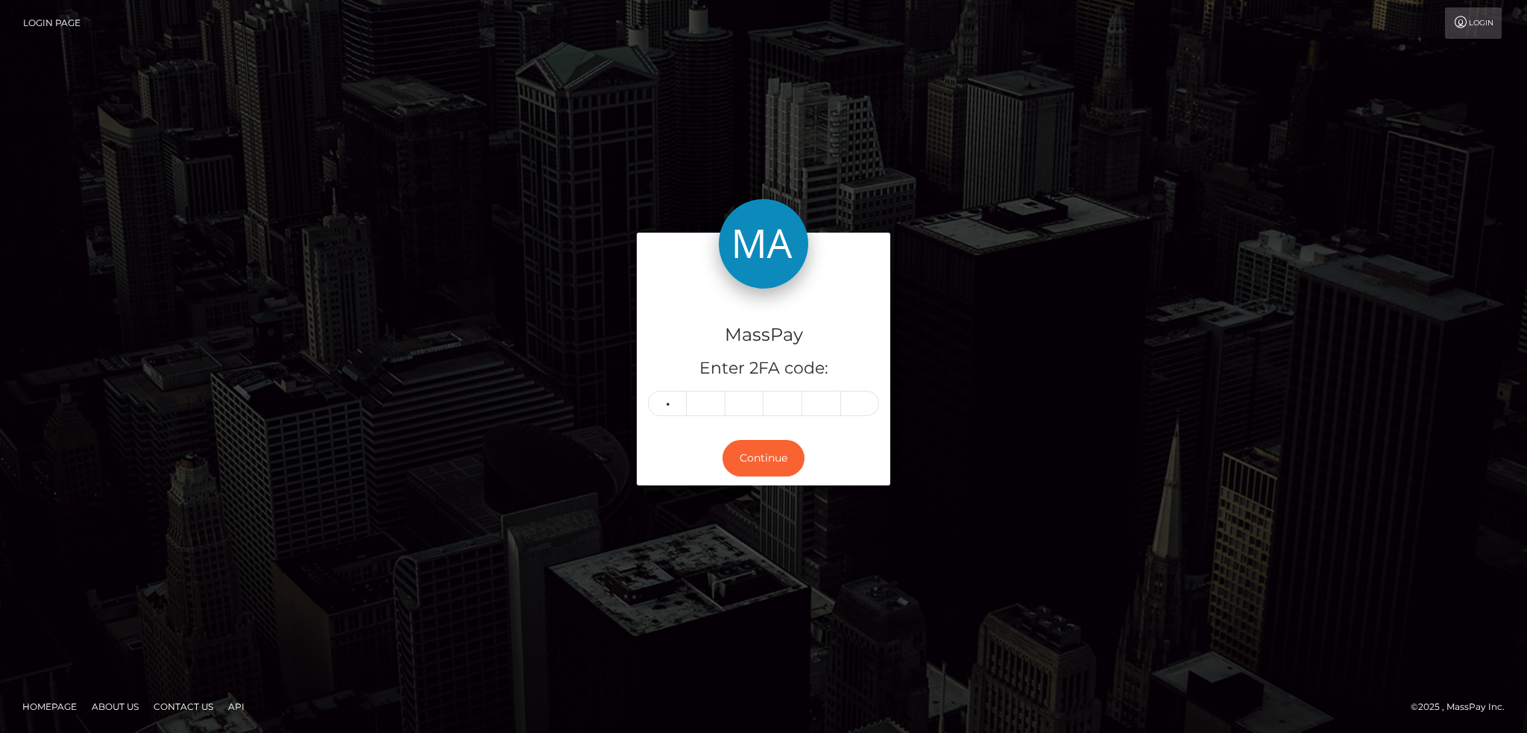
type input "4"
type input "0"
type input "2"
type input "7"
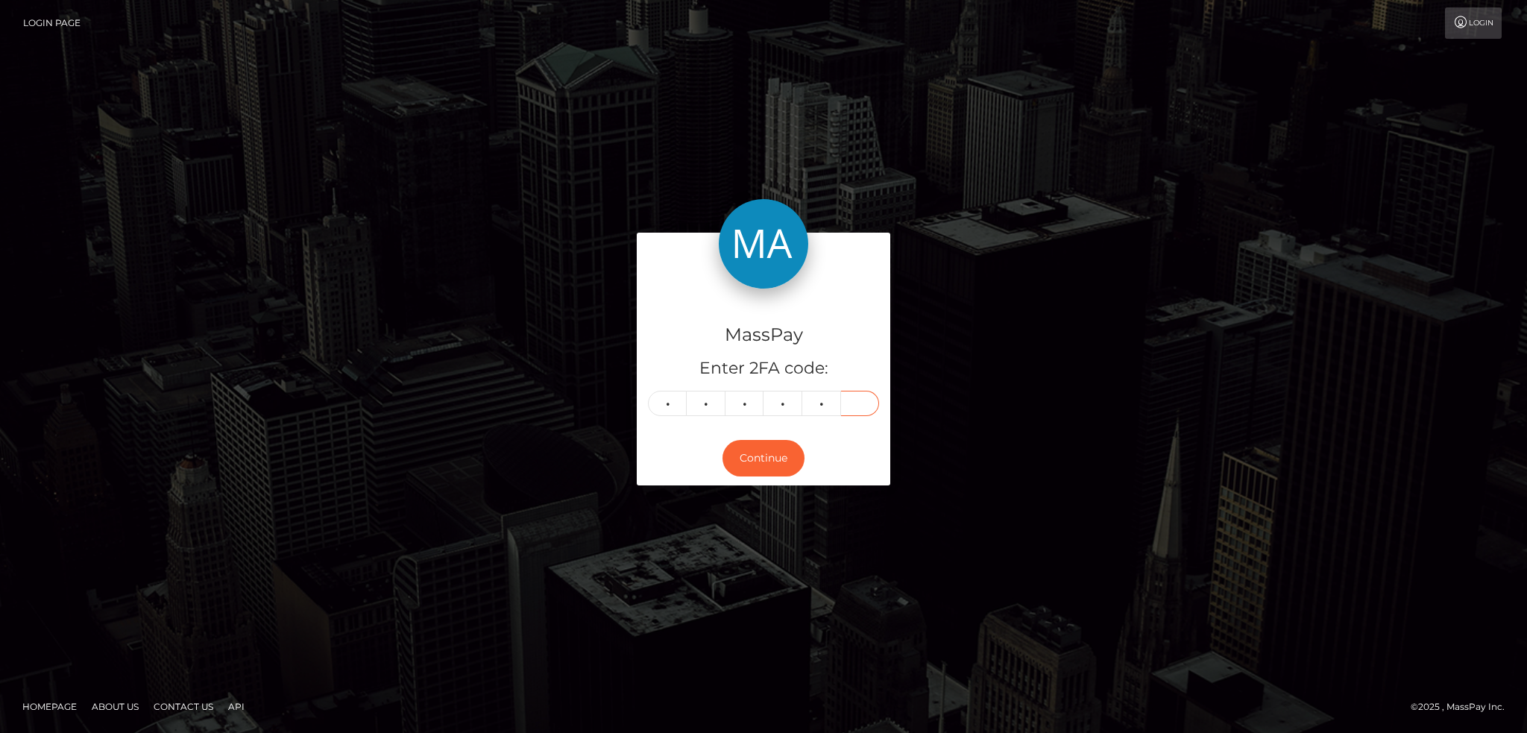
type input "2"
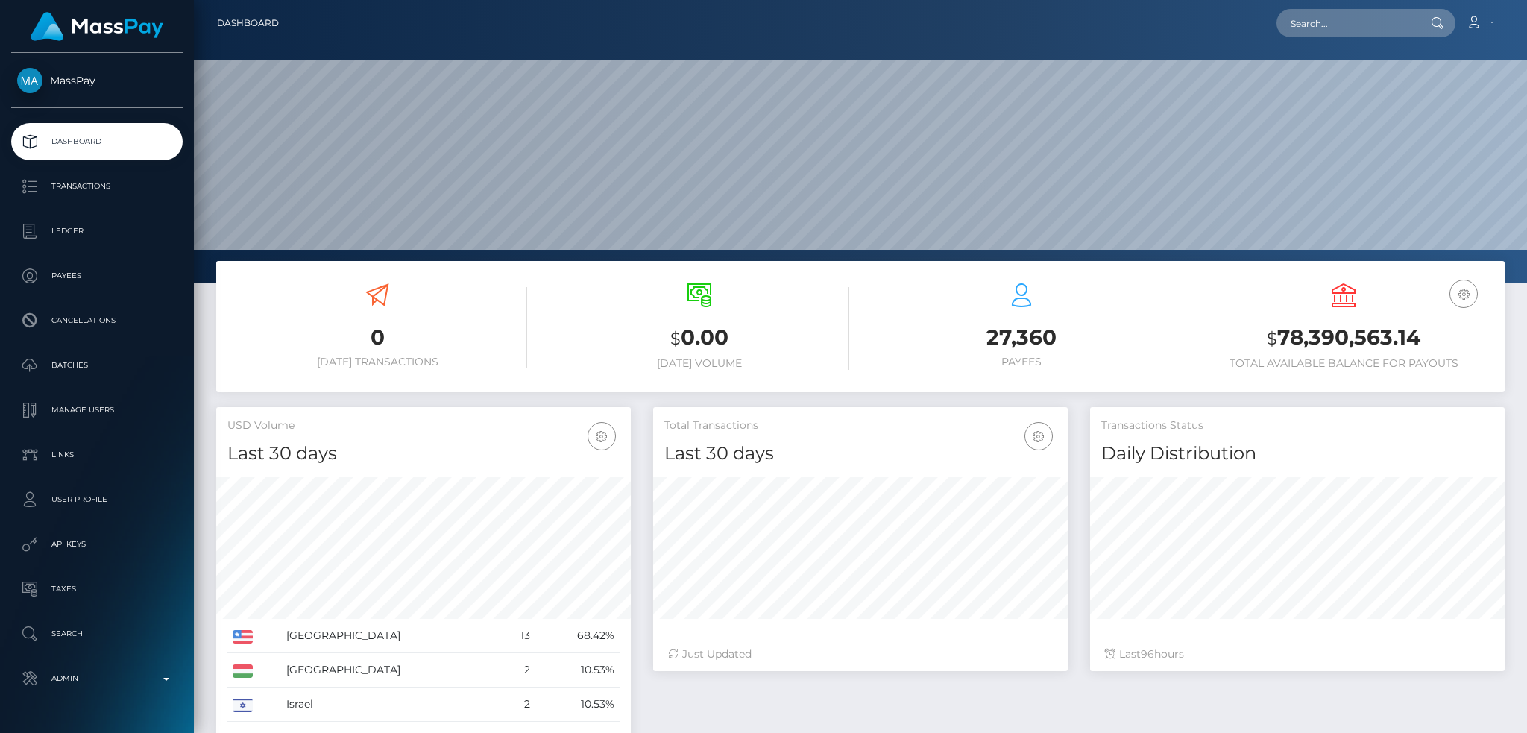
scroll to position [265, 414]
click at [1333, 26] on input "text" at bounding box center [1347, 23] width 140 height 28
paste input "pout_xVTNfIt9WnQ48"
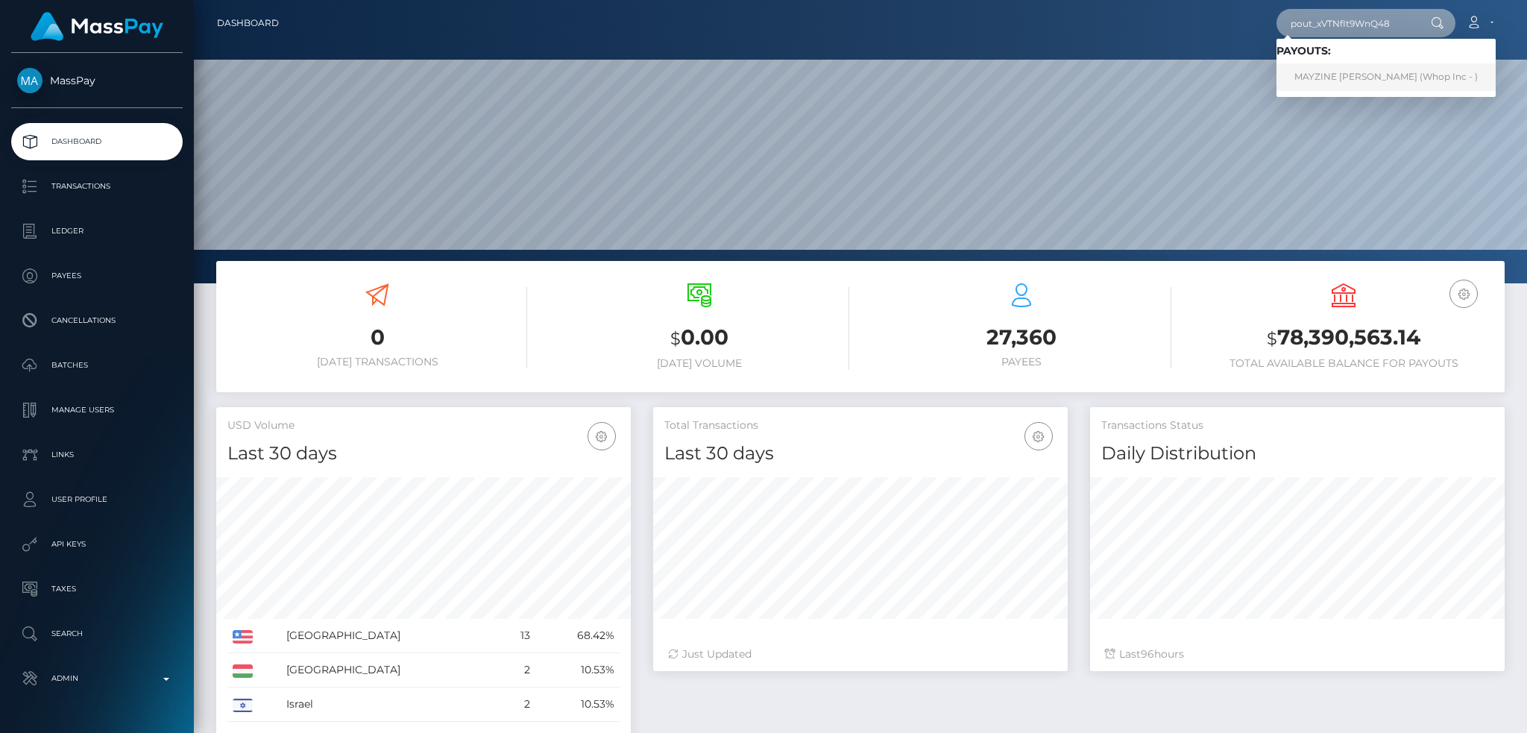
type input "pout_xVTNfIt9WnQ48"
click at [1364, 74] on link "MAYZINE [PERSON_NAME] (Whop Inc - )" at bounding box center [1386, 77] width 219 height 28
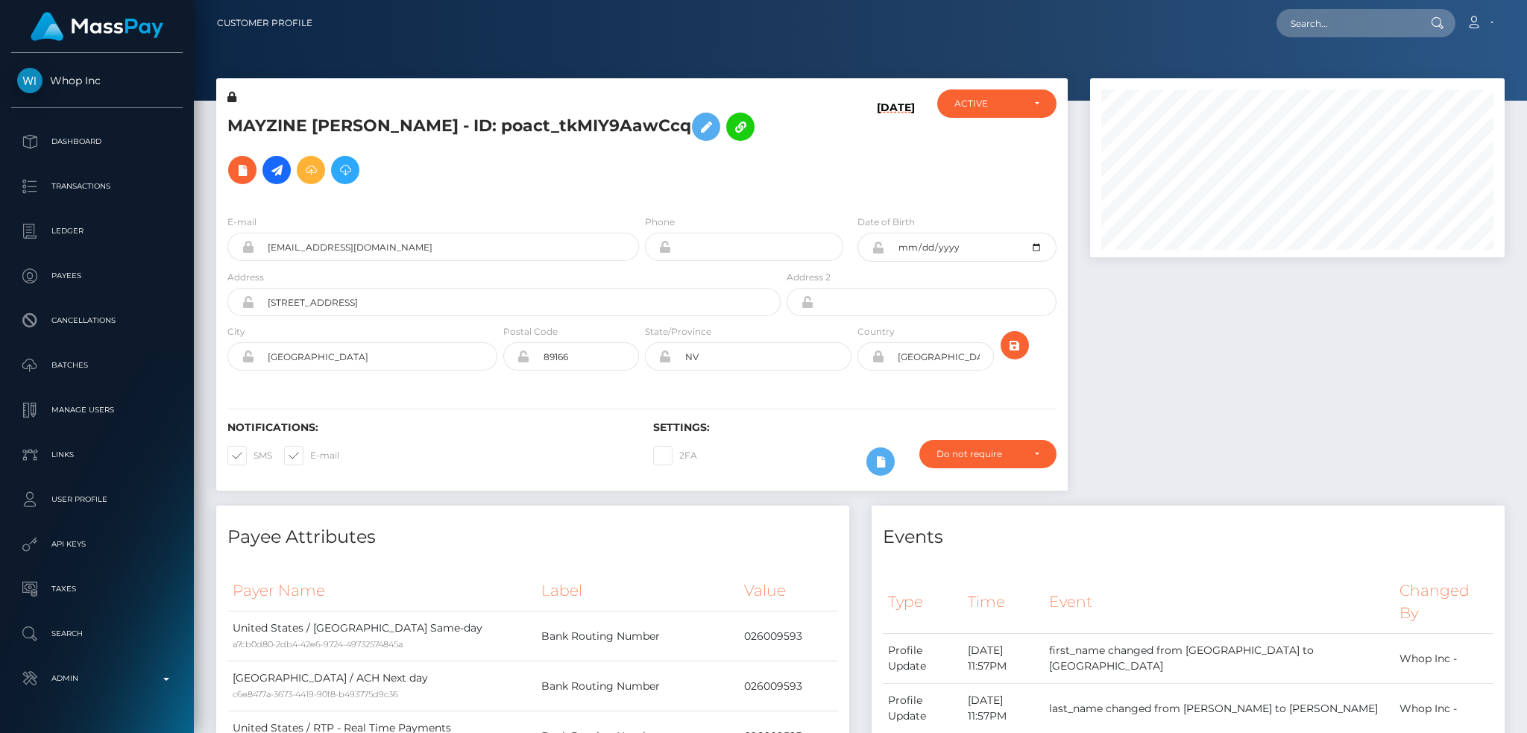
scroll to position [179, 414]
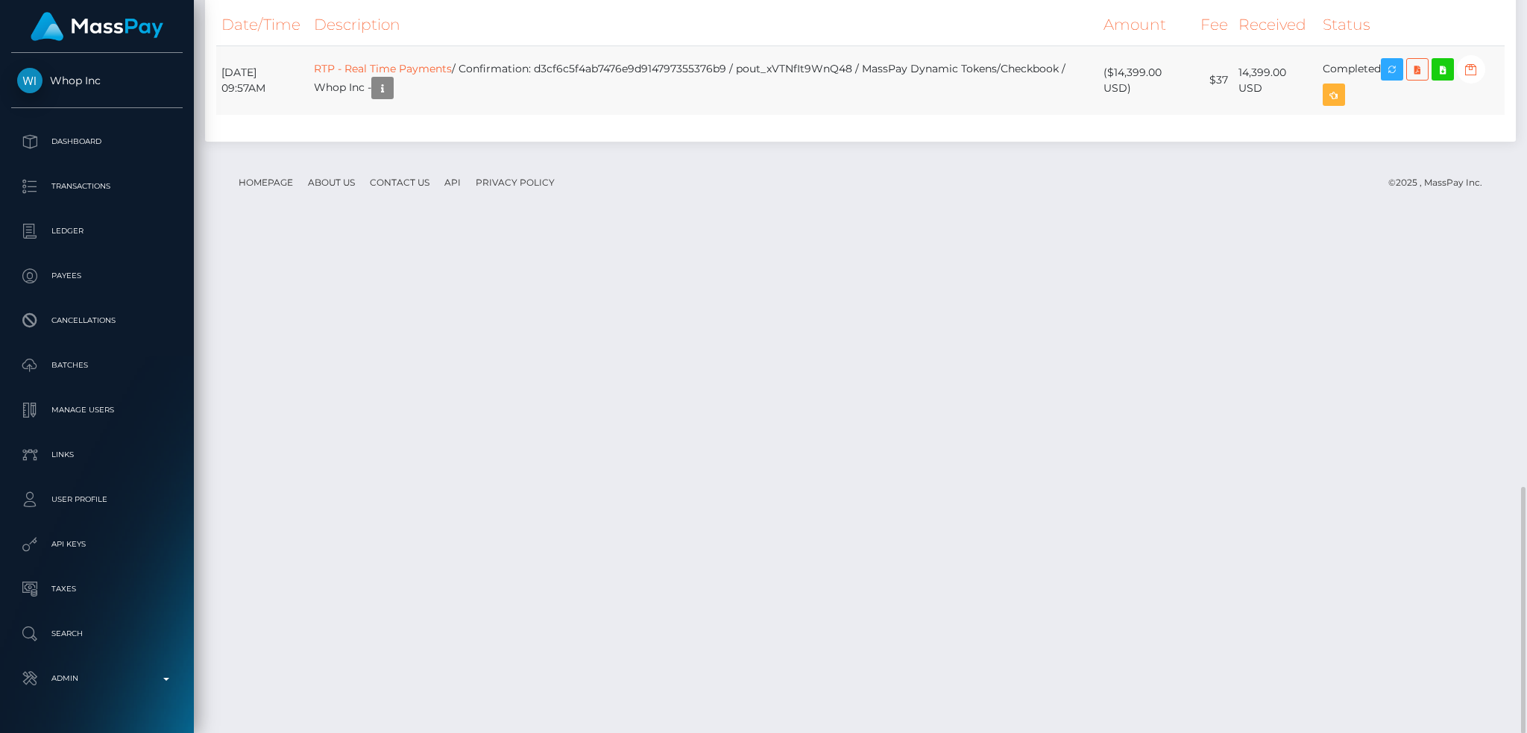
click at [622, 115] on td "RTP - Real Time Payments / Confirmation: d3cf6c5f4ab7476e9d914797355376b9 / pou…" at bounding box center [704, 79] width 790 height 69
copy td "d3cf6c5f4ab7476e9d914797355376b9"
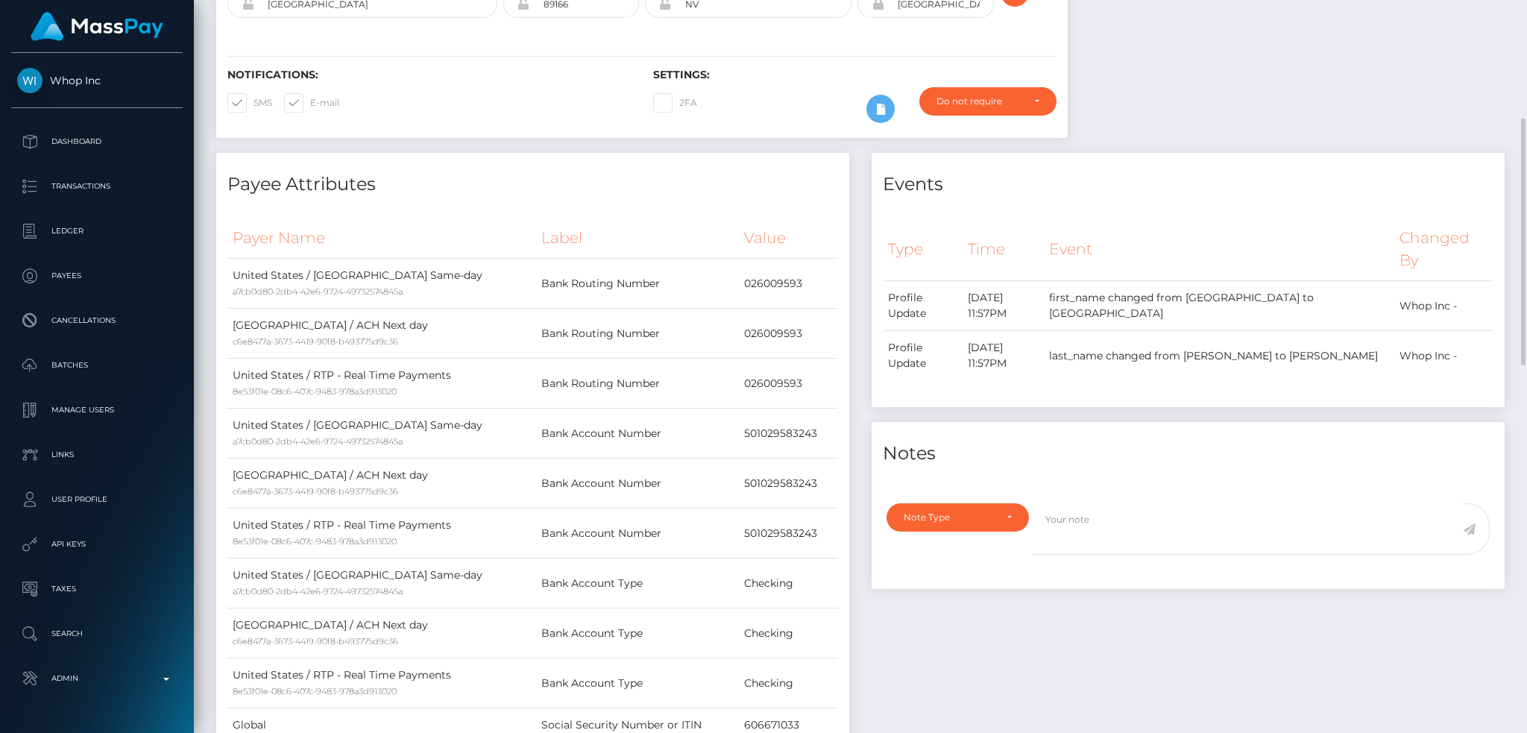
scroll to position [0, 0]
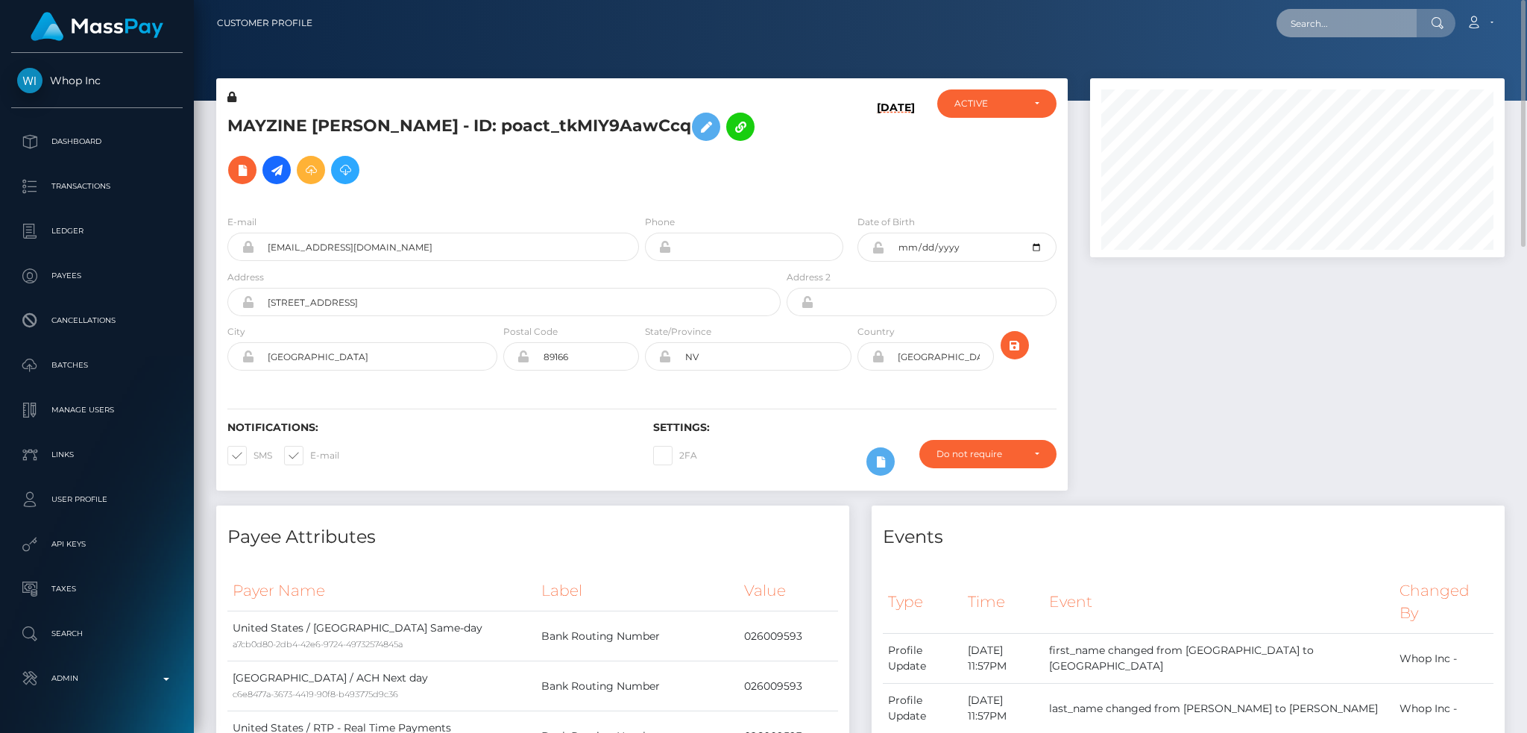
click at [1345, 28] on input "text" at bounding box center [1347, 23] width 140 height 28
paste input "pout_7tK1xEWxUf8B7"
type input "pout_7tK1xEWxUf8B7"
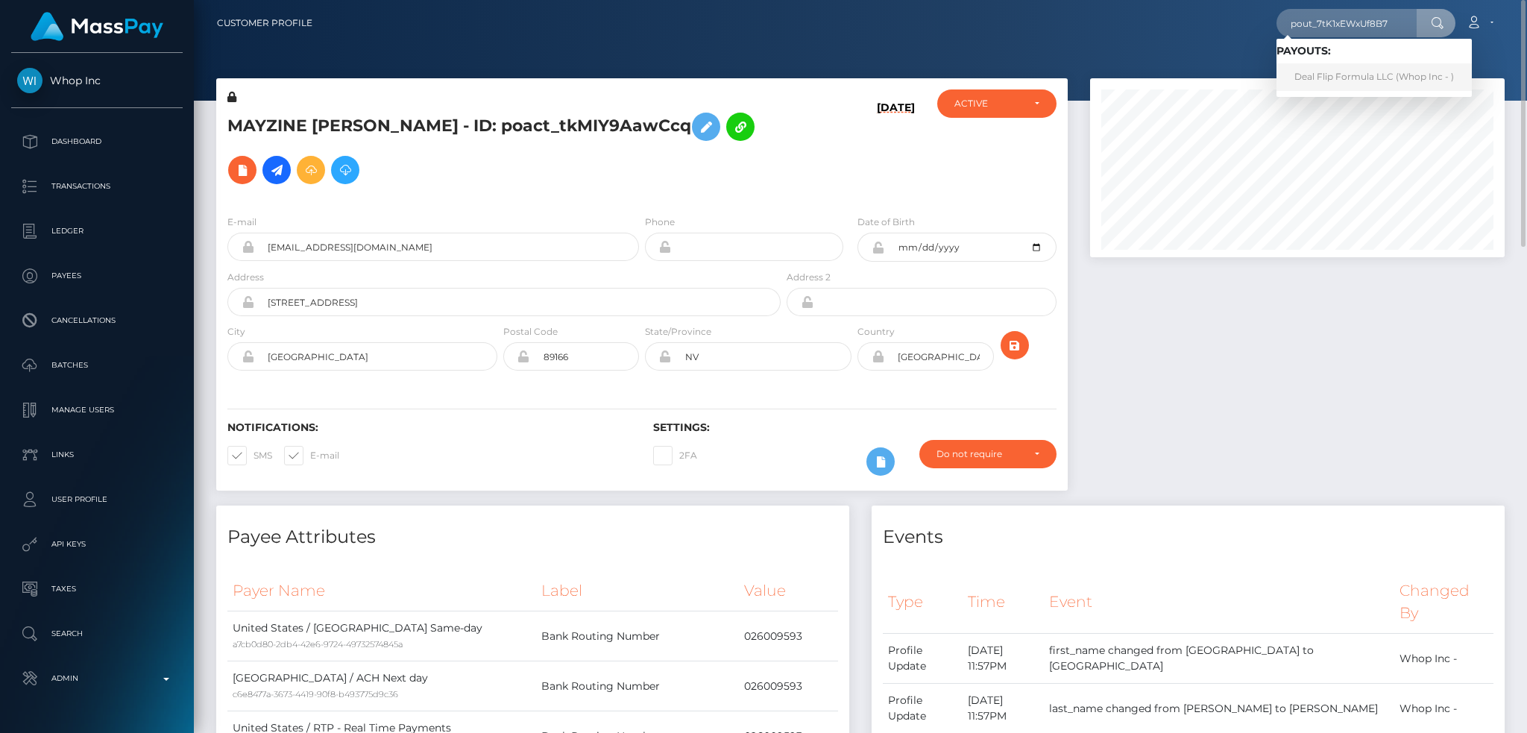
click at [1361, 78] on link "Deal Flip Formula LLC (Whop Inc - )" at bounding box center [1374, 77] width 195 height 28
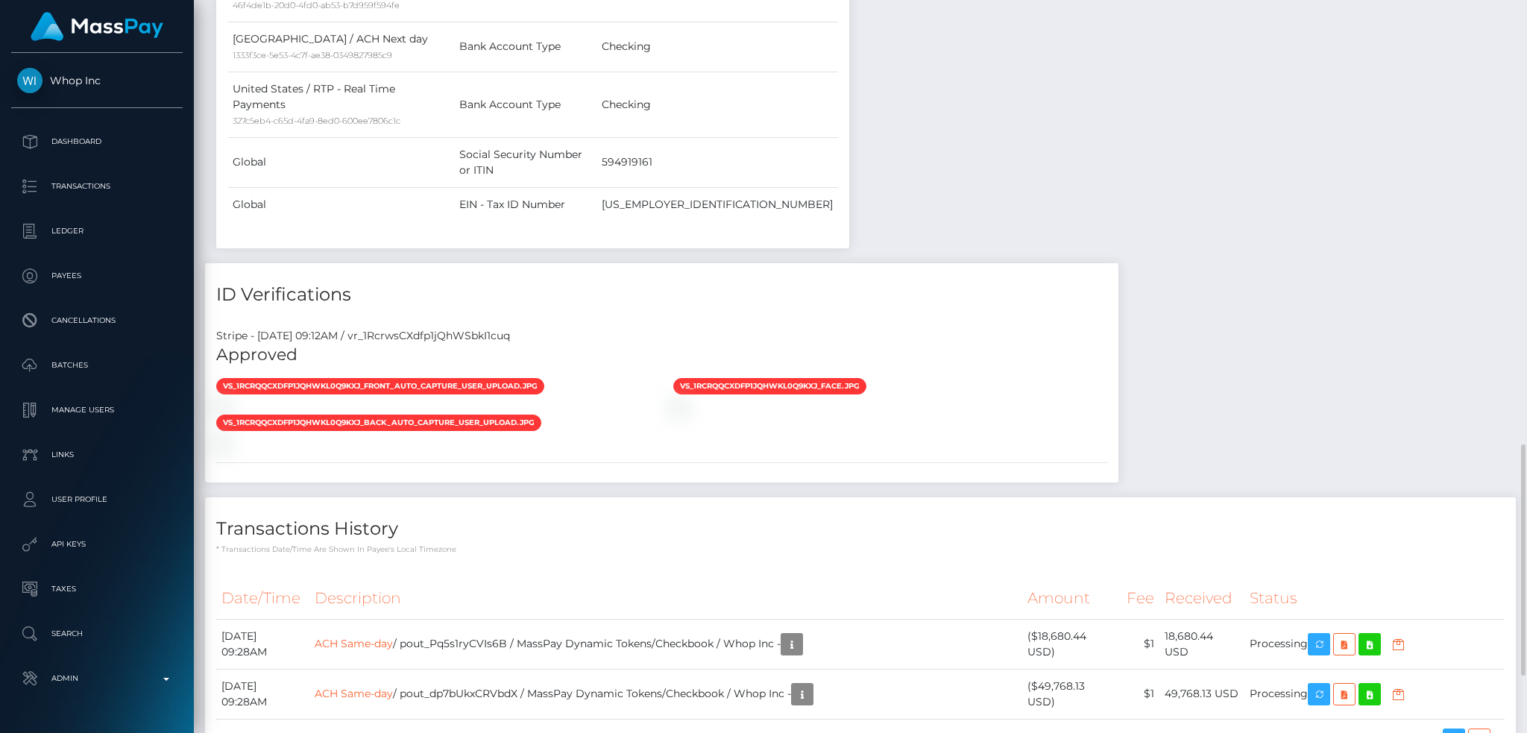
scroll to position [1295, 0]
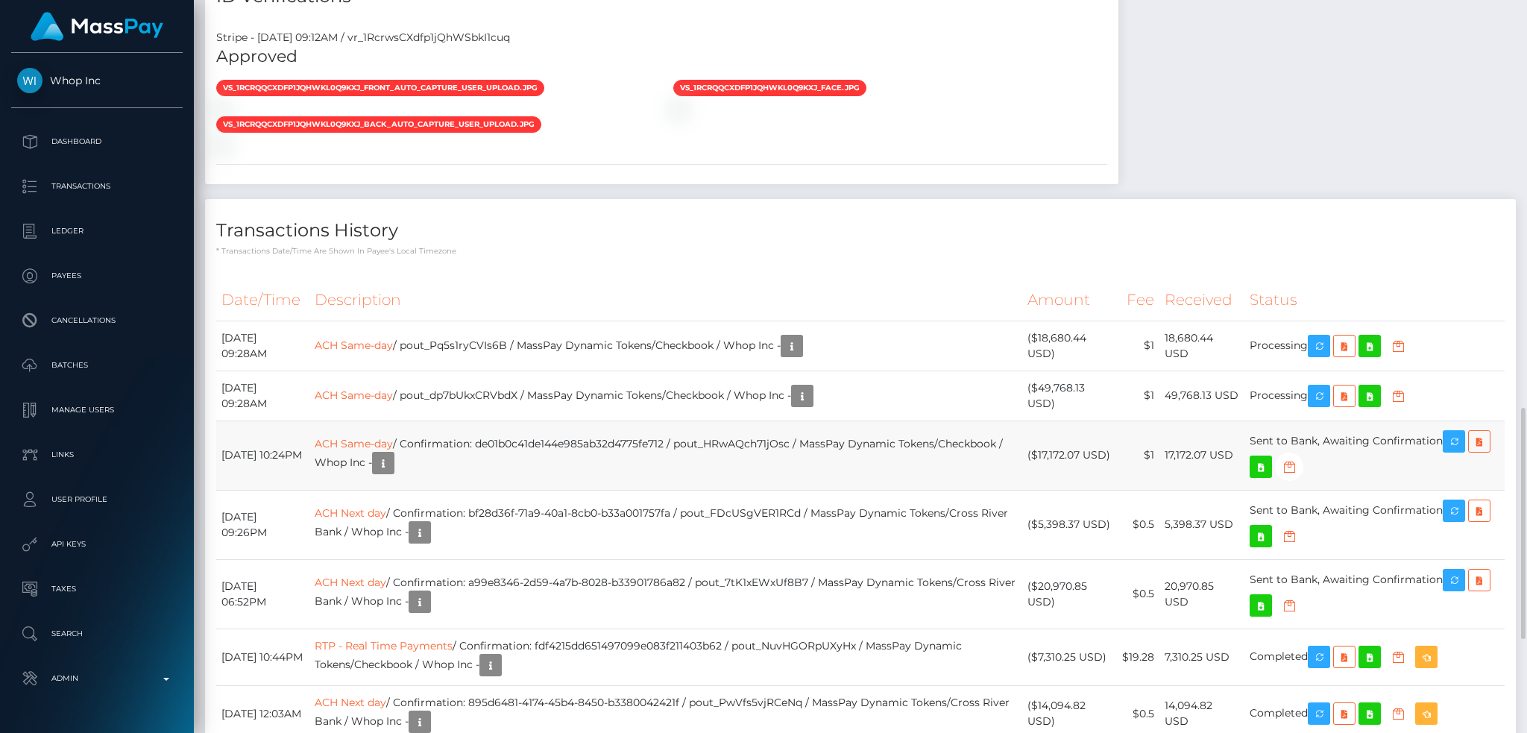
click at [908, 421] on td "ACH Same-day / Confirmation: de01b0c41de144e985ab32d4775fe712 / pout_HRwAQch71j…" at bounding box center [666, 455] width 714 height 69
click at [1462, 571] on icon "button" at bounding box center [1454, 580] width 18 height 19
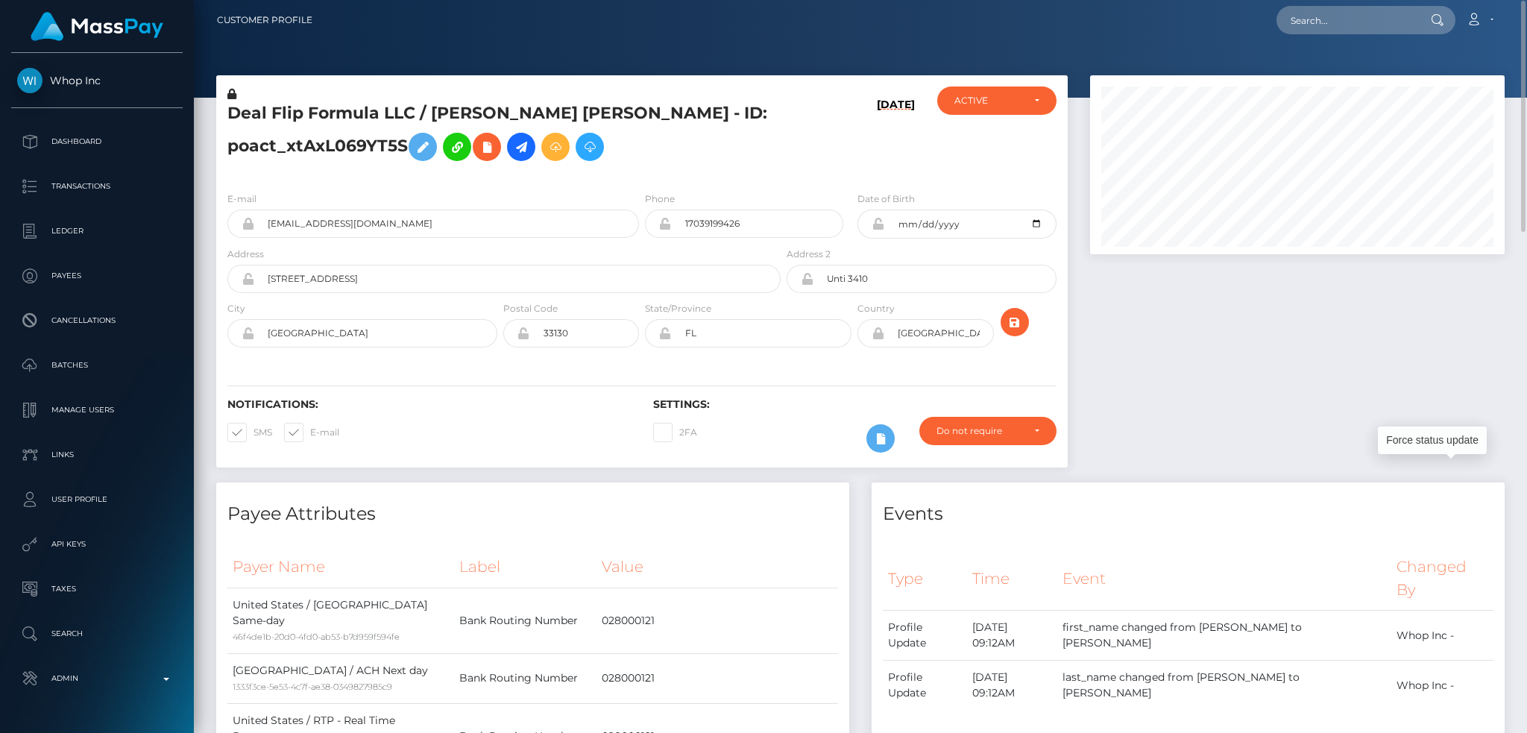
scroll to position [0, 0]
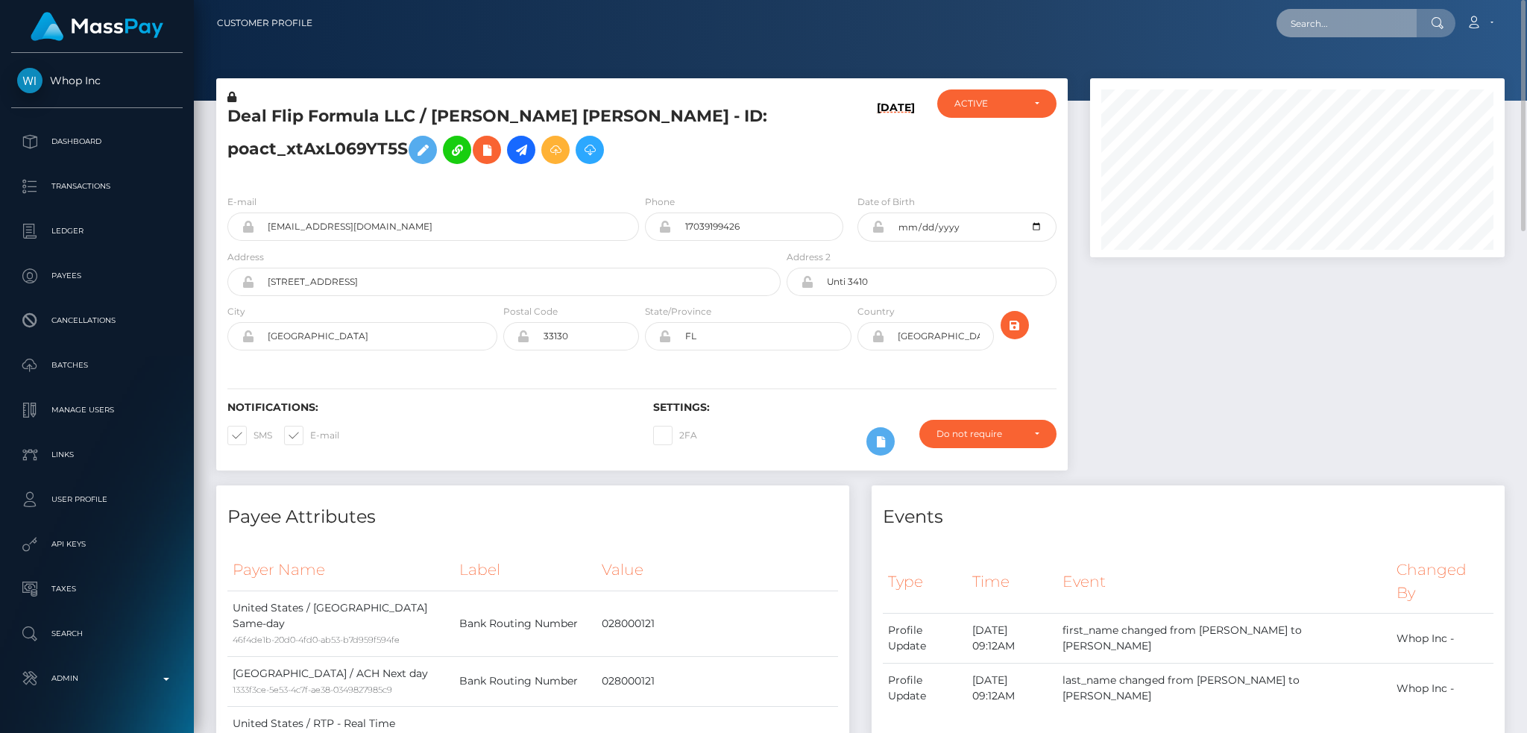
drag, startPoint x: 1350, startPoint y: 23, endPoint x: 1297, endPoint y: 37, distance: 54.6
click at [1350, 23] on input "text" at bounding box center [1347, 23] width 140 height 28
paste input "[EMAIL_ADDRESS][DOMAIN_NAME]"
type input "[EMAIL_ADDRESS][DOMAIN_NAME]"
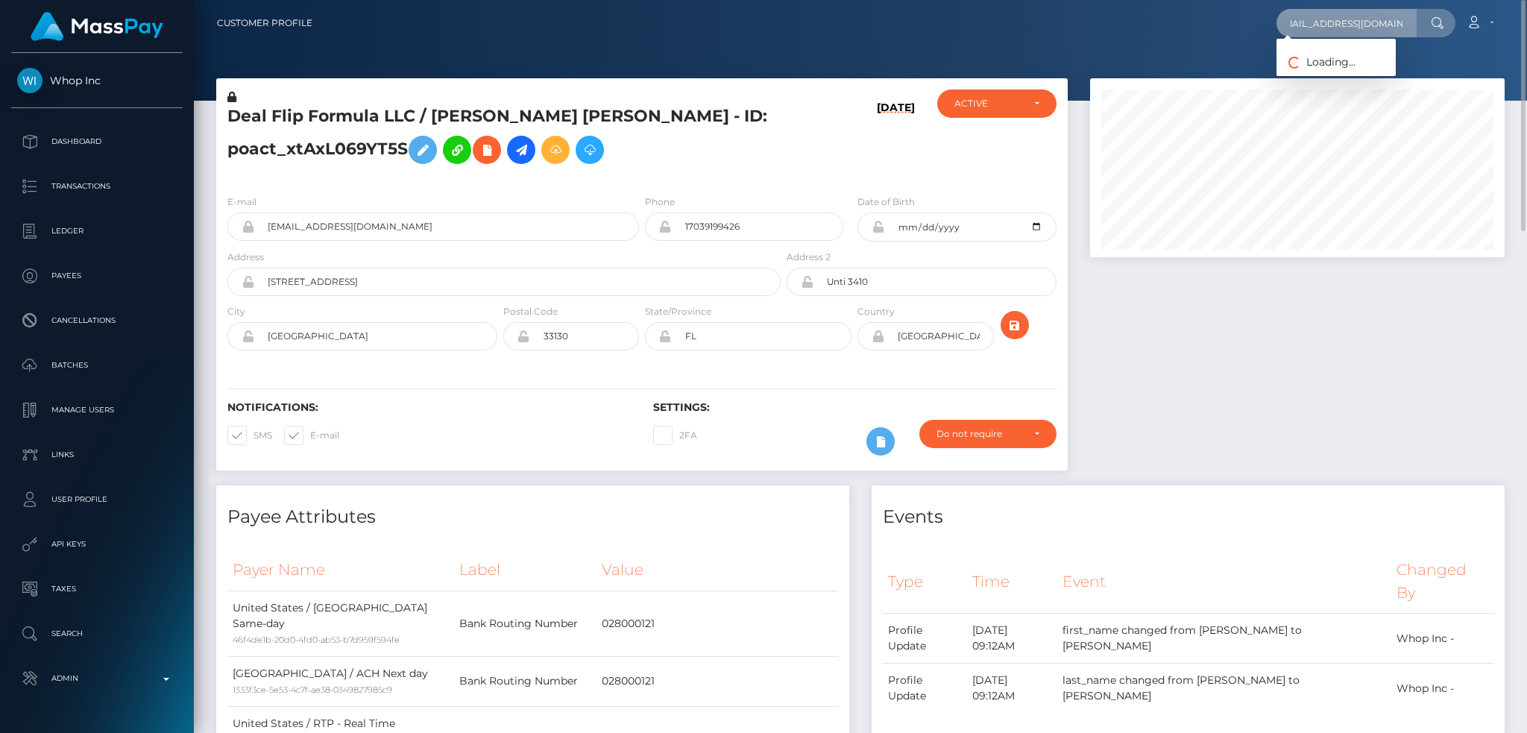
scroll to position [0, 0]
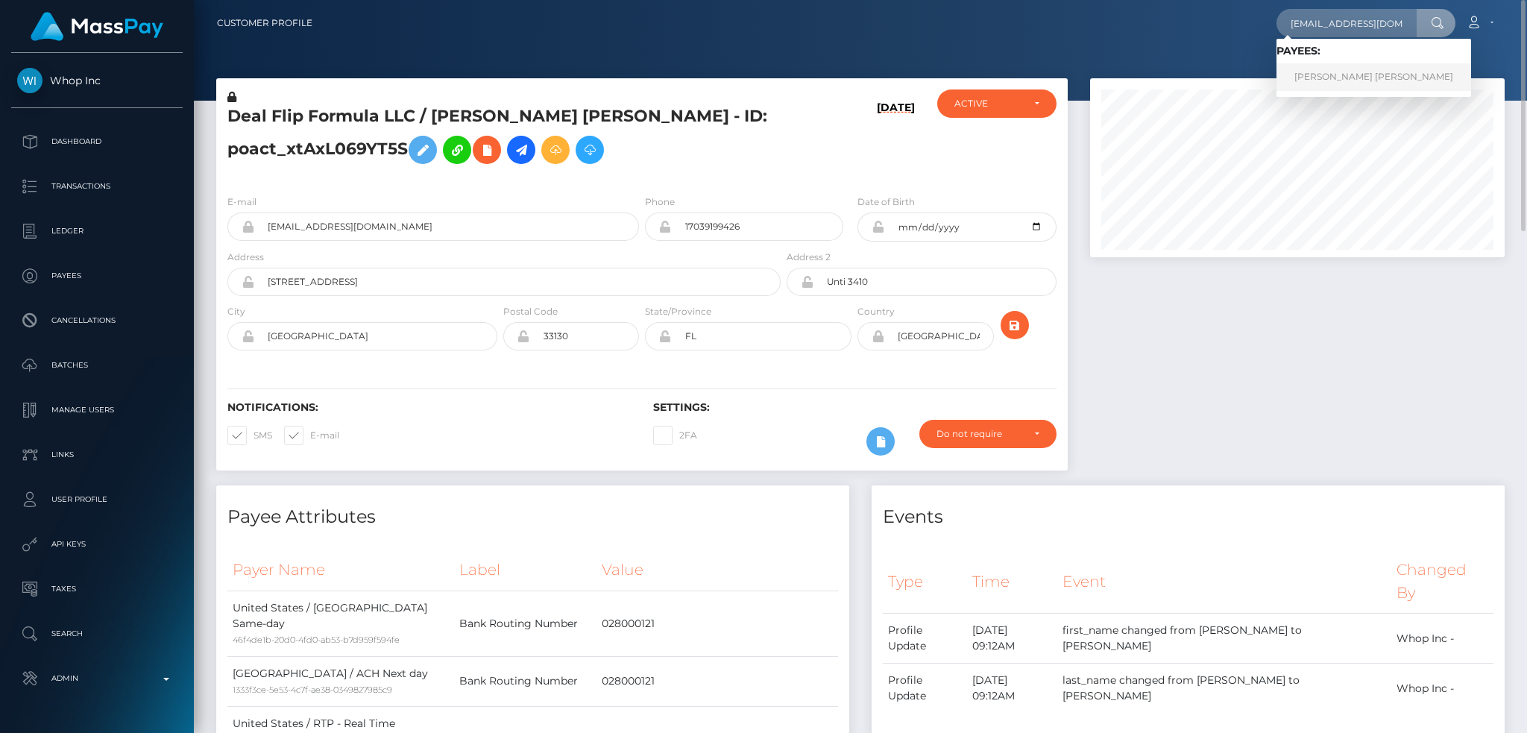
click at [1343, 74] on link "Aline Heftsiba Dery" at bounding box center [1374, 77] width 195 height 28
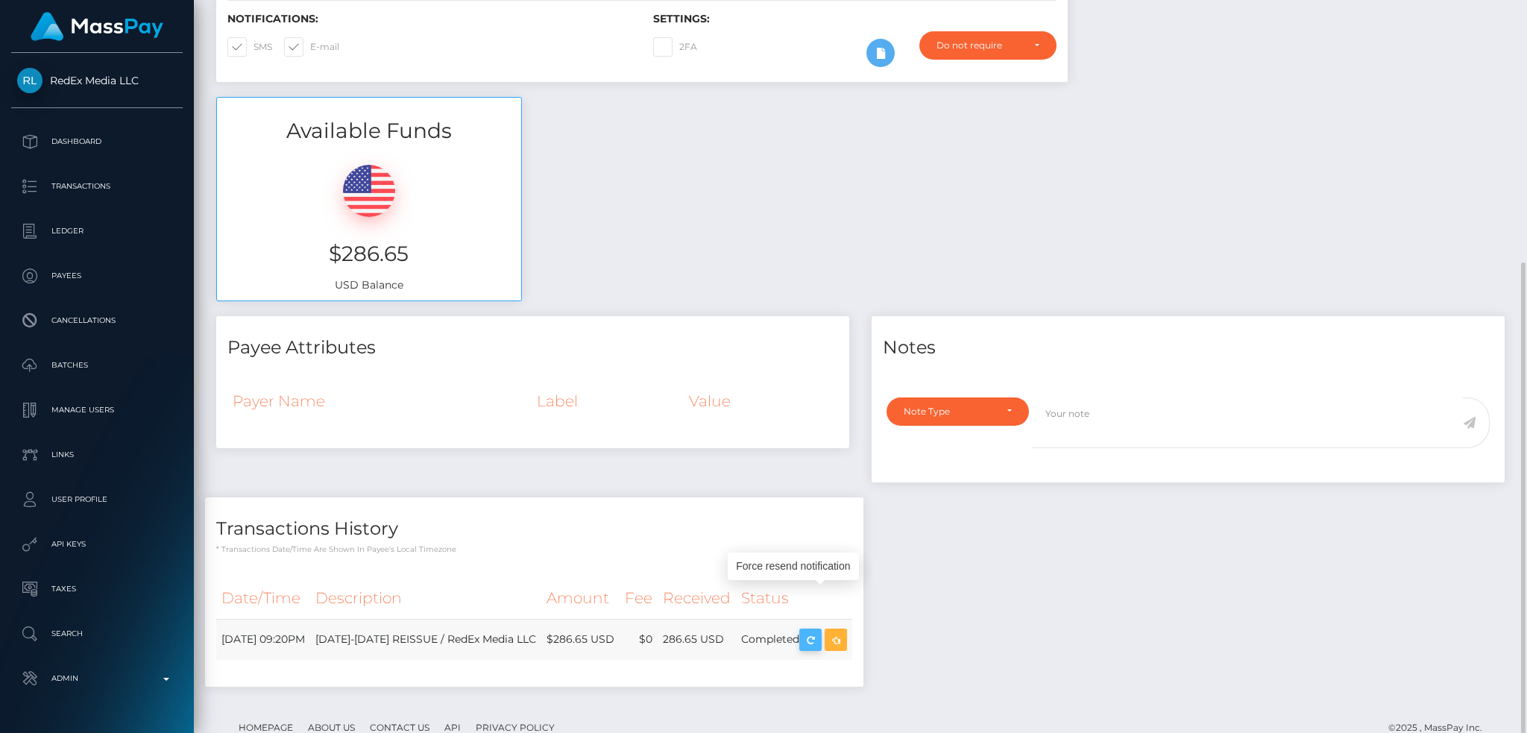
scroll to position [179, 414]
click at [815, 631] on icon "button" at bounding box center [811, 640] width 18 height 19
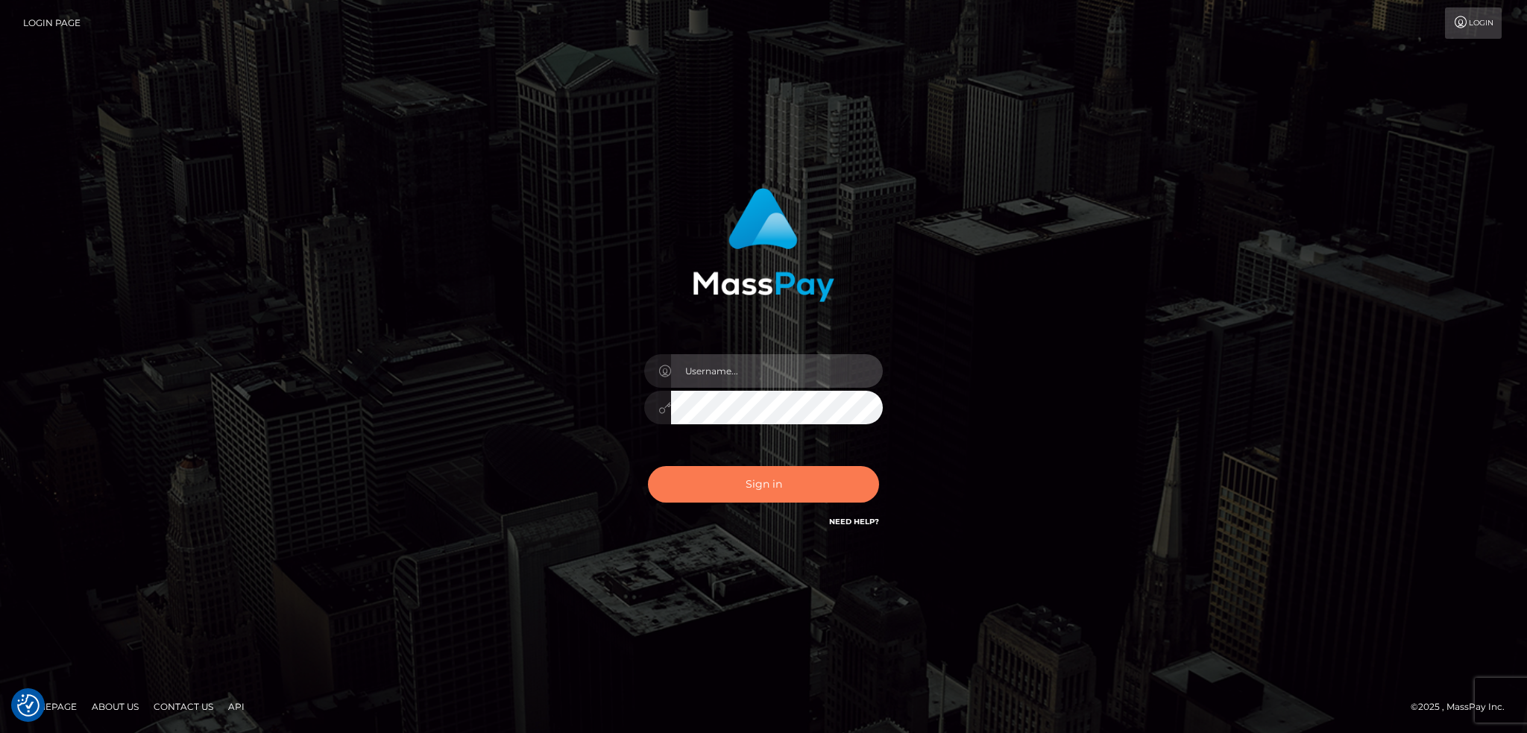
type input "alexstef"
click at [755, 487] on button "Sign in" at bounding box center [763, 484] width 231 height 37
type input "alexstef"
click at [742, 473] on button "Sign in" at bounding box center [763, 484] width 231 height 37
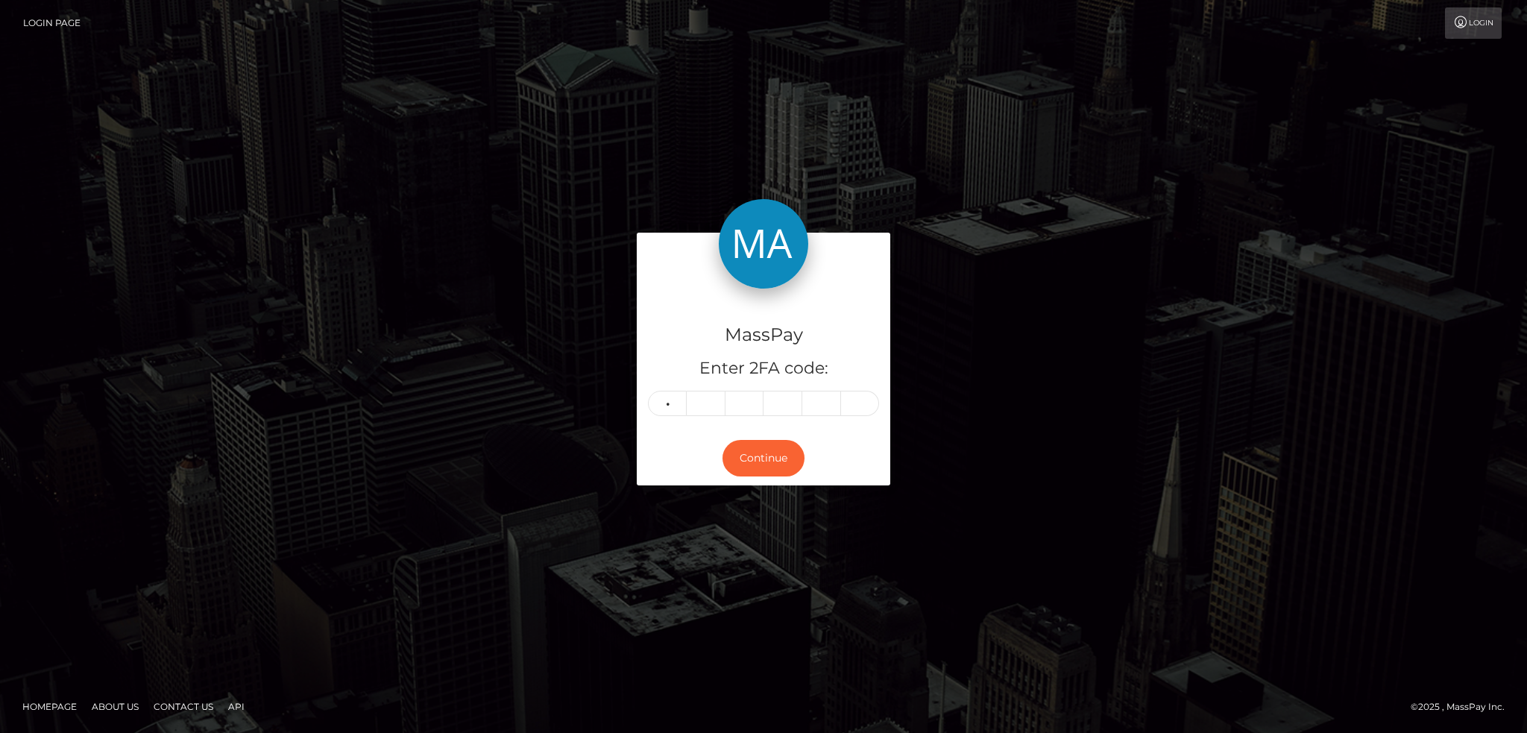
type input "9"
type input "4"
type input "2"
type input "8"
type input "9"
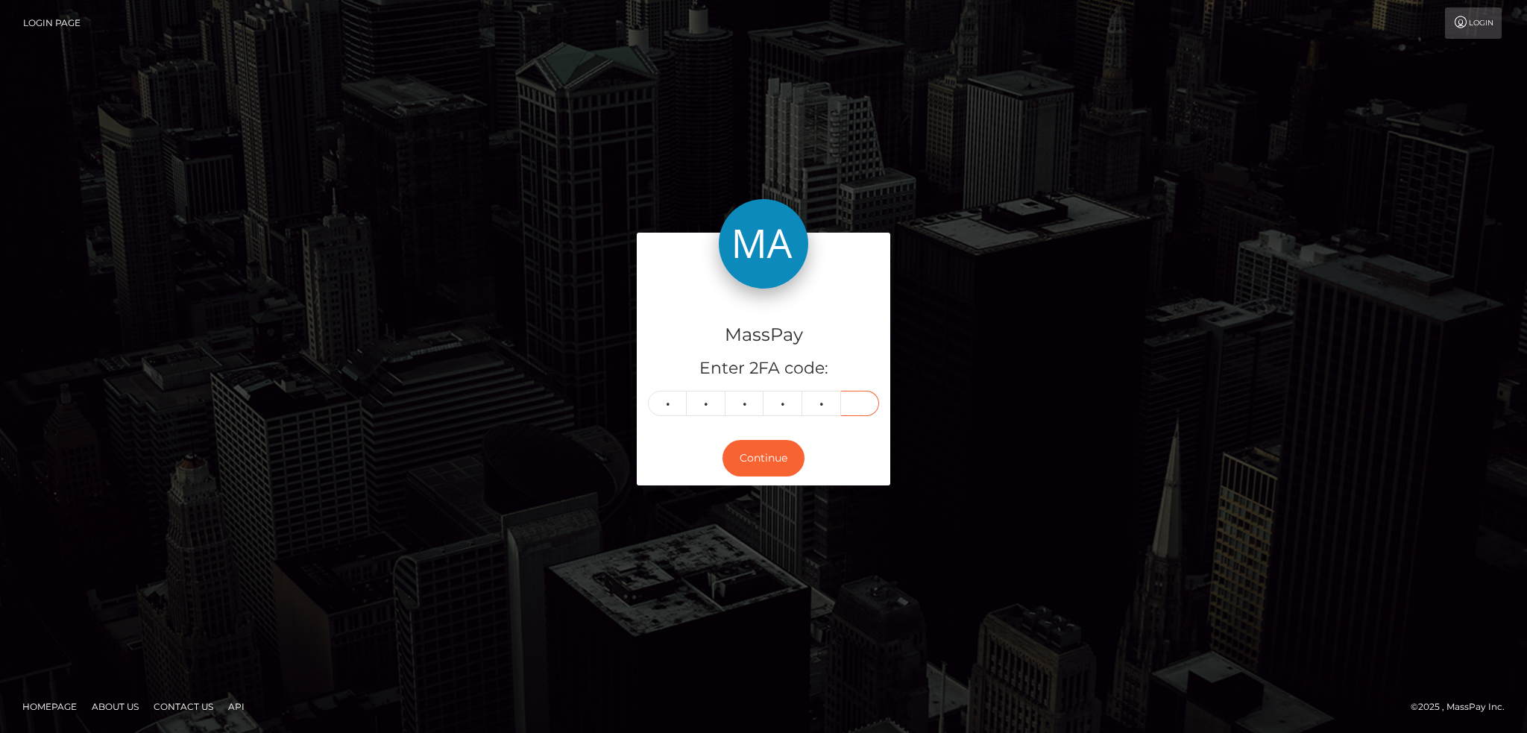
type input "0"
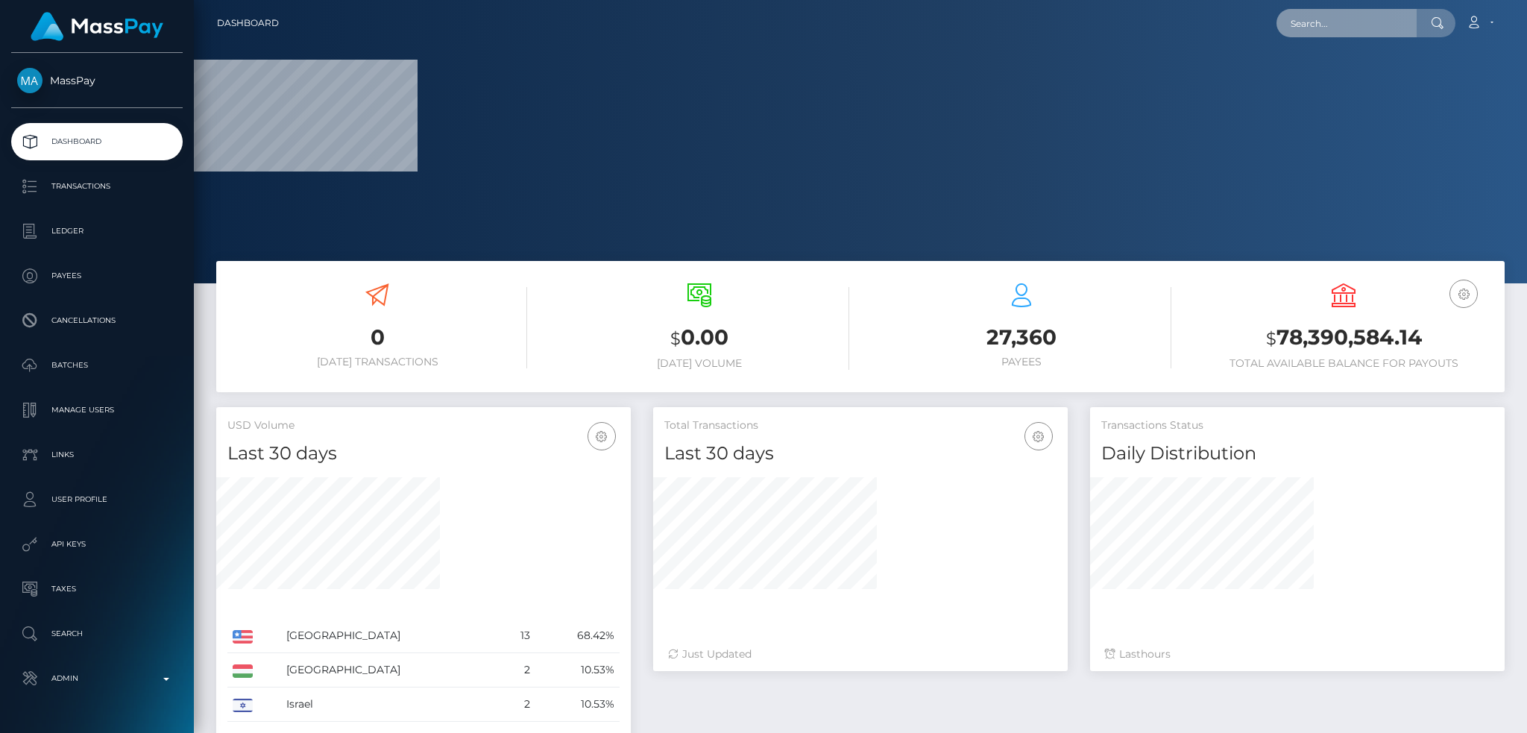
click at [1332, 16] on input "text" at bounding box center [1347, 23] width 140 height 28
paste input "MSP58a1bf060d9f469"
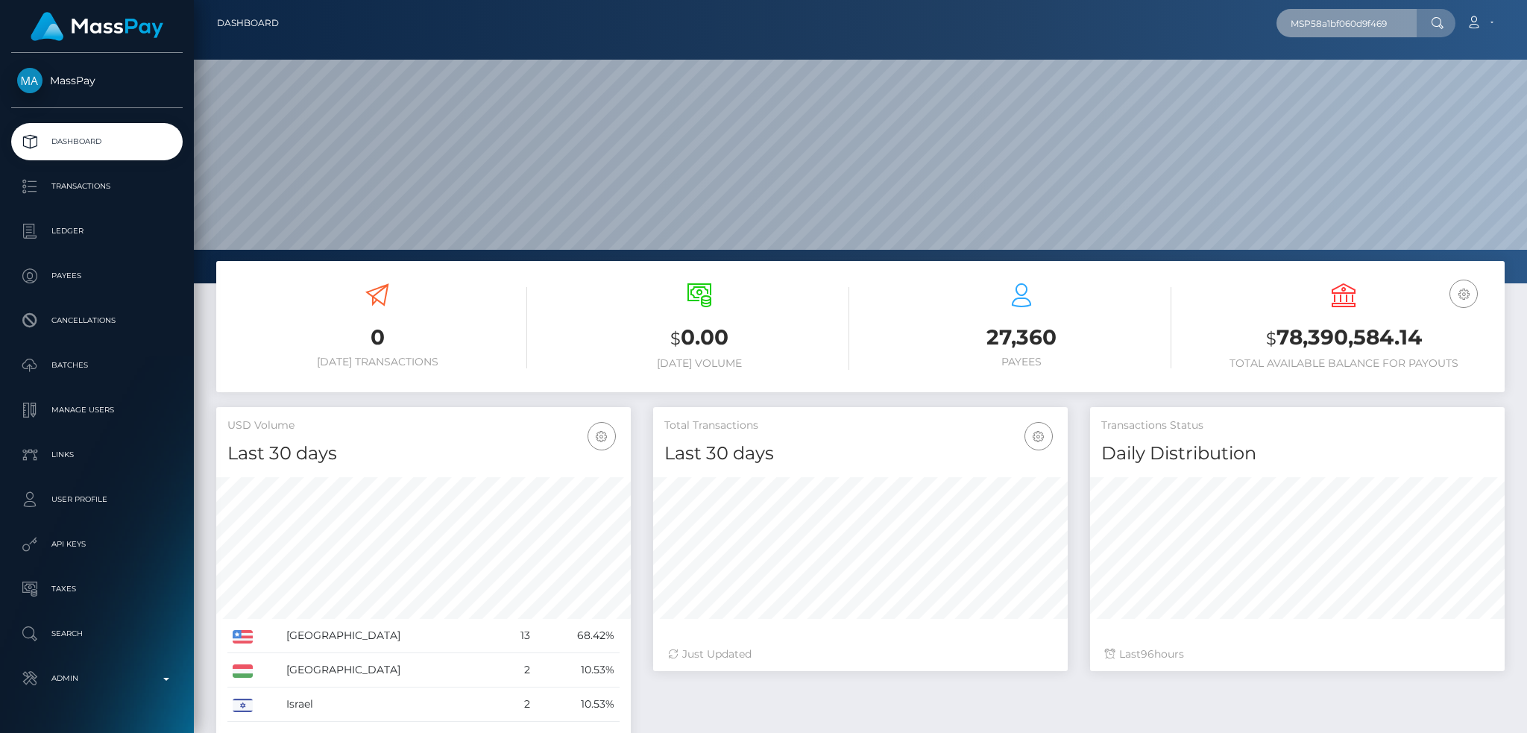
scroll to position [265, 414]
type input "MSP58a1bf060d9f469"
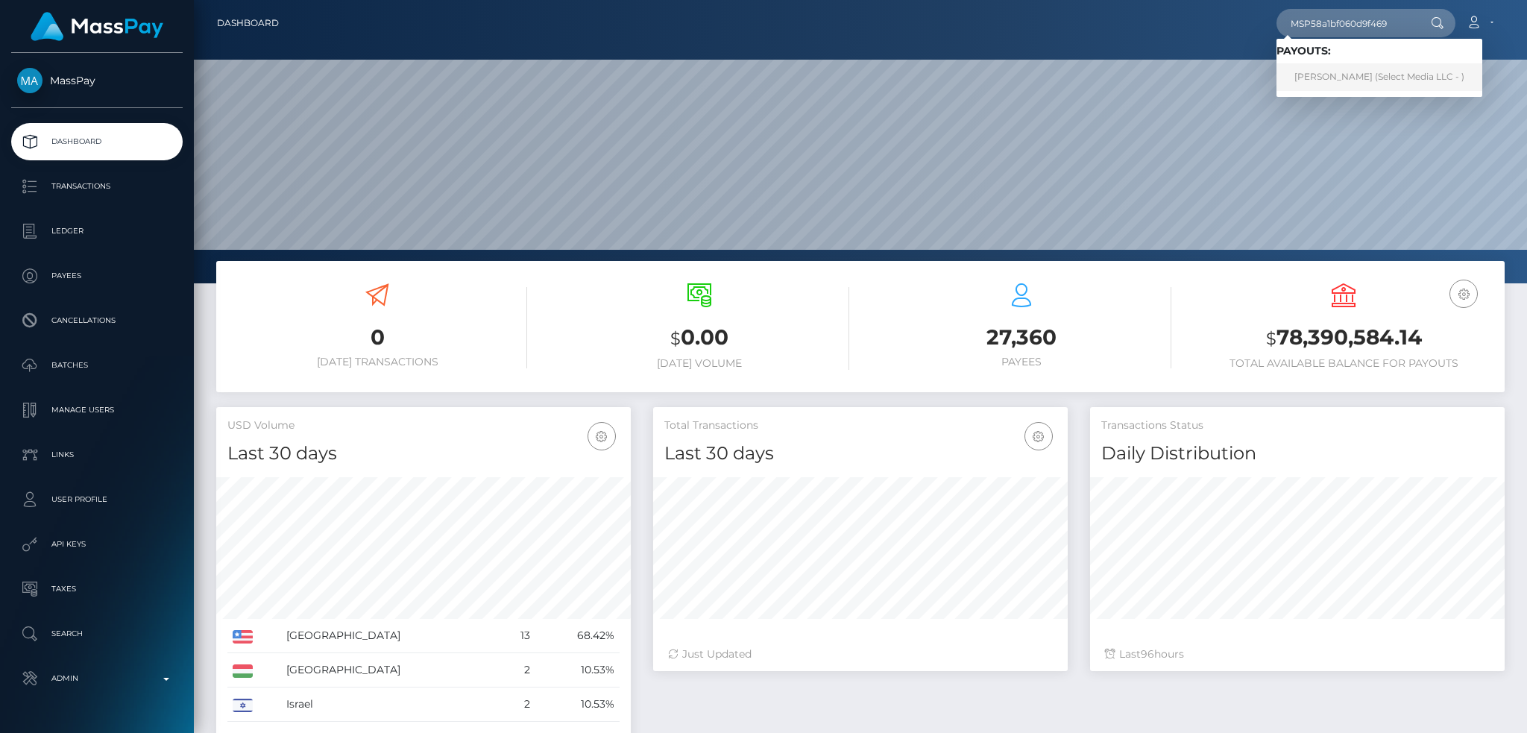
click at [1343, 71] on link "Evanivaldo Fonseca Lopez (Select Media LLC - )" at bounding box center [1380, 77] width 206 height 28
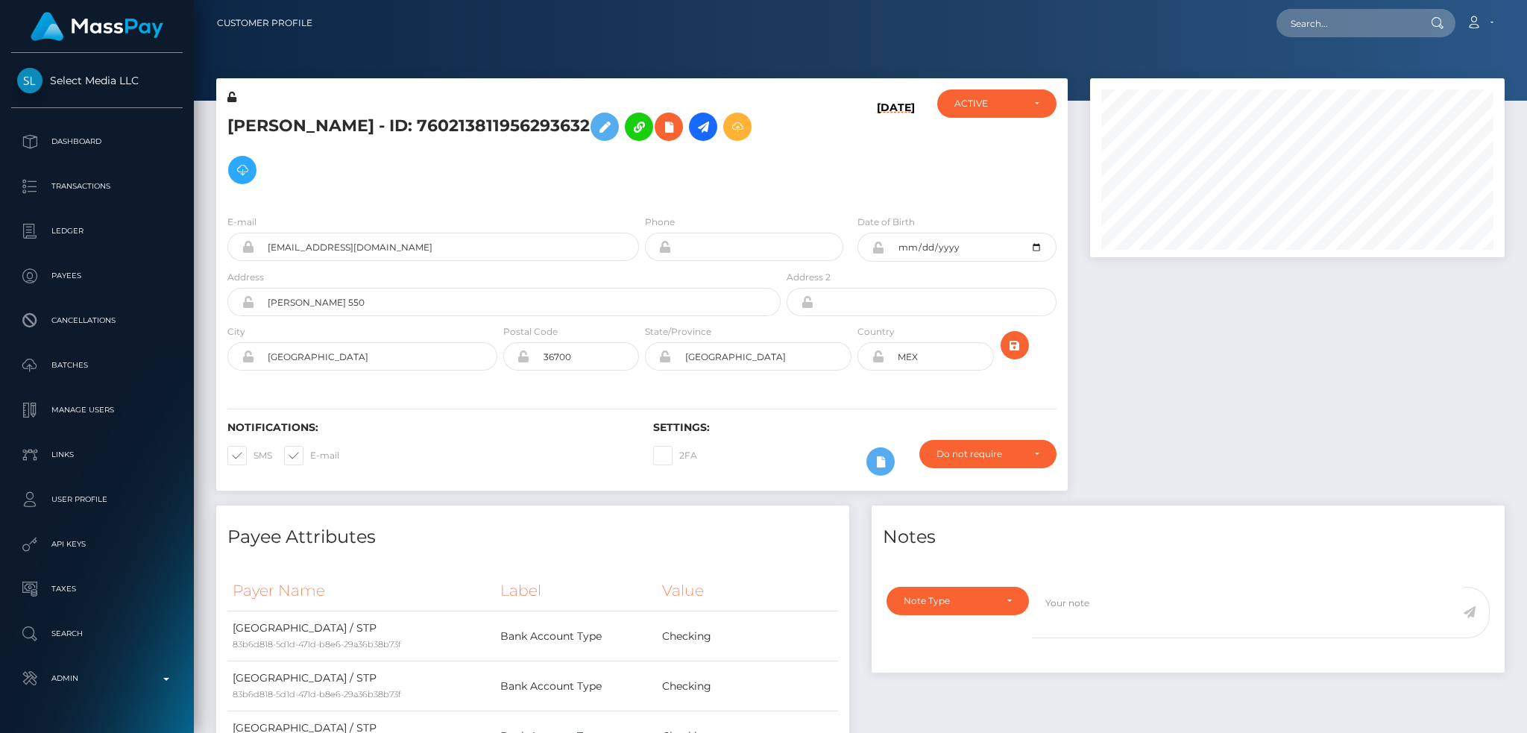
scroll to position [179, 414]
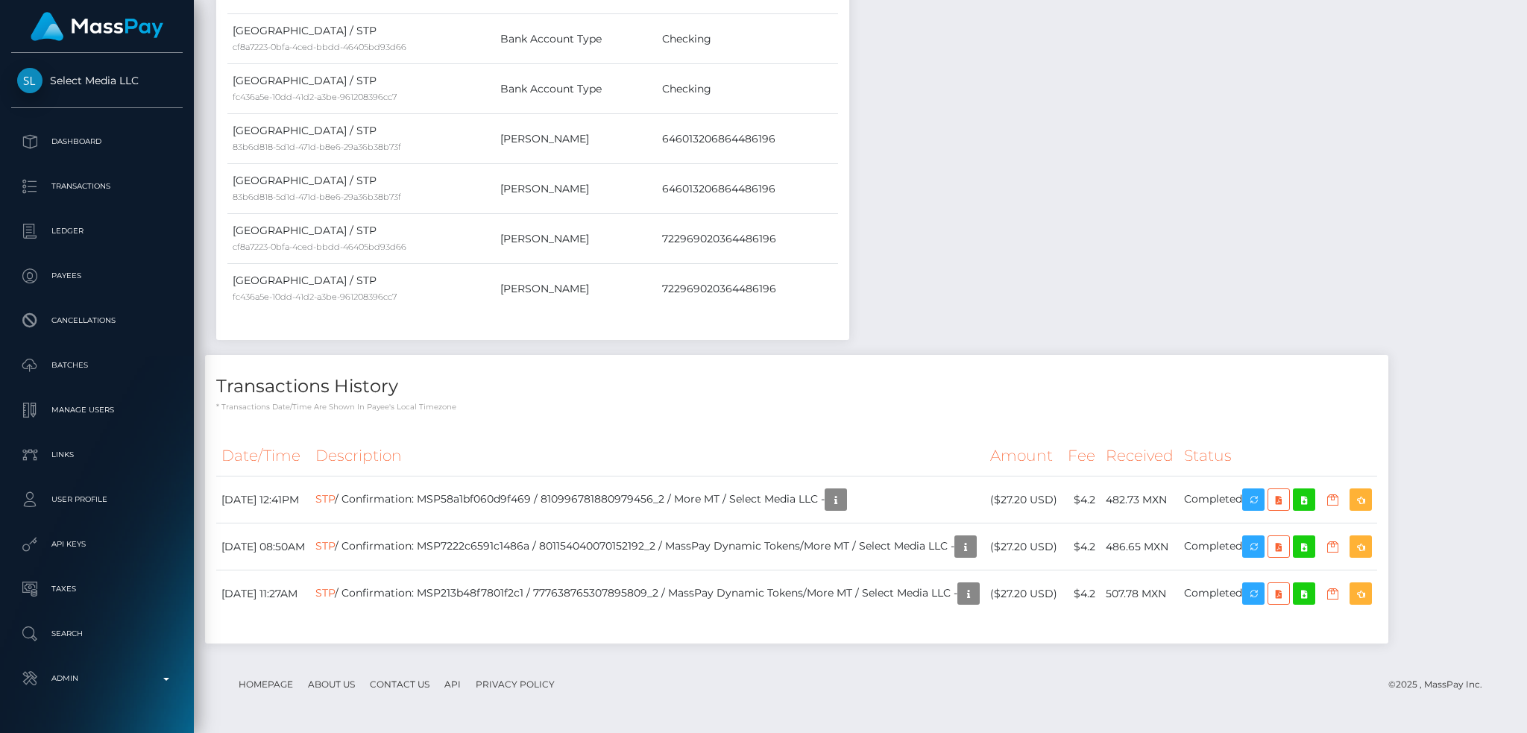
click at [1055, 282] on div "Notes Note Type Compliance Clear Compliance General Note Type" at bounding box center [1189, 81] width 656 height 547
click at [1263, 500] on icon "button" at bounding box center [1254, 500] width 18 height 19
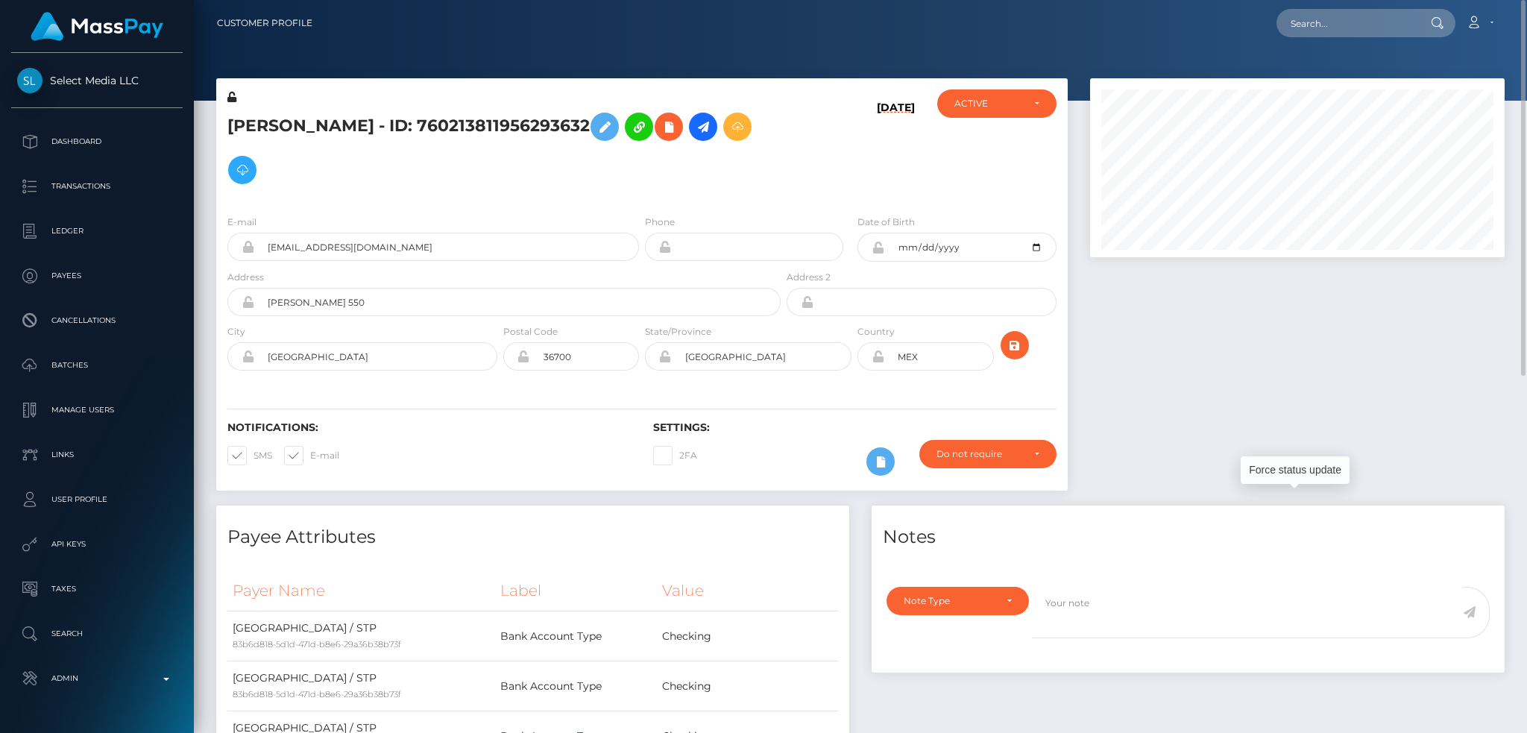
click at [1196, 336] on div at bounding box center [1297, 291] width 437 height 427
